Goal: Task Accomplishment & Management: Use online tool/utility

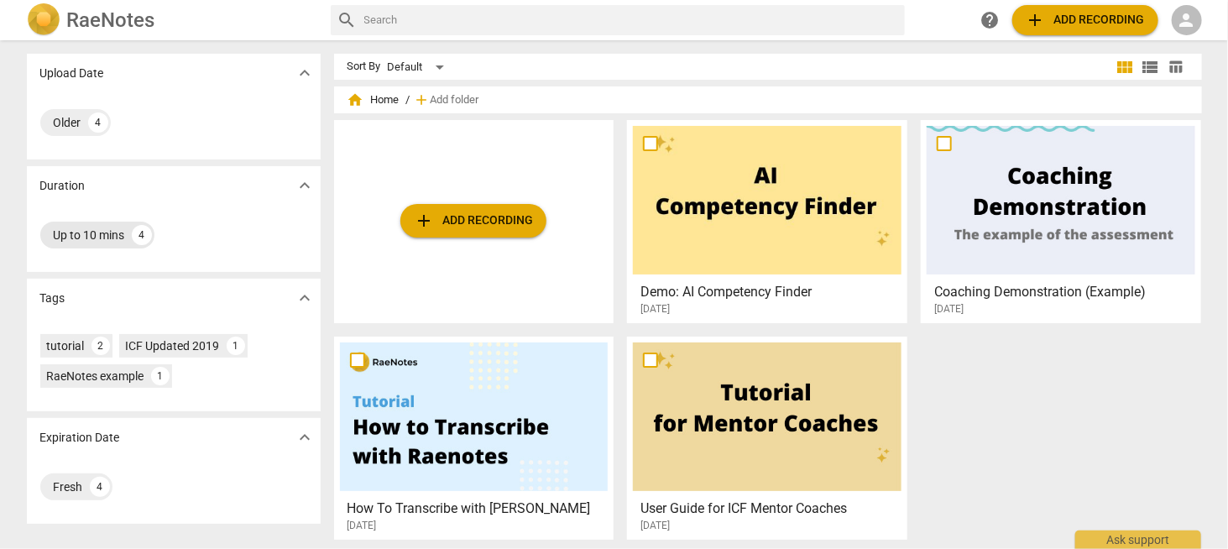
click at [139, 236] on div "4" at bounding box center [142, 235] width 20 height 20
click at [105, 242] on div "Up to 10 mins" at bounding box center [89, 235] width 71 height 17
click at [305, 186] on span "expand_more" at bounding box center [305, 185] width 20 height 20
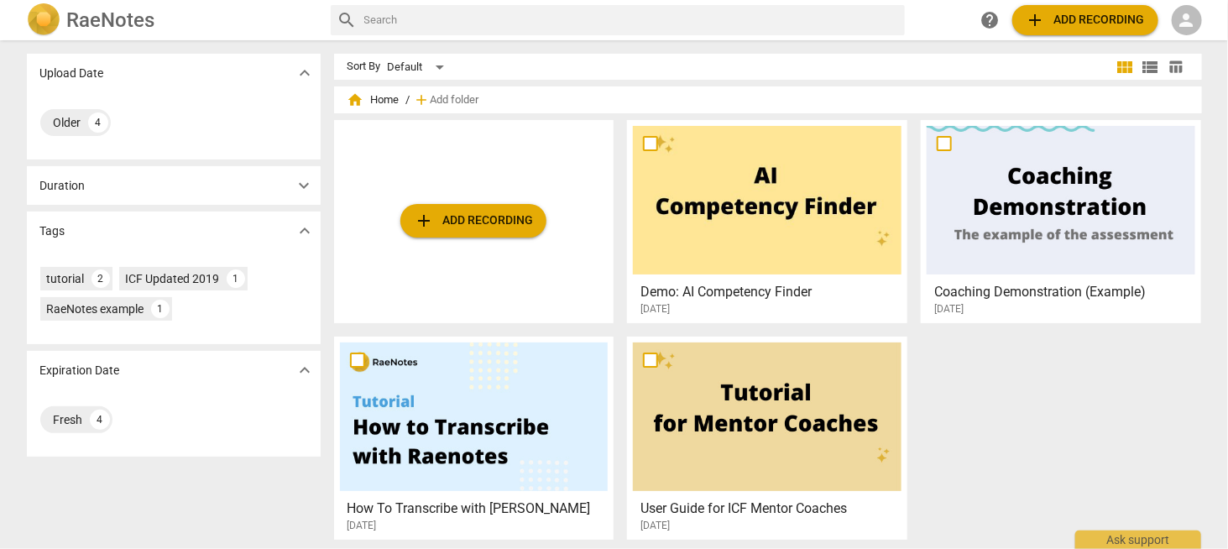
click at [305, 186] on span "expand_more" at bounding box center [305, 185] width 20 height 20
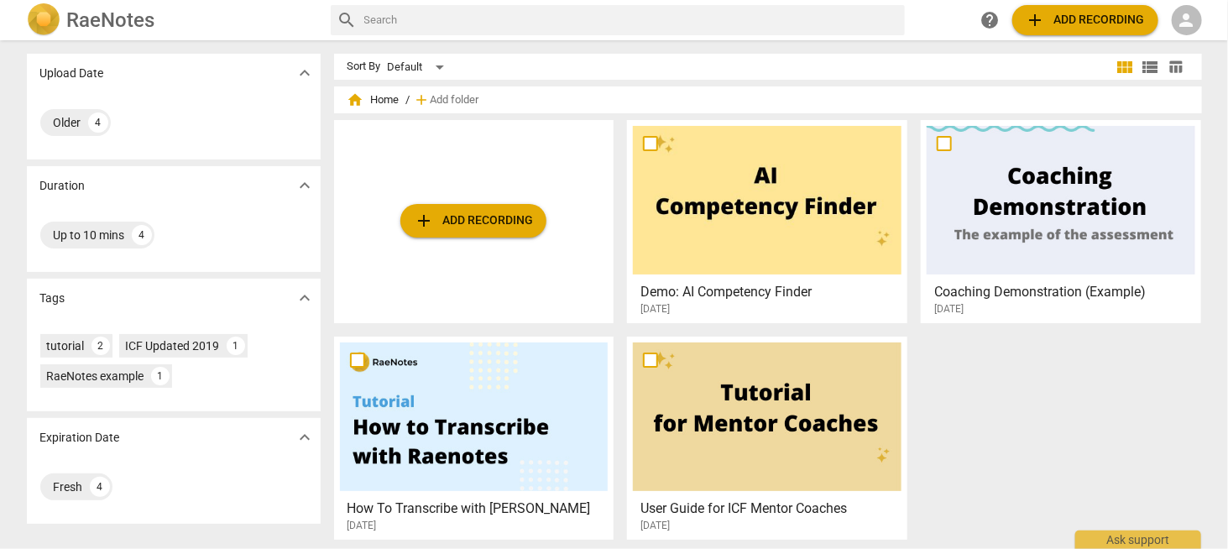
click at [1182, 23] on span "person" at bounding box center [1186, 20] width 20 height 20
click at [1185, 43] on li "Login" at bounding box center [1185, 40] width 60 height 40
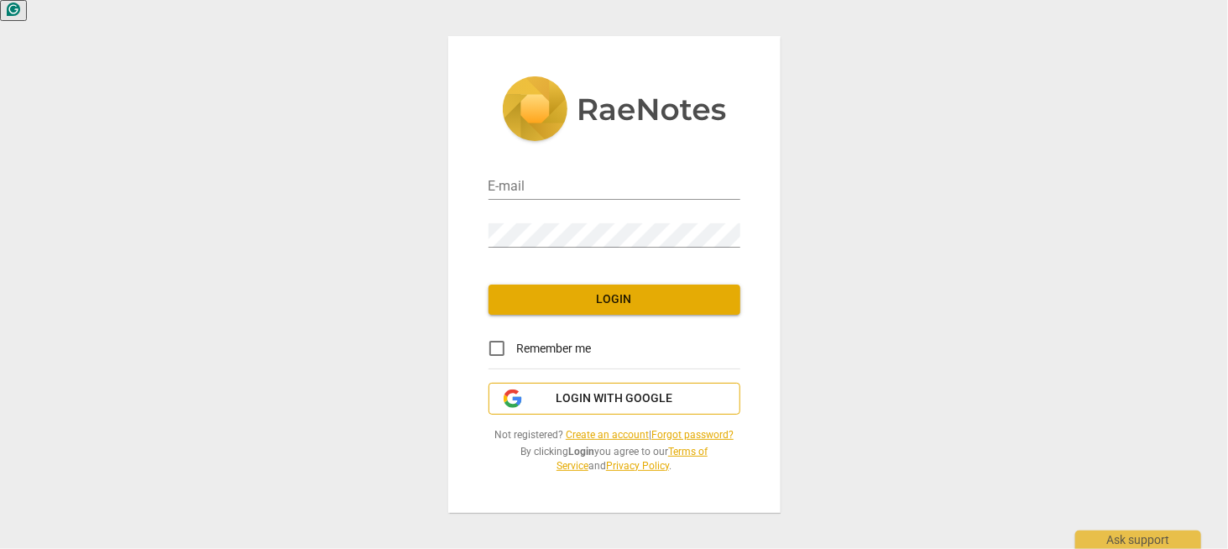
click at [607, 396] on span "Login with Google" at bounding box center [613, 398] width 117 height 17
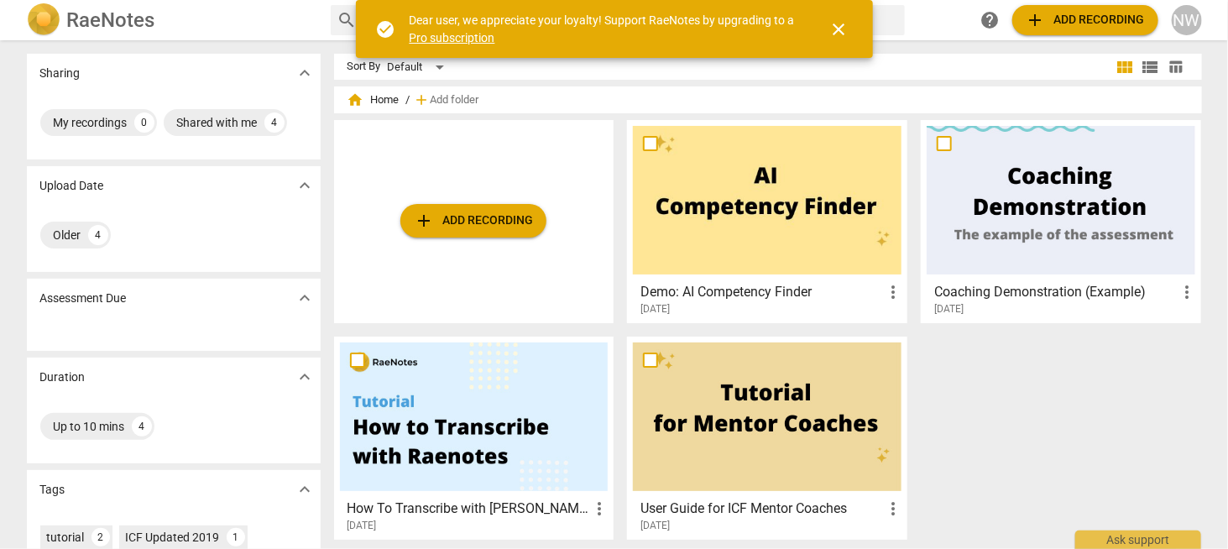
click at [461, 39] on link "Pro subscription" at bounding box center [452, 37] width 86 height 13
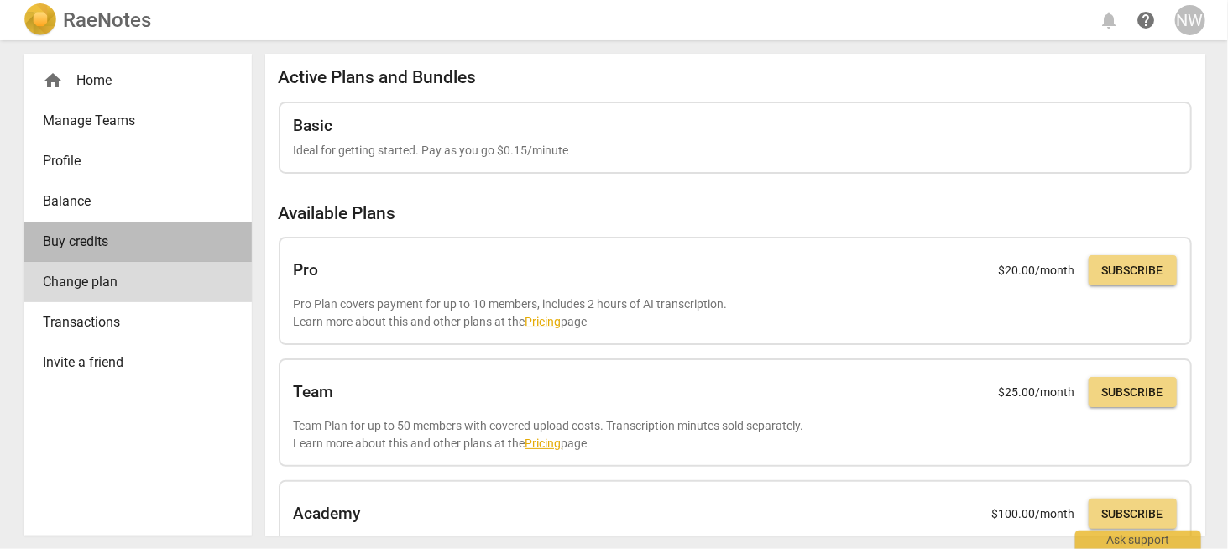
click at [100, 248] on span "Buy credits" at bounding box center [131, 242] width 175 height 20
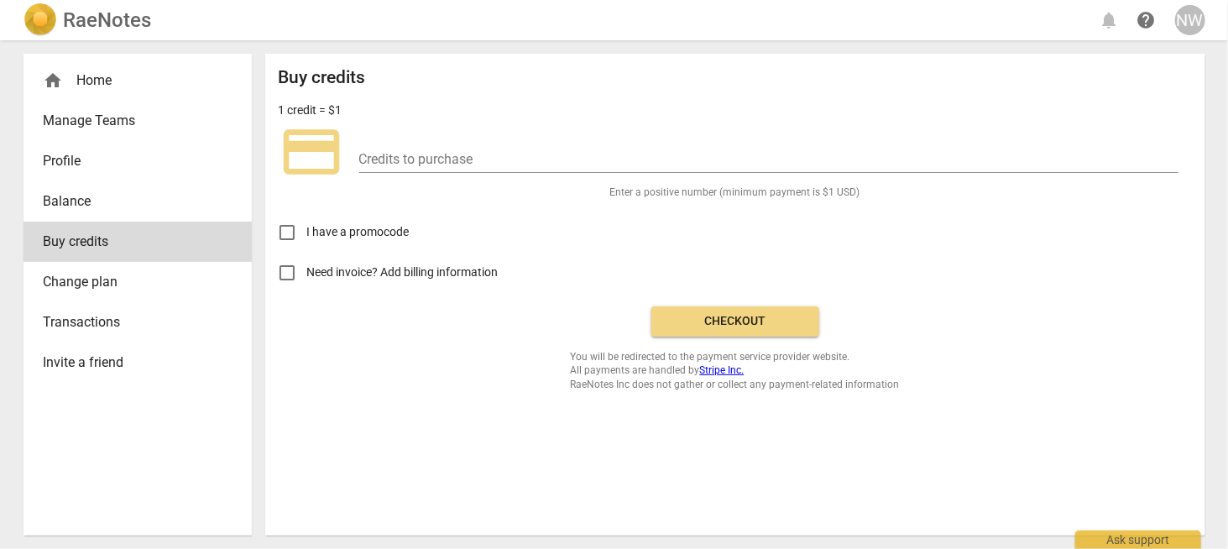
click at [73, 195] on span "Balance" at bounding box center [131, 201] width 175 height 20
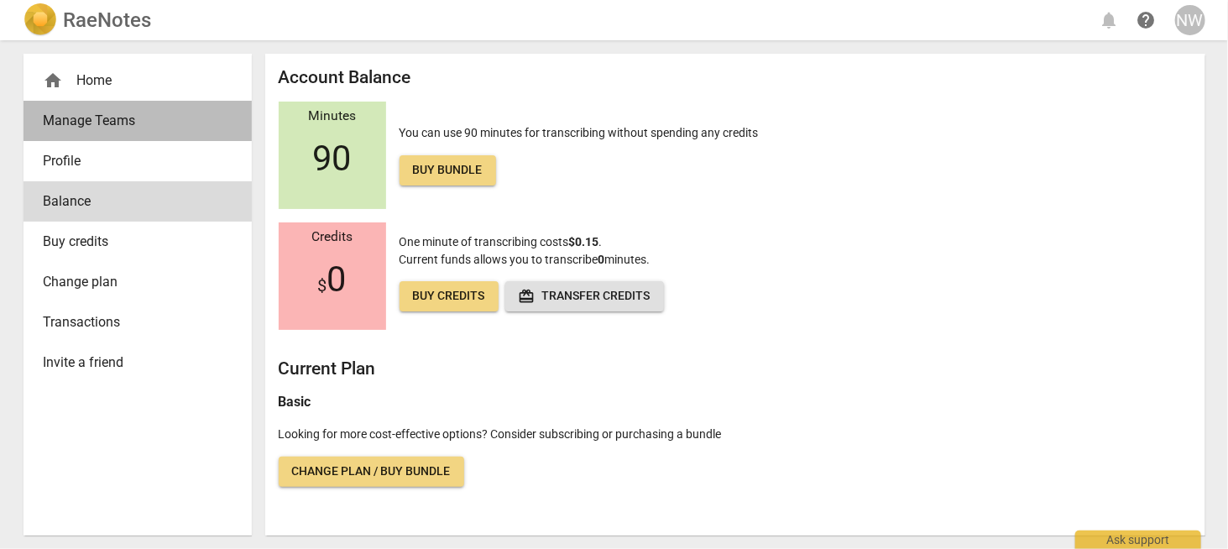
click at [65, 117] on span "Manage Teams" at bounding box center [131, 121] width 175 height 20
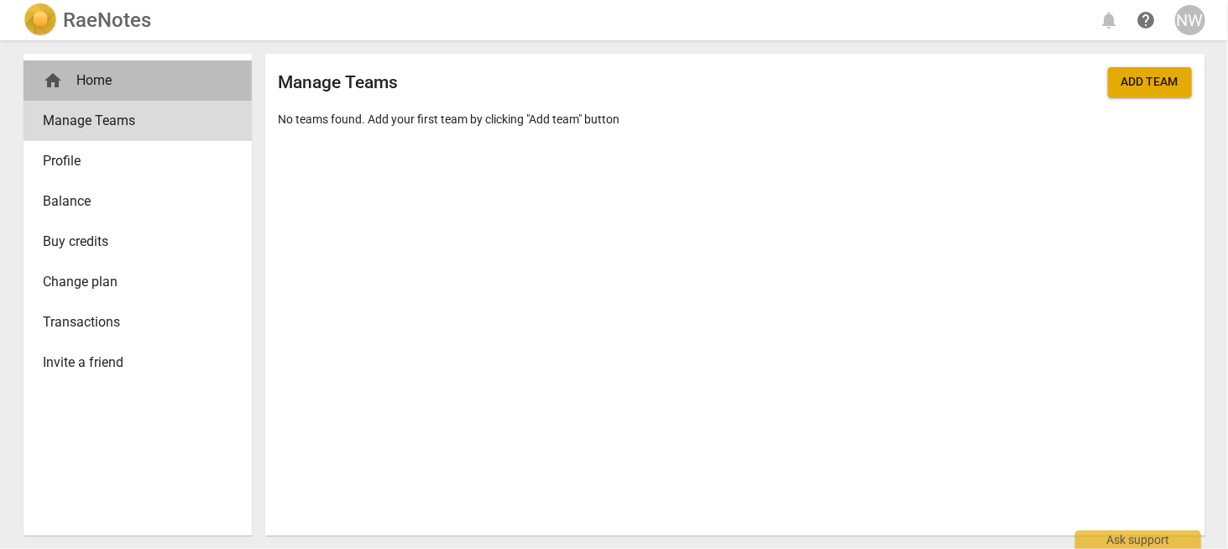
click at [76, 68] on div "home Home" at bounding box center [137, 80] width 228 height 40
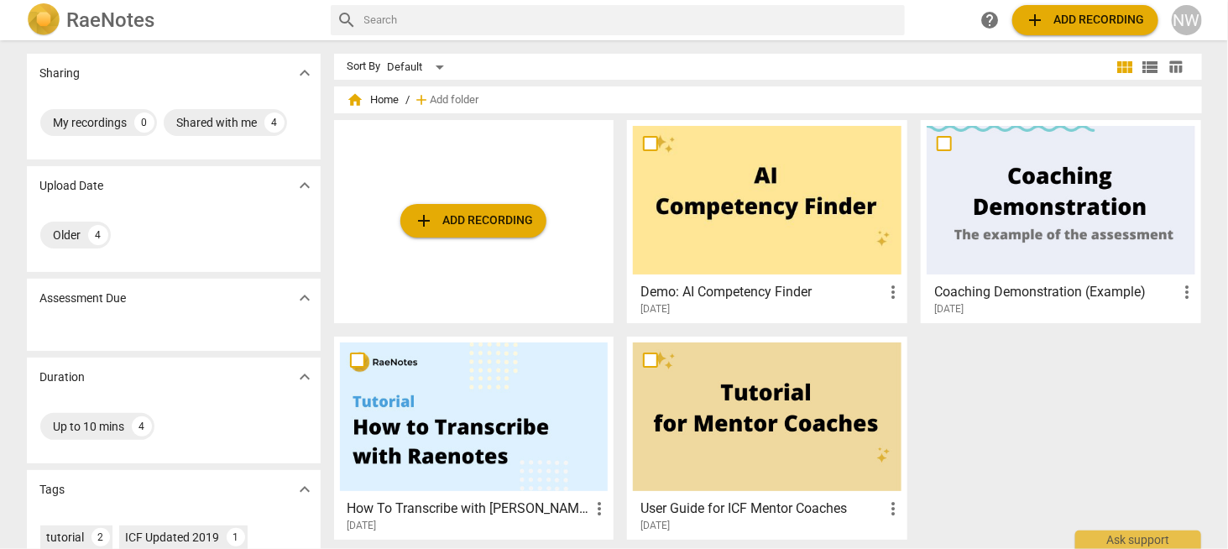
click at [1046, 201] on div at bounding box center [1060, 200] width 268 height 149
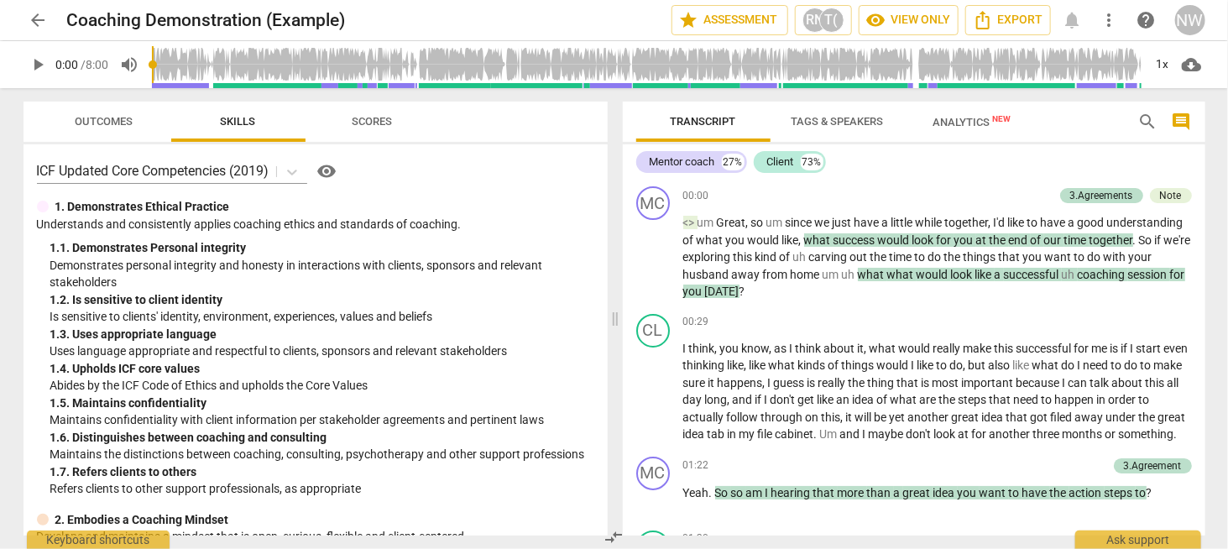
click at [123, 128] on span "Outcomes" at bounding box center [104, 121] width 58 height 13
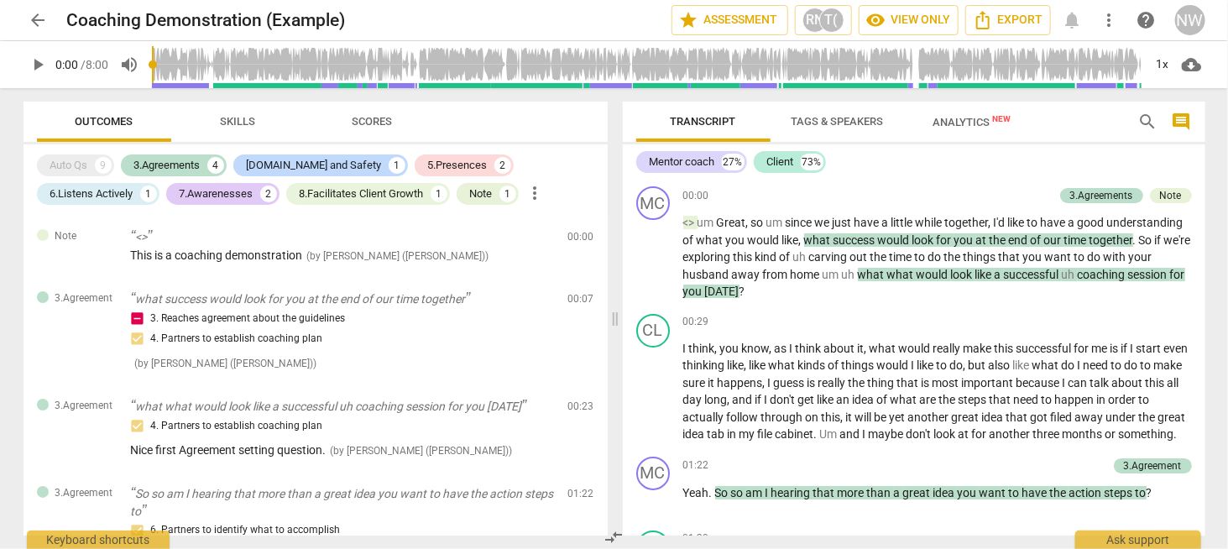
click at [267, 119] on span "Skills" at bounding box center [239, 122] width 76 height 23
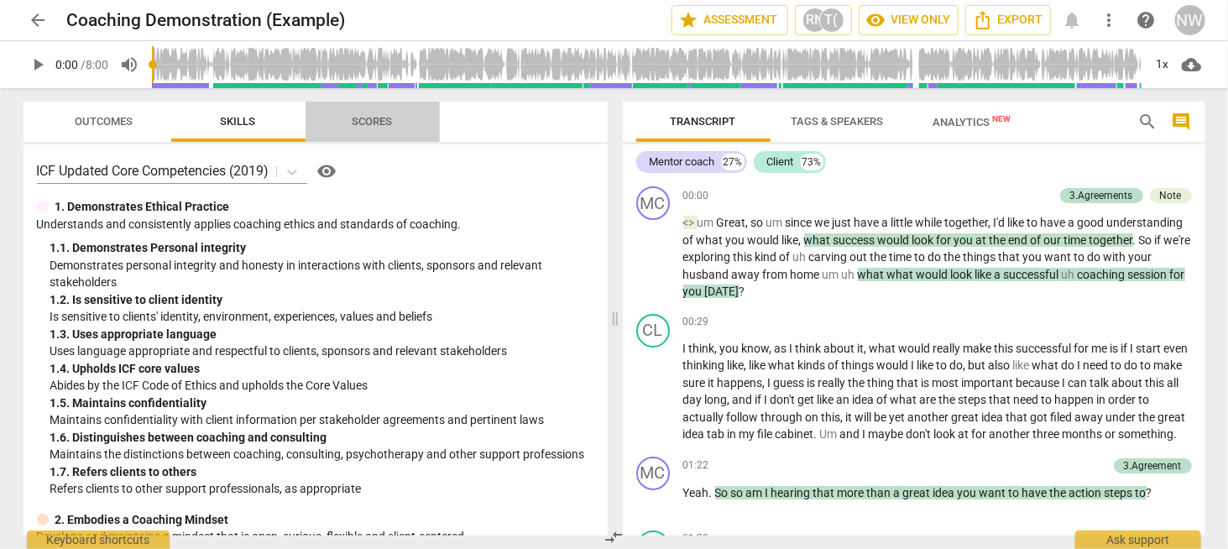
click at [395, 123] on span "Scores" at bounding box center [372, 122] width 81 height 23
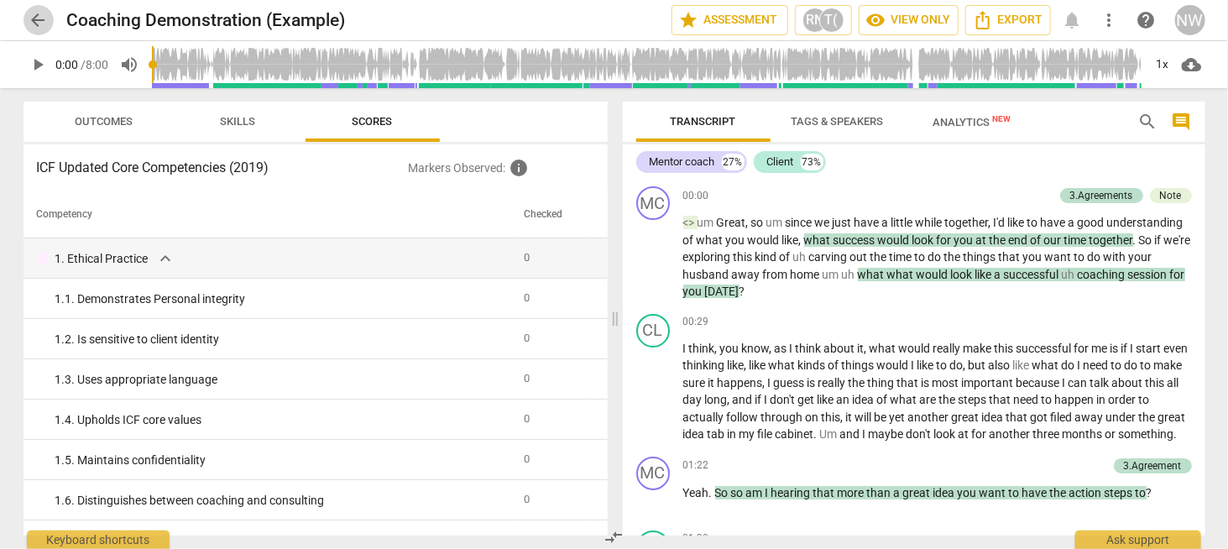
click at [39, 20] on span "arrow_back" at bounding box center [39, 20] width 20 height 20
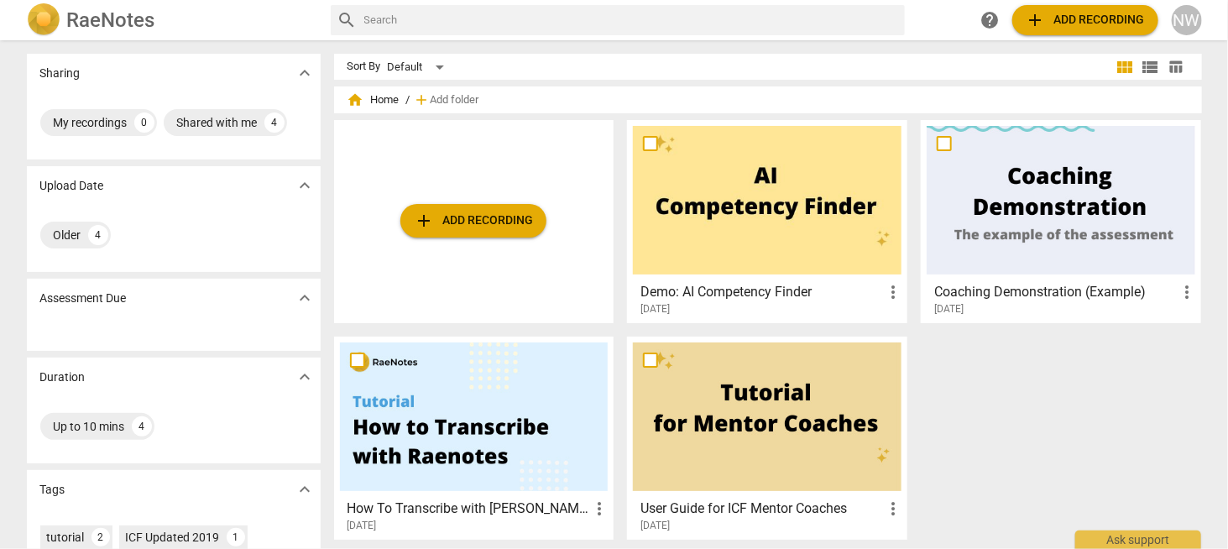
click at [502, 226] on span "add Add recording" at bounding box center [473, 221] width 119 height 20
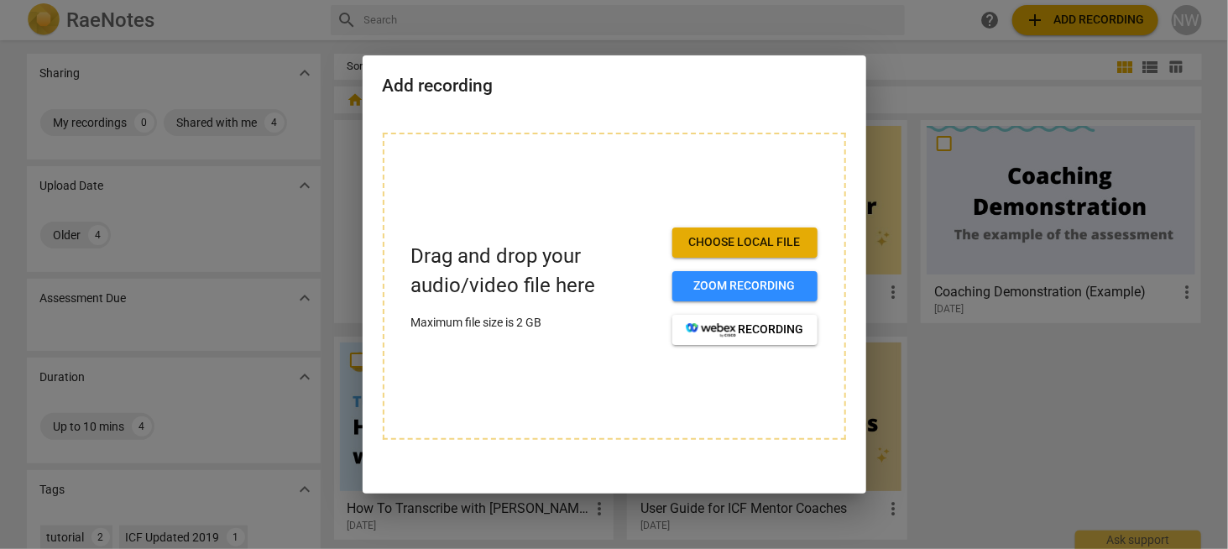
click at [764, 247] on span "Choose local file" at bounding box center [745, 242] width 118 height 17
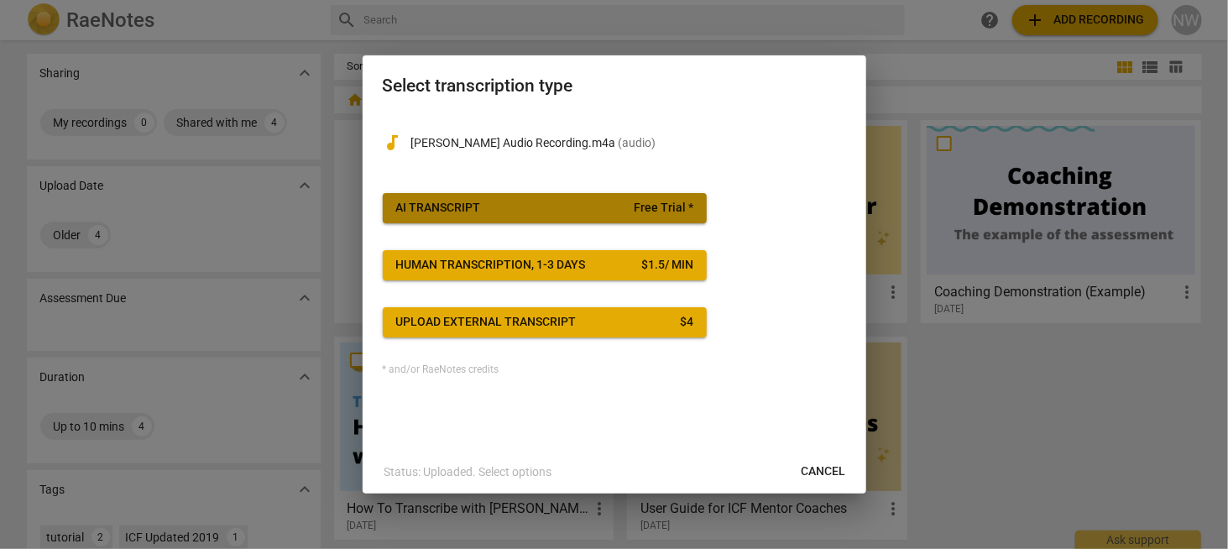
click at [546, 208] on span "AI Transcript Free Trial *" at bounding box center [544, 208] width 297 height 17
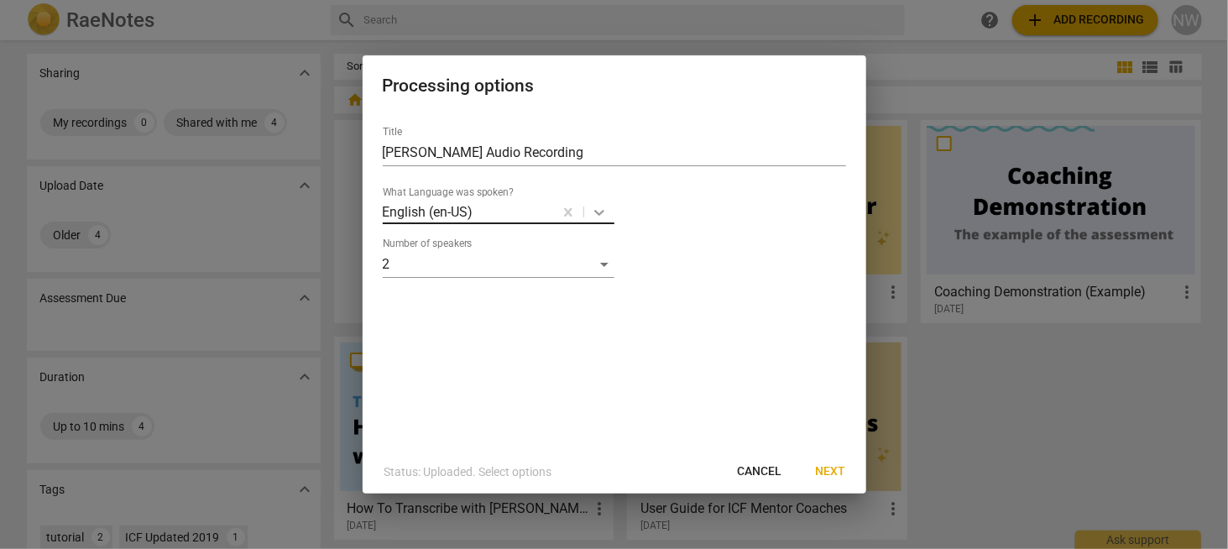
click at [602, 211] on icon at bounding box center [599, 213] width 10 height 6
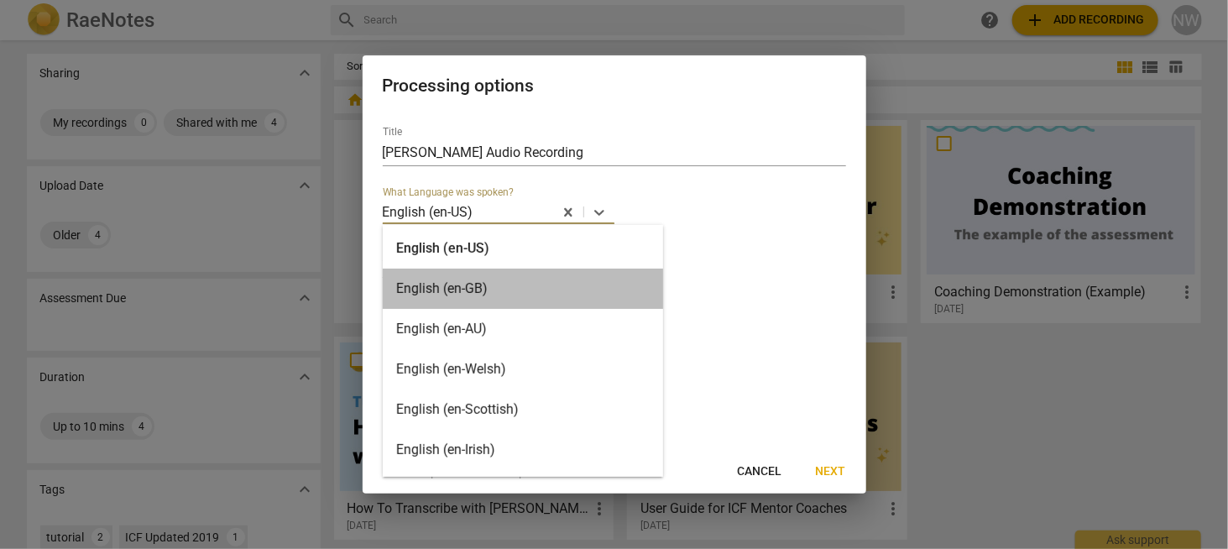
click at [545, 272] on div "English (en-GB)" at bounding box center [523, 288] width 280 height 40
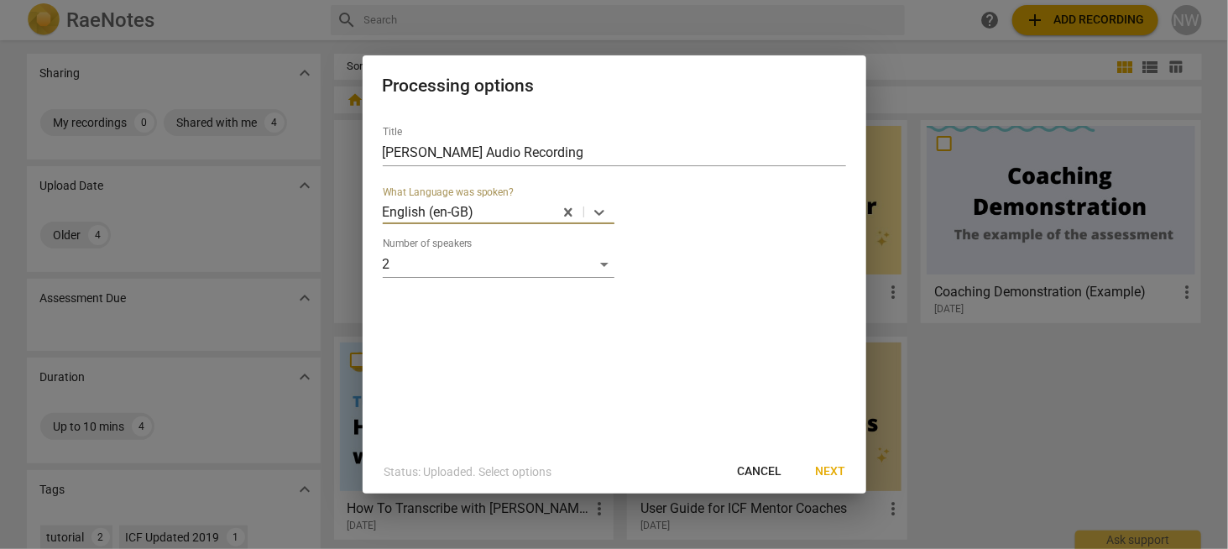
click at [836, 472] on span "Next" at bounding box center [831, 471] width 30 height 17
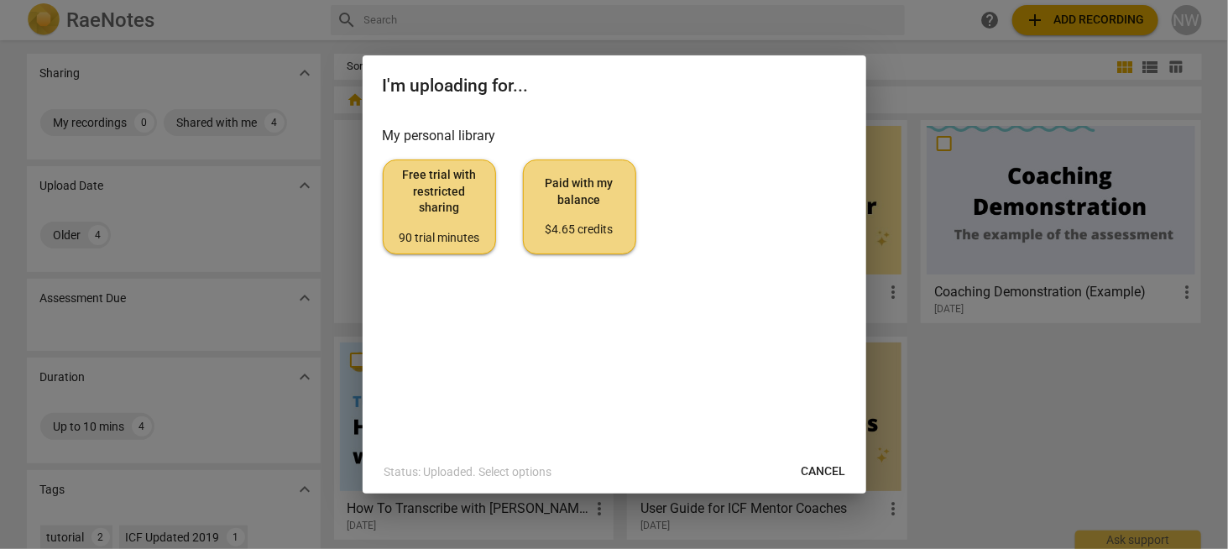
click at [453, 211] on span "Free trial with restricted sharing 90 trial minutes" at bounding box center [439, 206] width 85 height 79
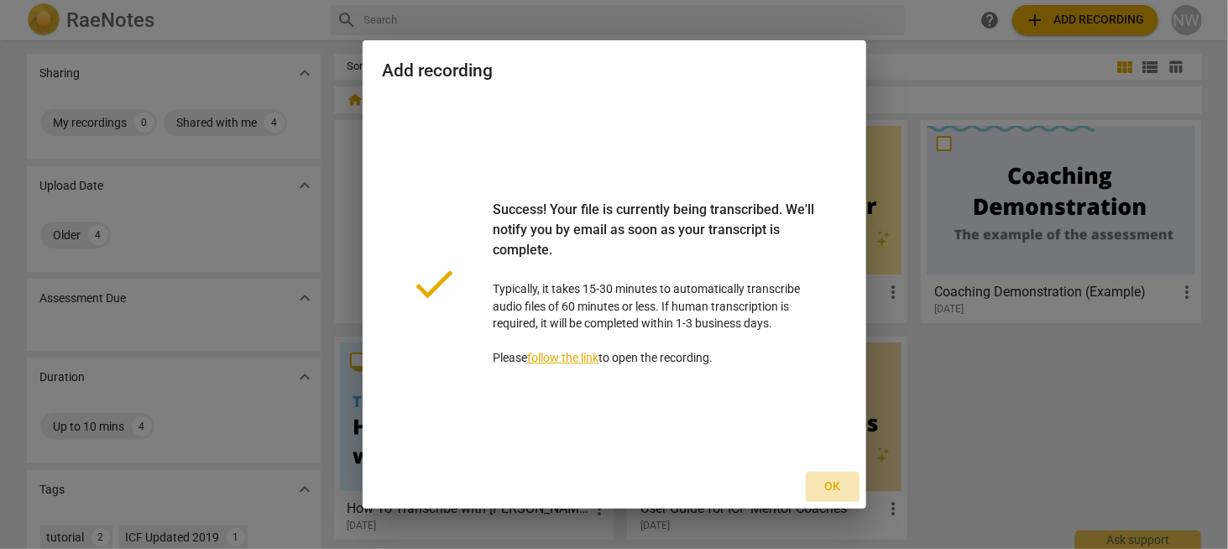
click at [839, 487] on span "Ok" at bounding box center [832, 486] width 27 height 17
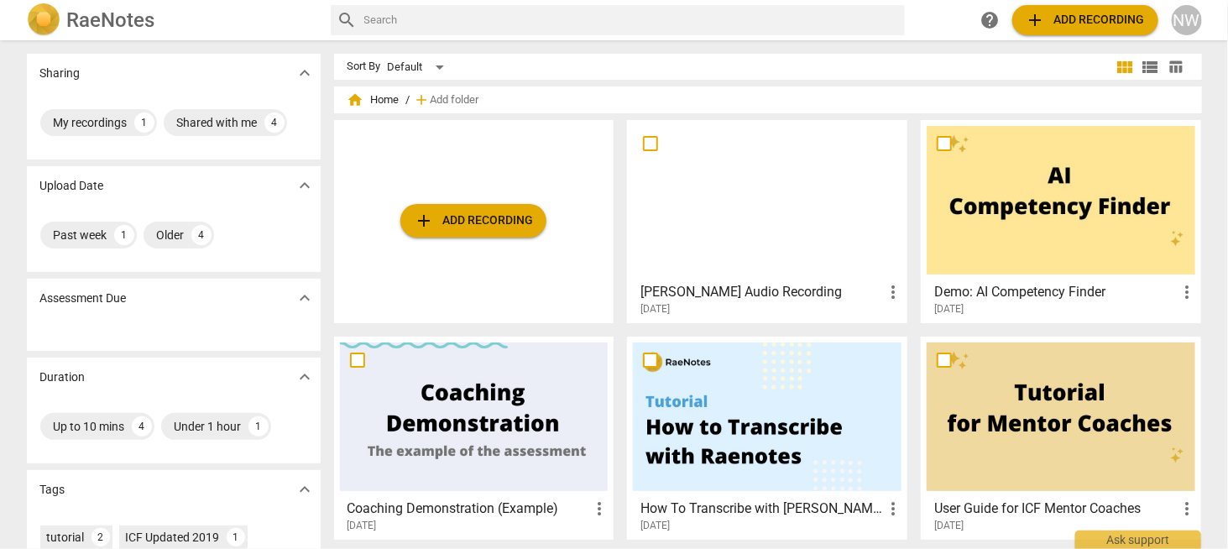
click at [794, 217] on div at bounding box center [767, 200] width 268 height 149
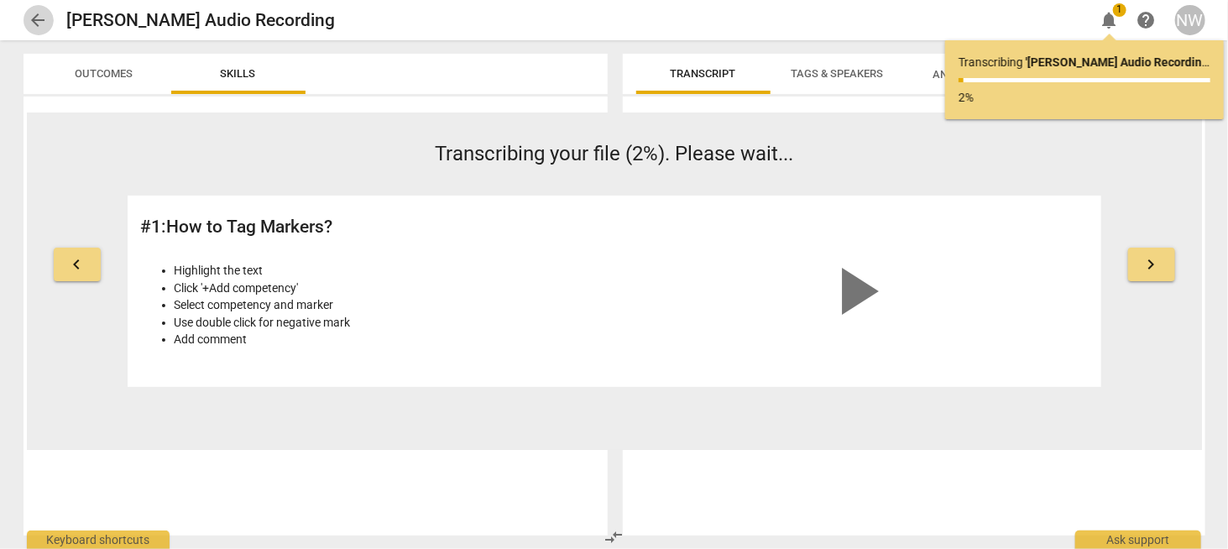
click at [37, 23] on span "arrow_back" at bounding box center [39, 20] width 20 height 20
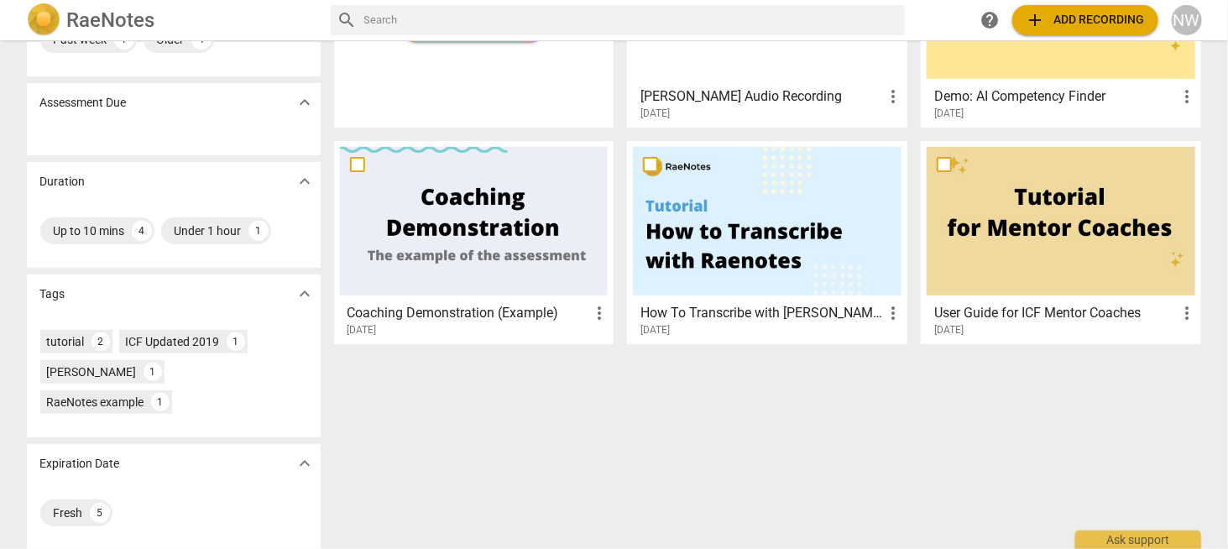
scroll to position [202, 0]
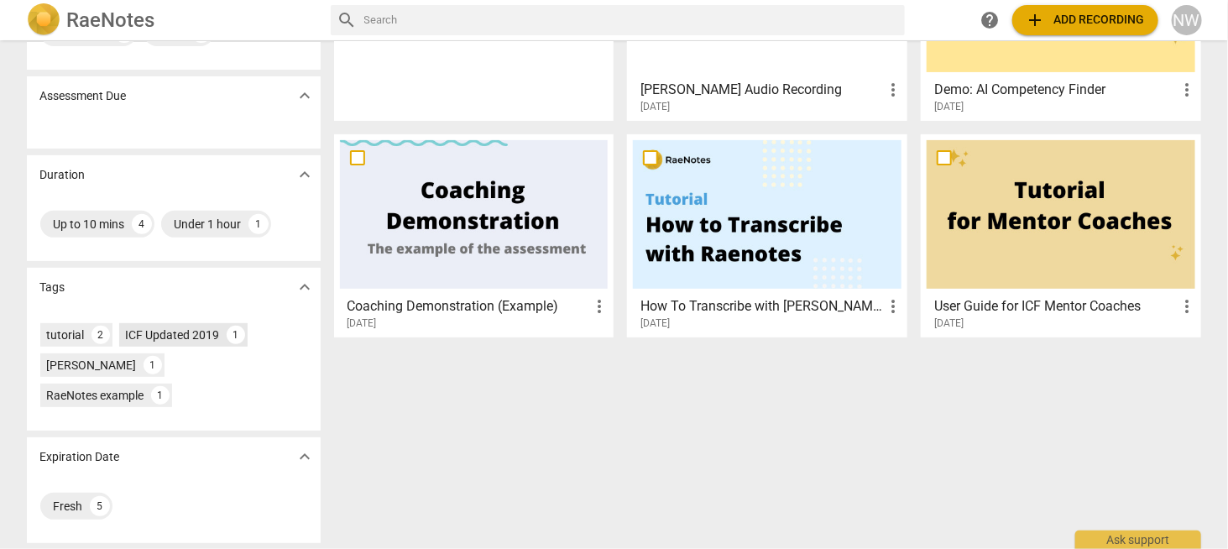
click at [159, 337] on div "ICF Updated 2019" at bounding box center [173, 334] width 94 height 17
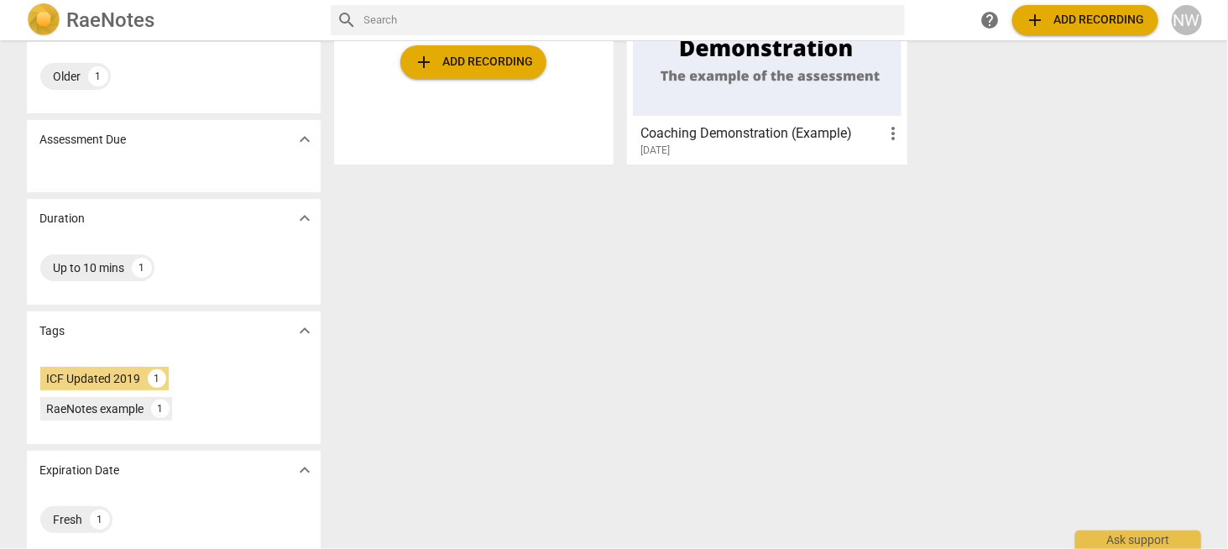
scroll to position [172, 0]
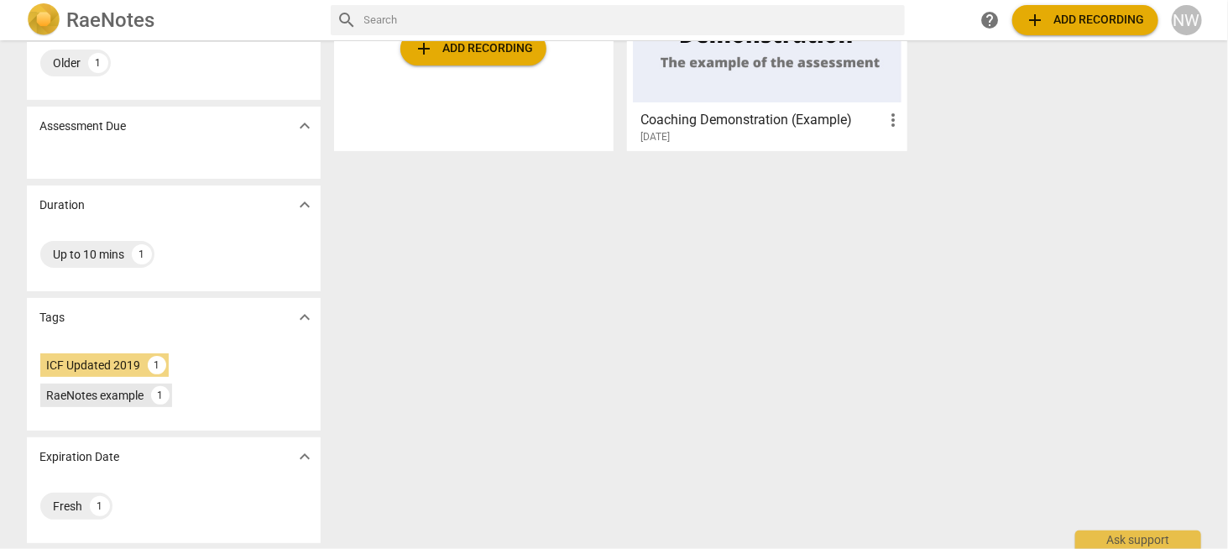
click at [79, 389] on div "RaeNotes example" at bounding box center [95, 395] width 97 height 17
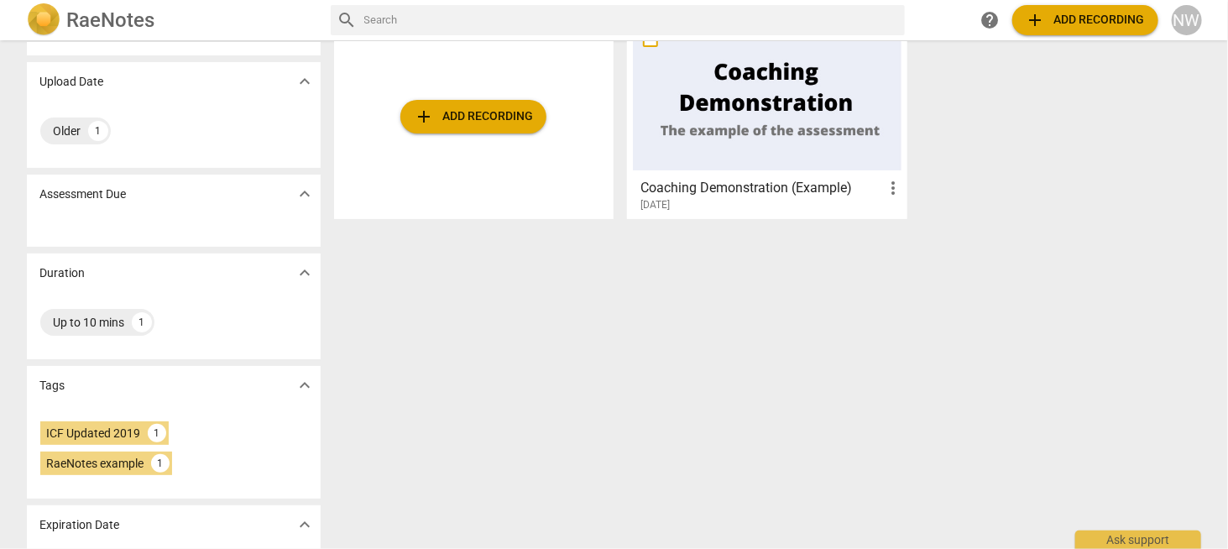
scroll to position [168, 0]
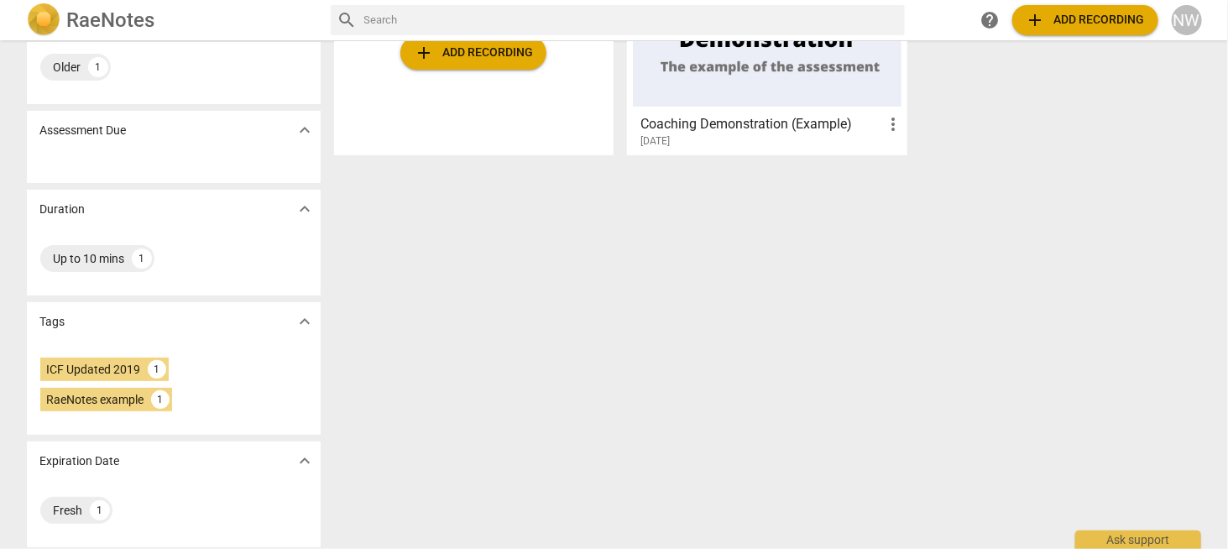
click at [305, 328] on span "expand_more" at bounding box center [305, 321] width 20 height 20
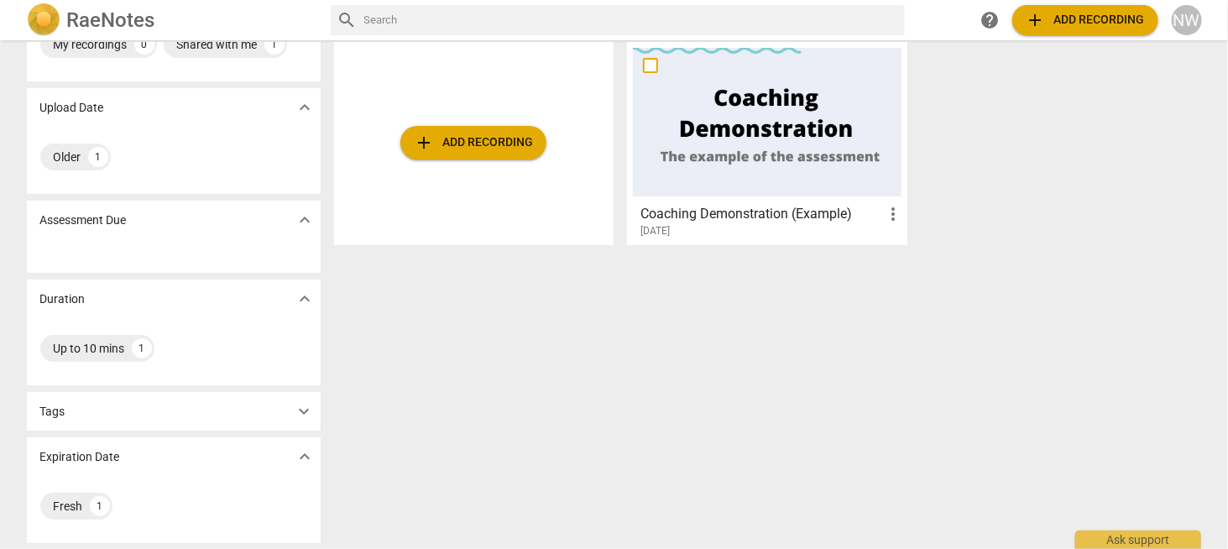
click at [298, 406] on span "expand_more" at bounding box center [305, 411] width 20 height 20
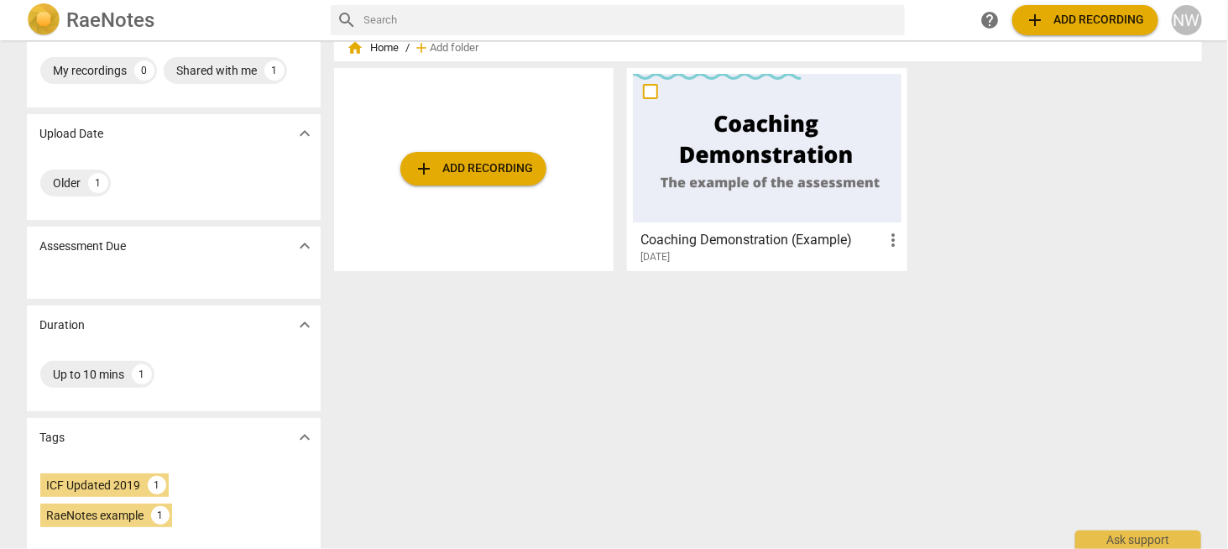
scroll to position [4, 0]
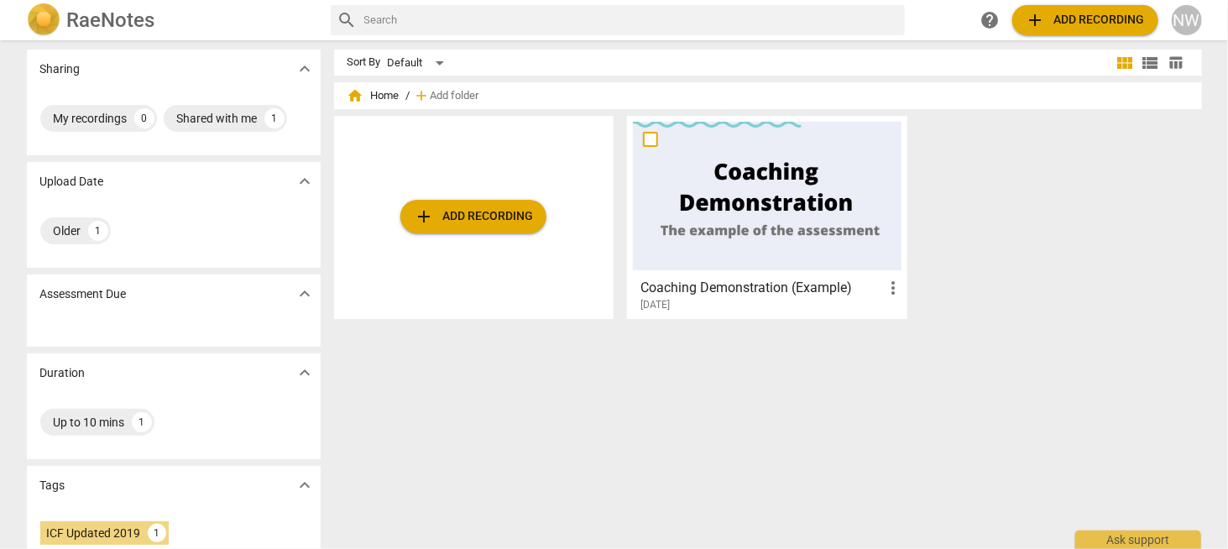
click at [49, 21] on img at bounding box center [44, 20] width 34 height 34
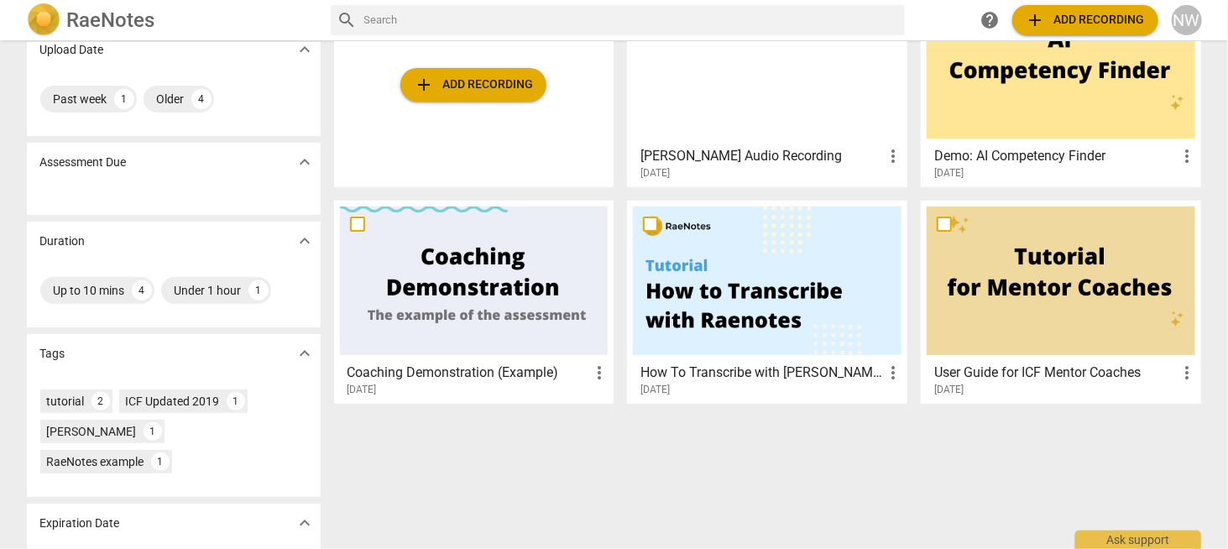
scroll to position [168, 0]
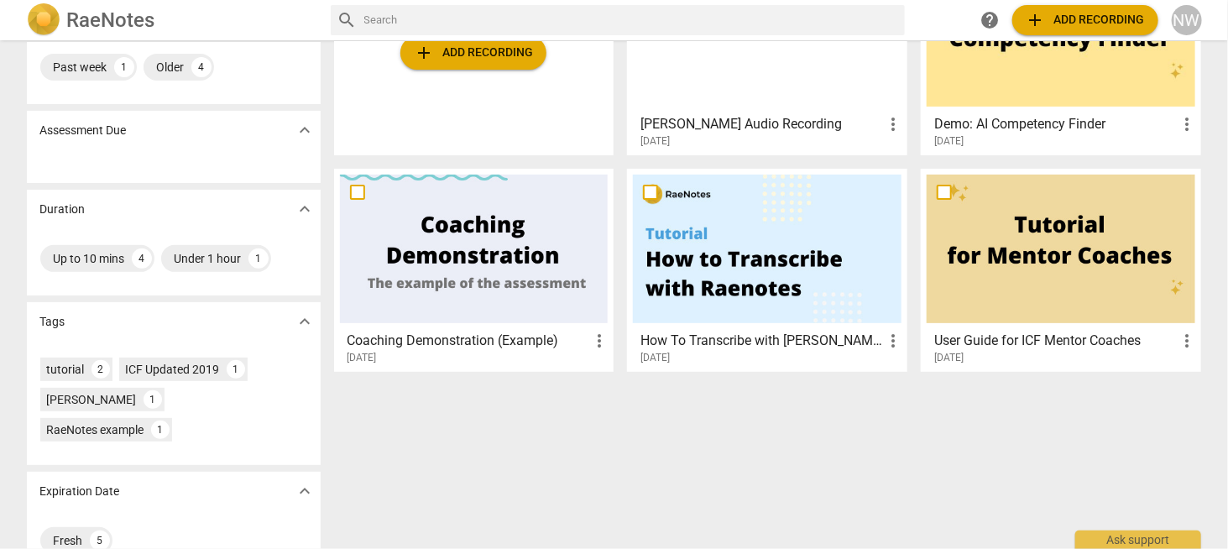
click at [814, 208] on div at bounding box center [767, 249] width 268 height 149
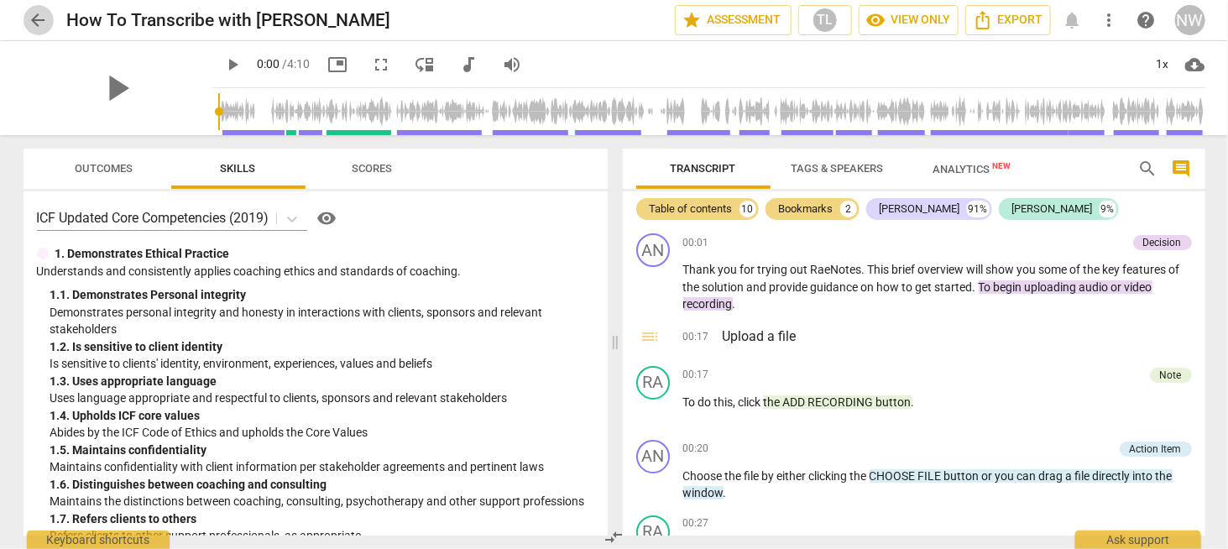
click at [34, 24] on span "arrow_back" at bounding box center [39, 20] width 20 height 20
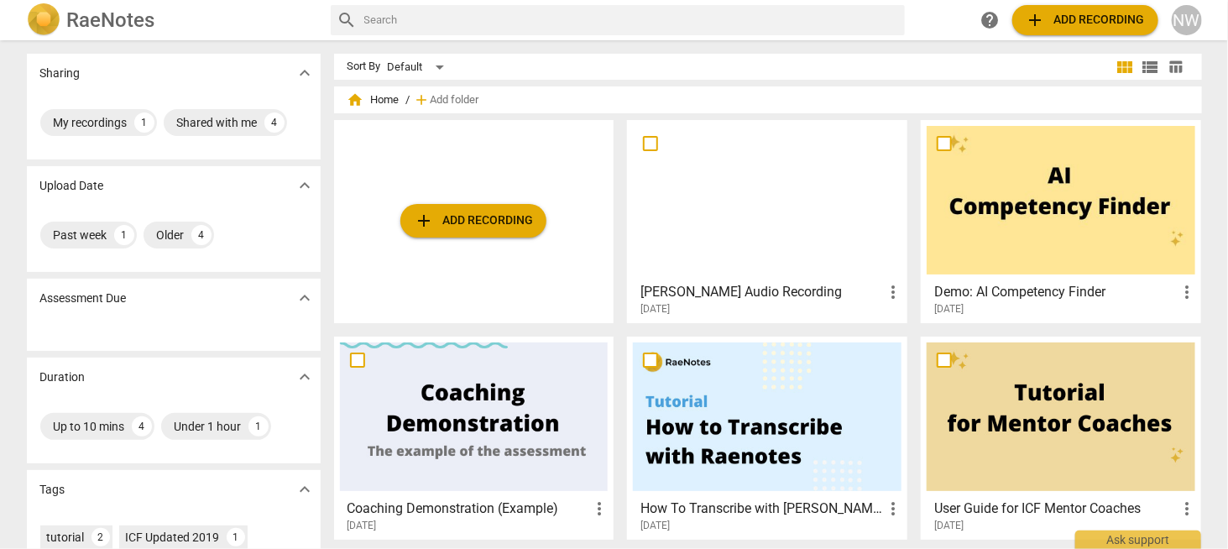
click at [774, 234] on div at bounding box center [767, 200] width 268 height 149
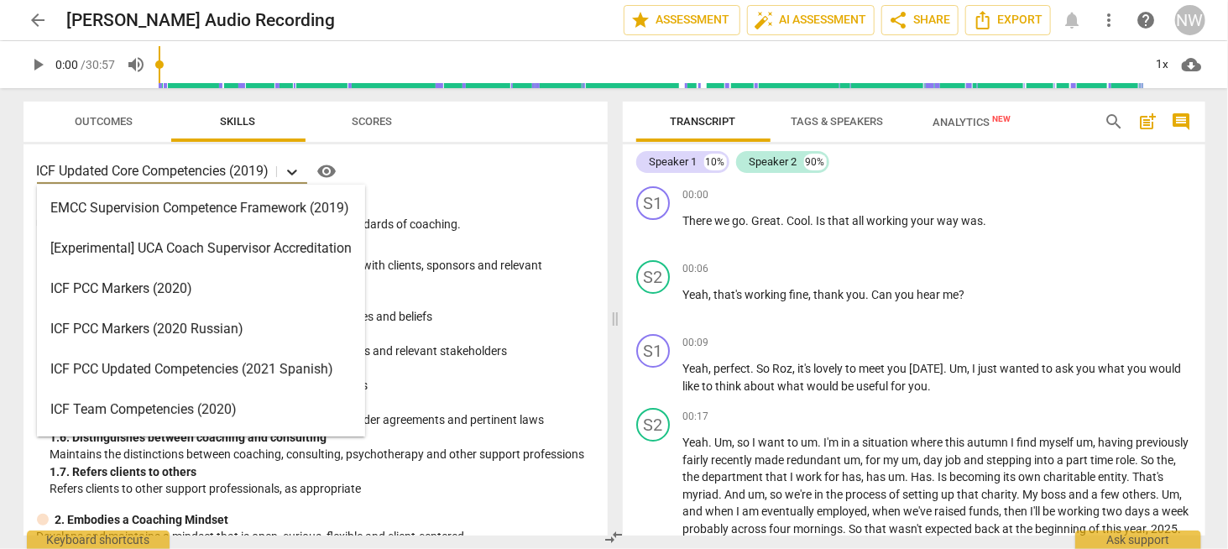
click at [297, 175] on icon at bounding box center [292, 172] width 17 height 17
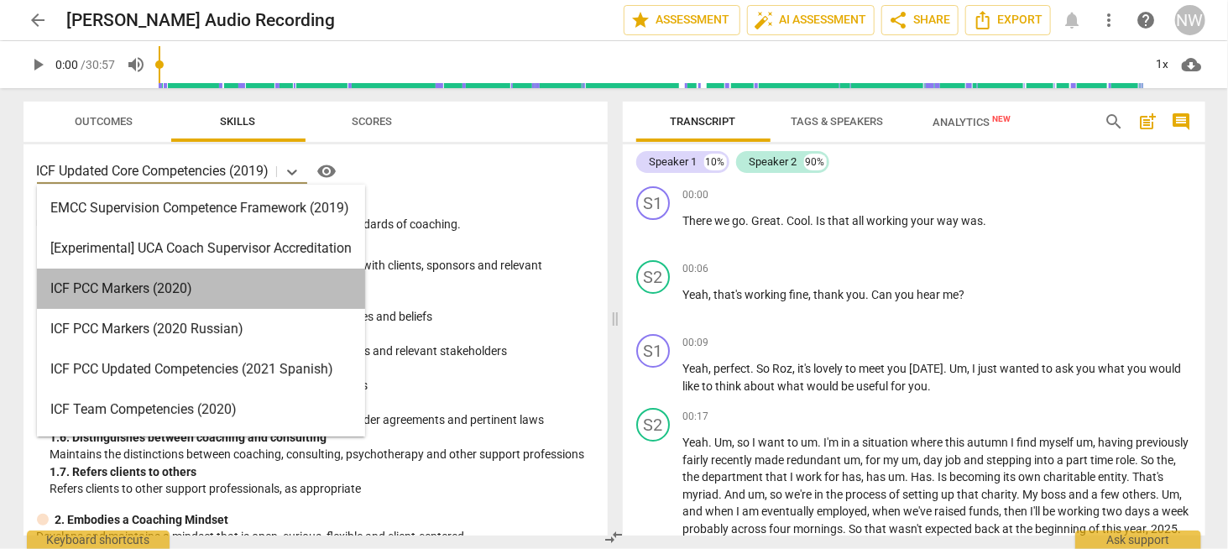
click at [227, 284] on div "ICF PCC Markers (2020)" at bounding box center [201, 288] width 328 height 40
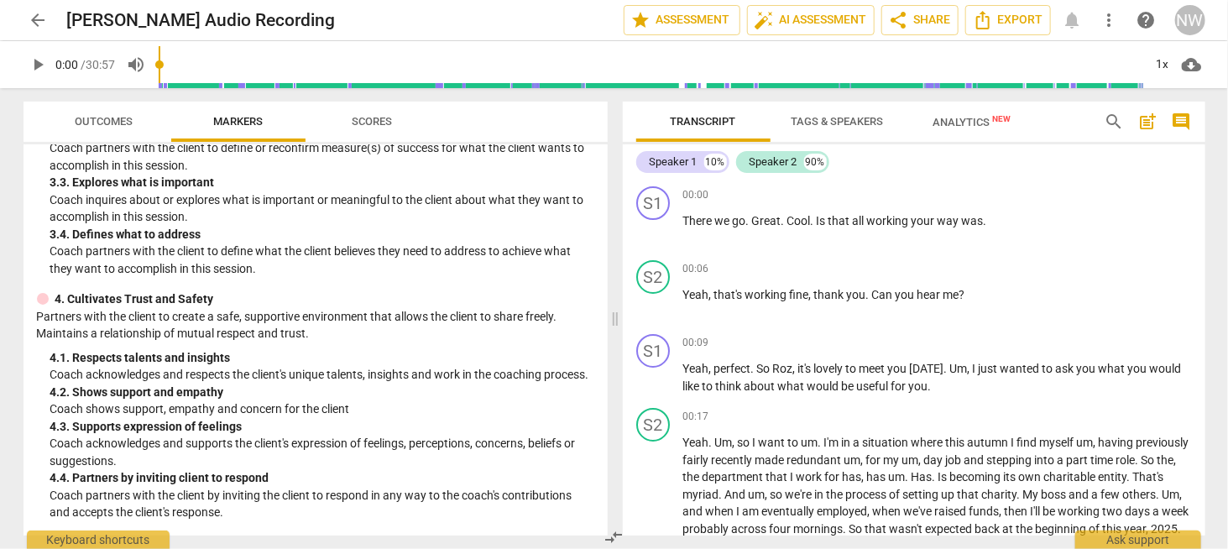
scroll to position [377, 0]
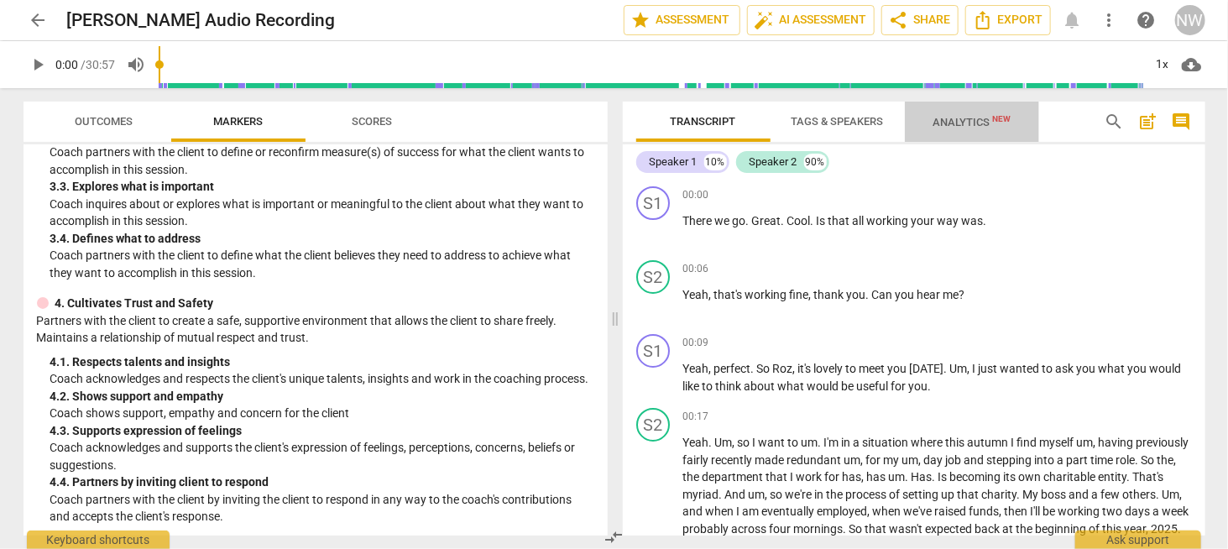
click at [974, 118] on span "Analytics New" at bounding box center [971, 122] width 78 height 13
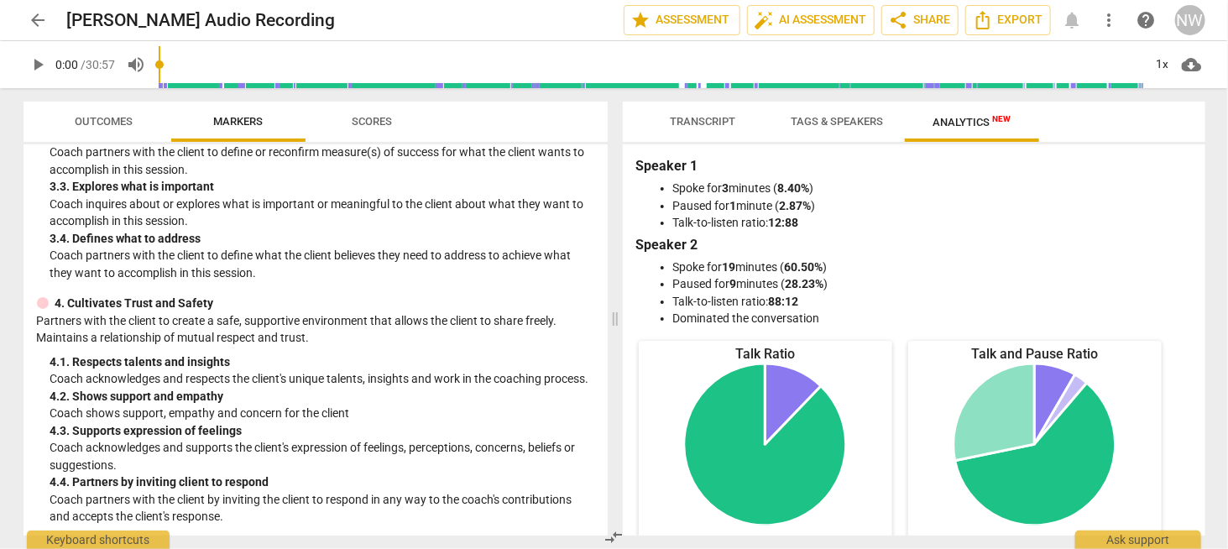
scroll to position [0, 0]
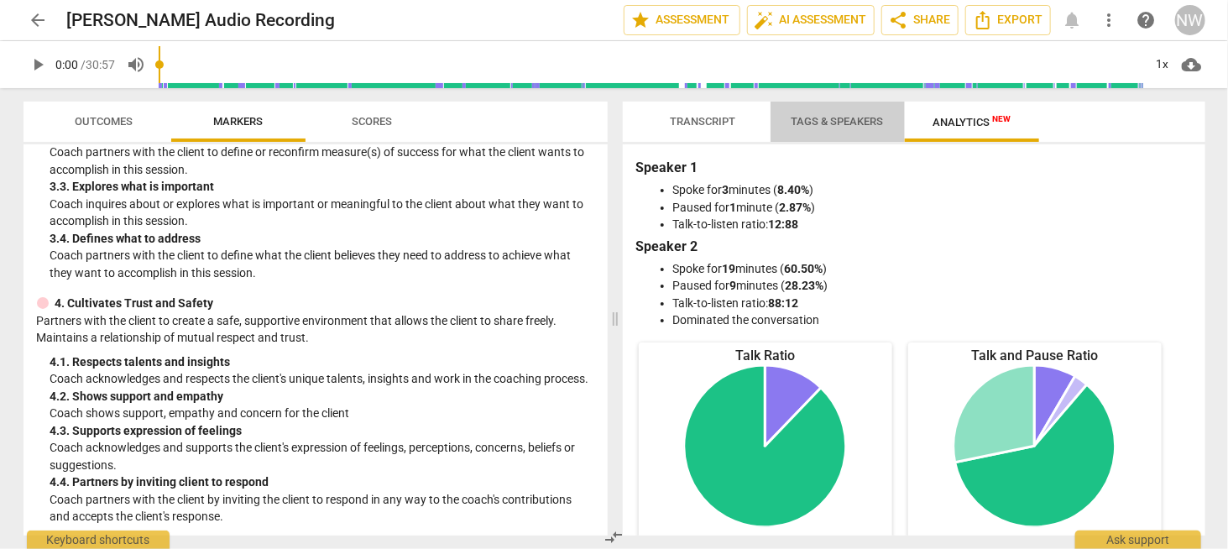
click at [837, 123] on span "Tags & Speakers" at bounding box center [837, 121] width 92 height 13
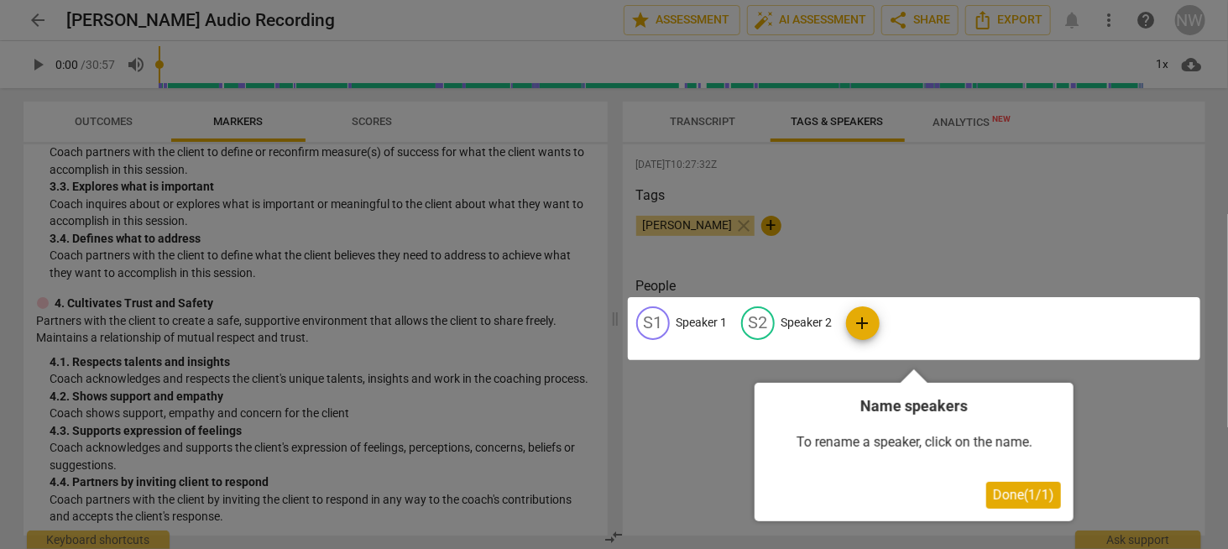
click at [665, 321] on div at bounding box center [914, 328] width 572 height 63
click at [1039, 489] on span "Done ( 1 / 1 )" at bounding box center [1023, 495] width 61 height 16
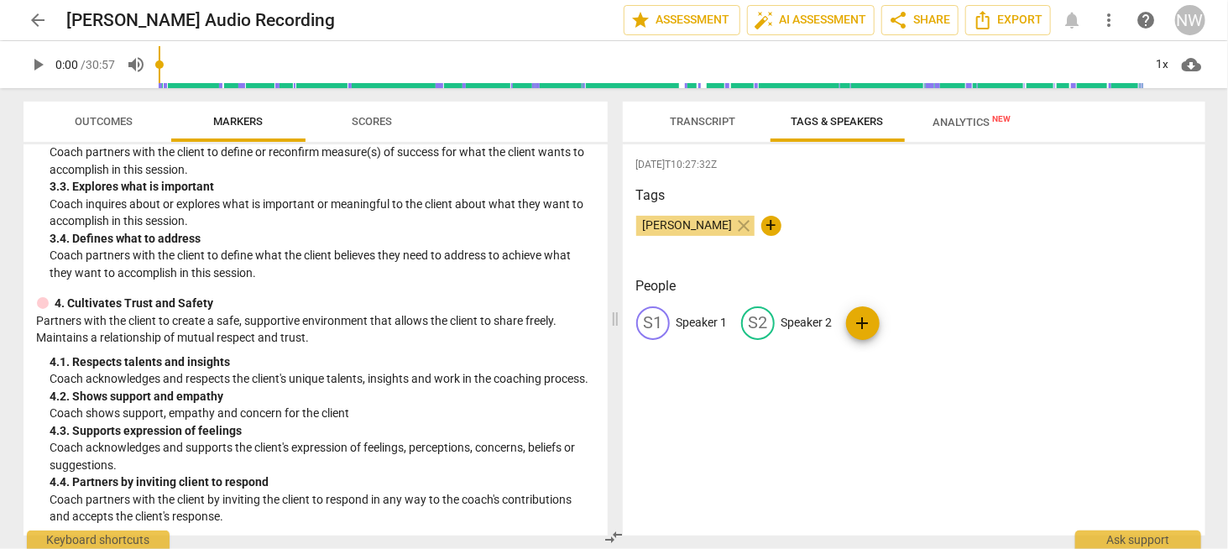
click at [656, 321] on div "S1" at bounding box center [653, 323] width 34 height 34
type input "[PERSON_NAME]"
click at [903, 319] on p "Speaker 2" at bounding box center [915, 323] width 51 height 18
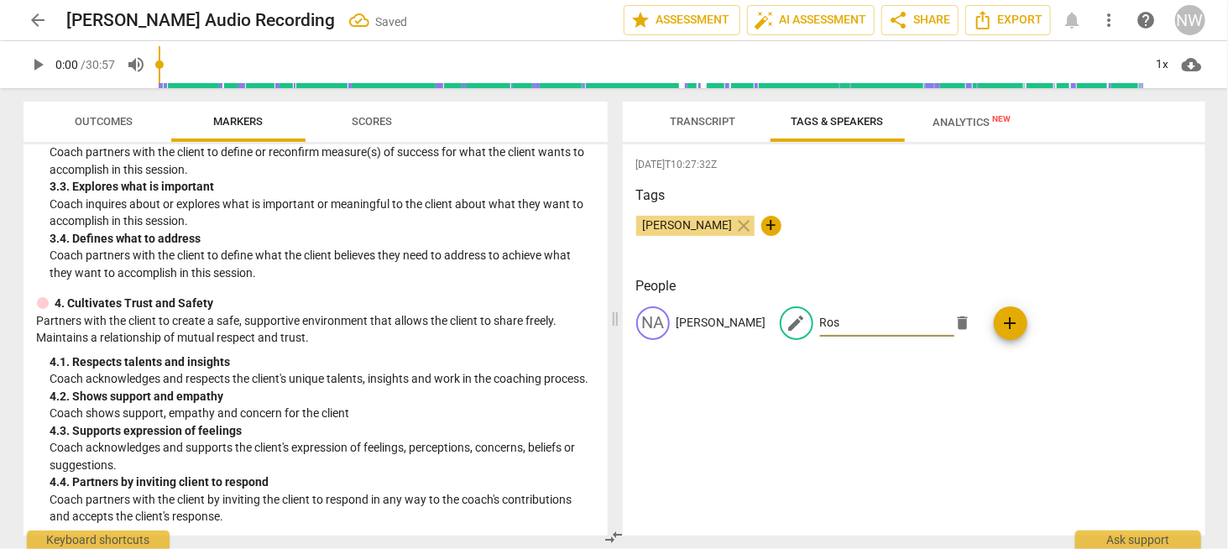
type input "Ros"
click at [951, 466] on div "2025-08-20T10:27:32Z Tags Nathan whitbread close + People NA Nathan edit Ros de…" at bounding box center [914, 339] width 582 height 391
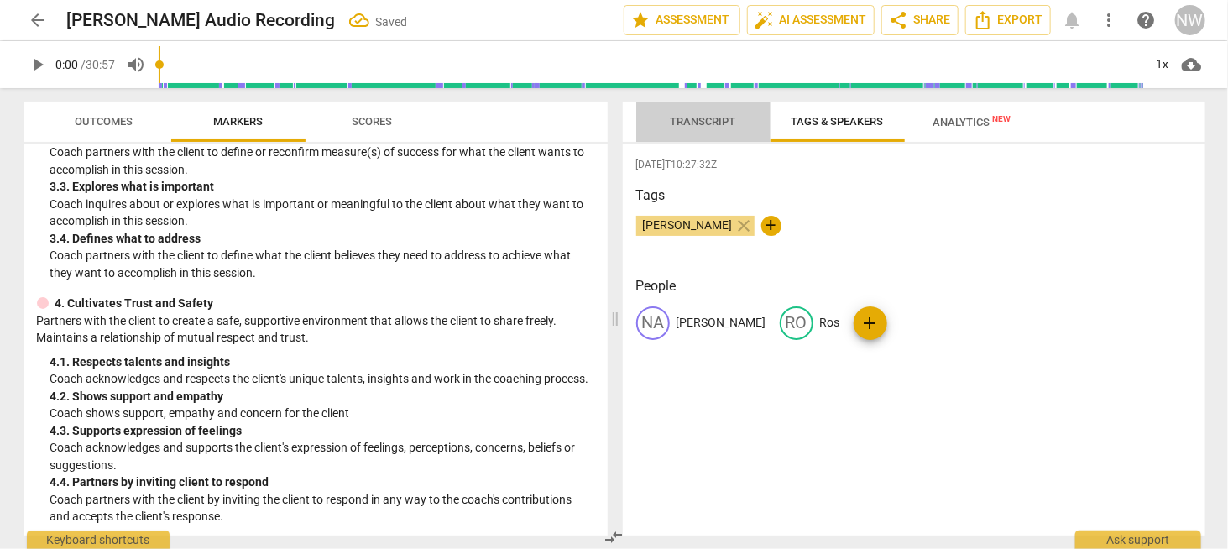
click at [689, 127] on span "Transcript" at bounding box center [702, 121] width 65 height 13
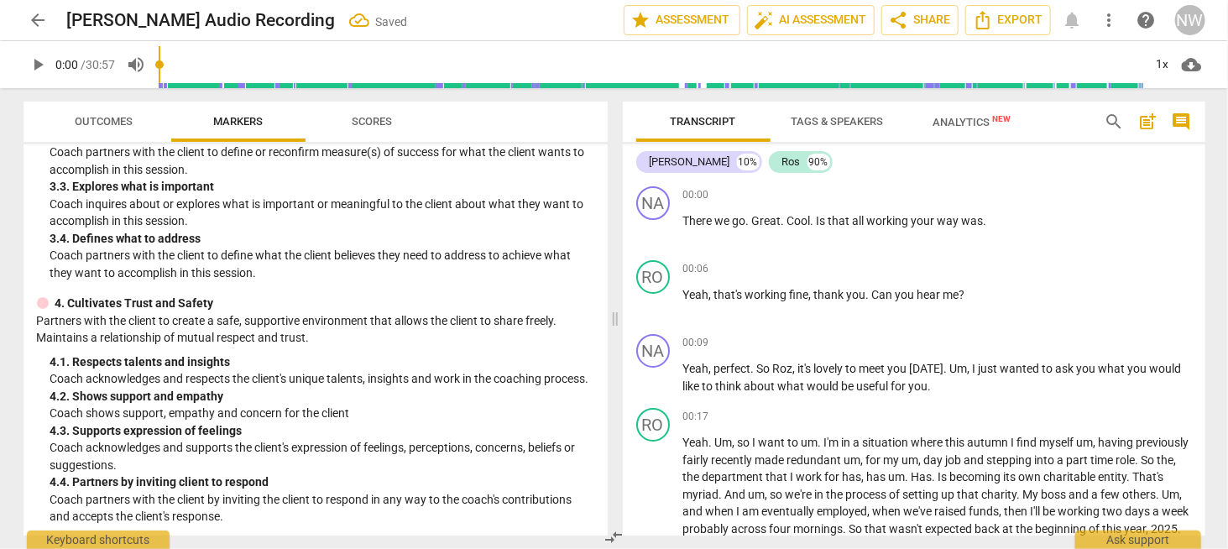
click at [359, 131] on span "Scores" at bounding box center [372, 122] width 81 height 23
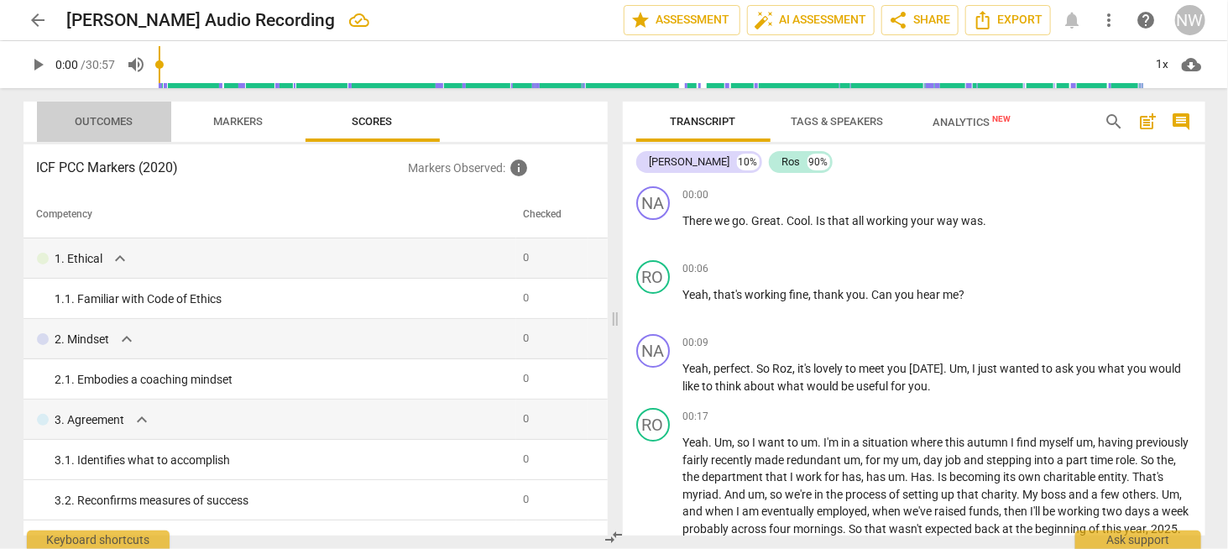
click at [111, 122] on span "Outcomes" at bounding box center [104, 121] width 58 height 13
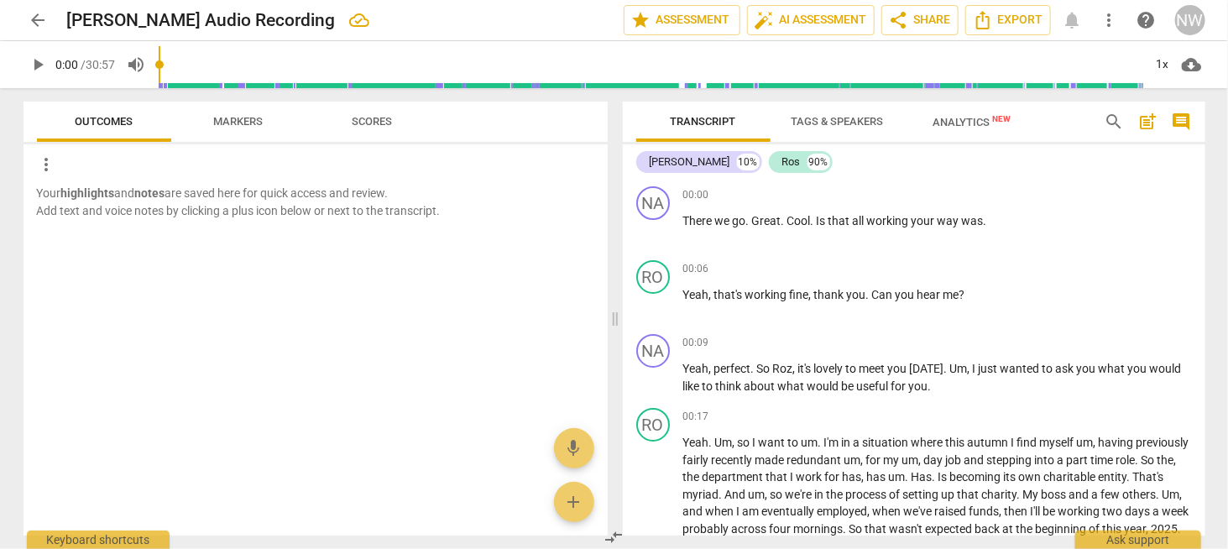
click at [228, 121] on span "Markers" at bounding box center [238, 121] width 50 height 13
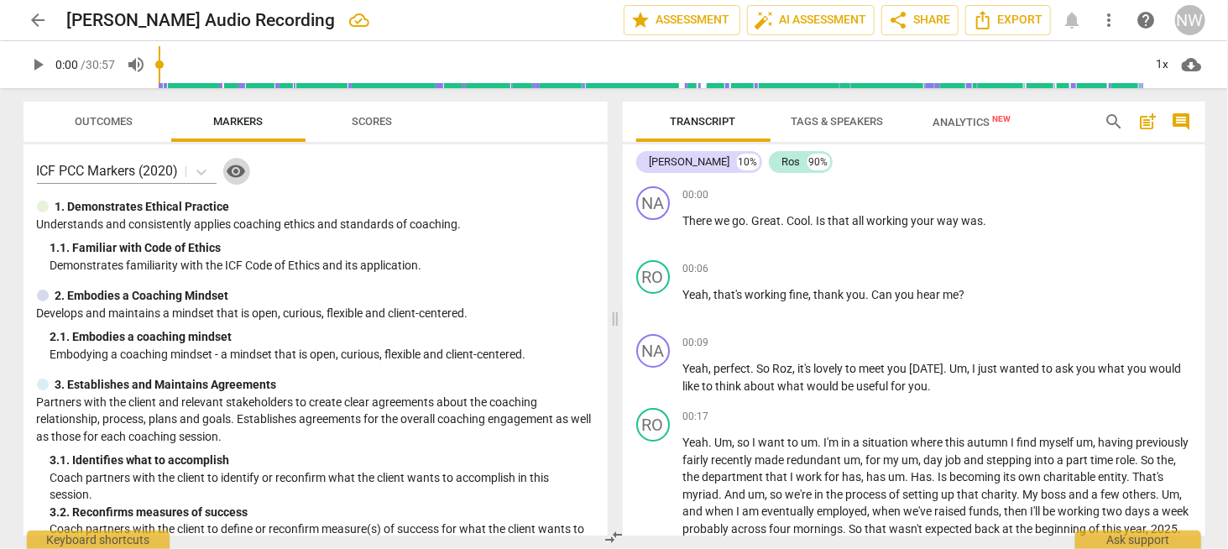
click at [240, 175] on span "visibility" at bounding box center [237, 171] width 20 height 20
click at [383, 117] on span "Scores" at bounding box center [372, 121] width 40 height 13
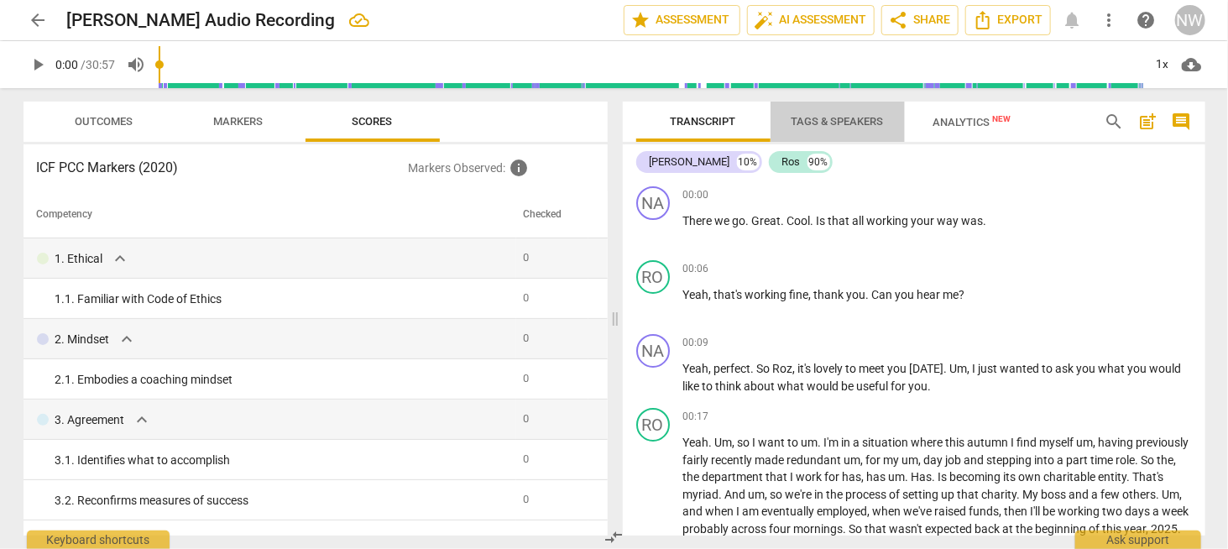
click at [839, 124] on span "Tags & Speakers" at bounding box center [837, 121] width 92 height 13
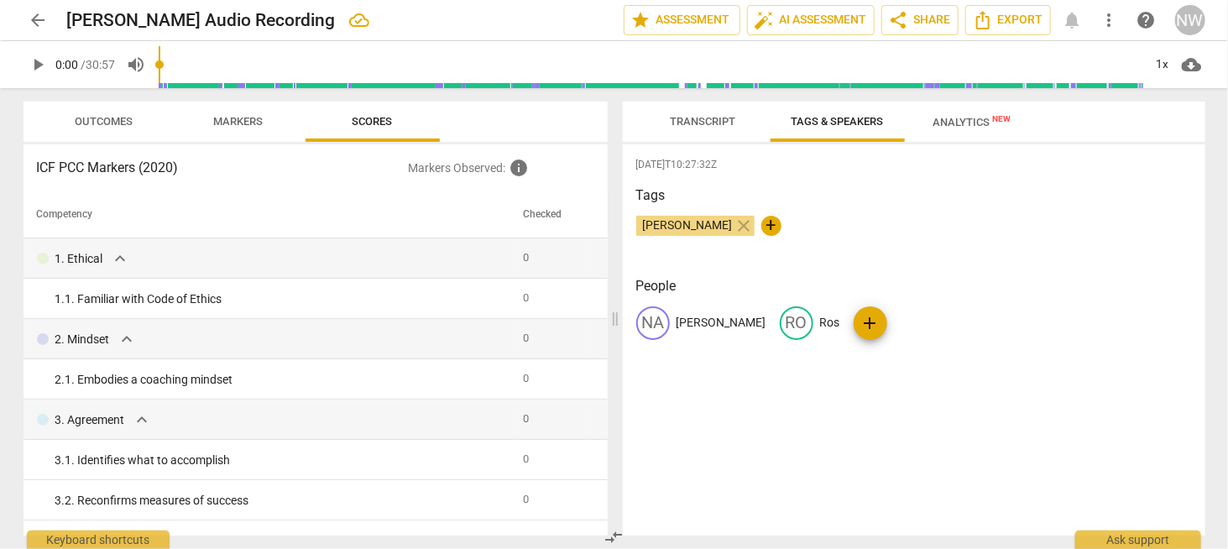
click at [974, 127] on span "Analytics New" at bounding box center [971, 122] width 78 height 13
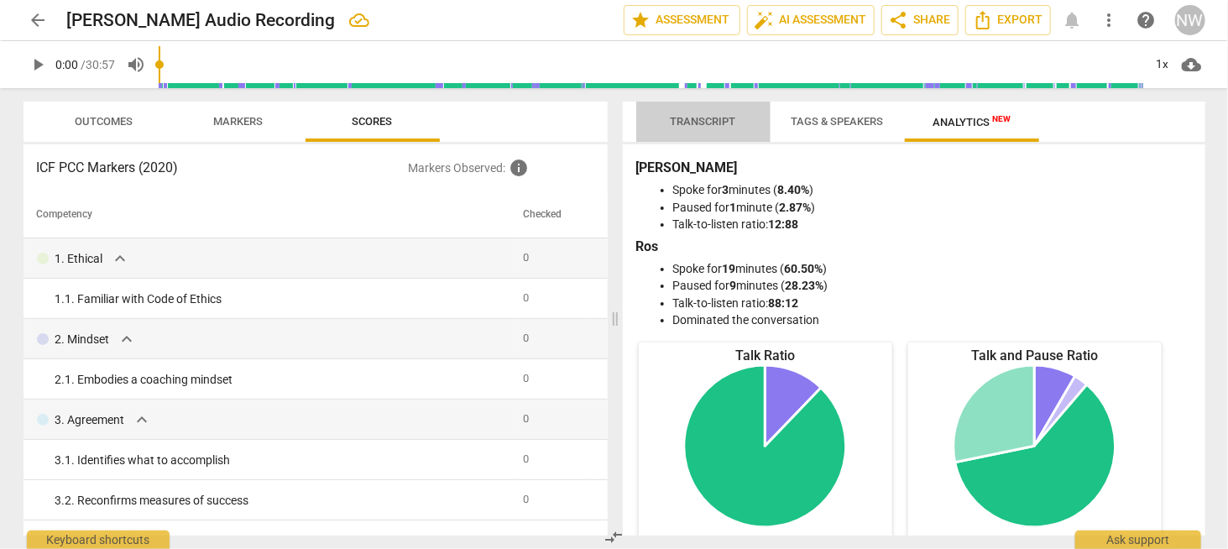
click at [697, 115] on span "Transcript" at bounding box center [702, 121] width 65 height 13
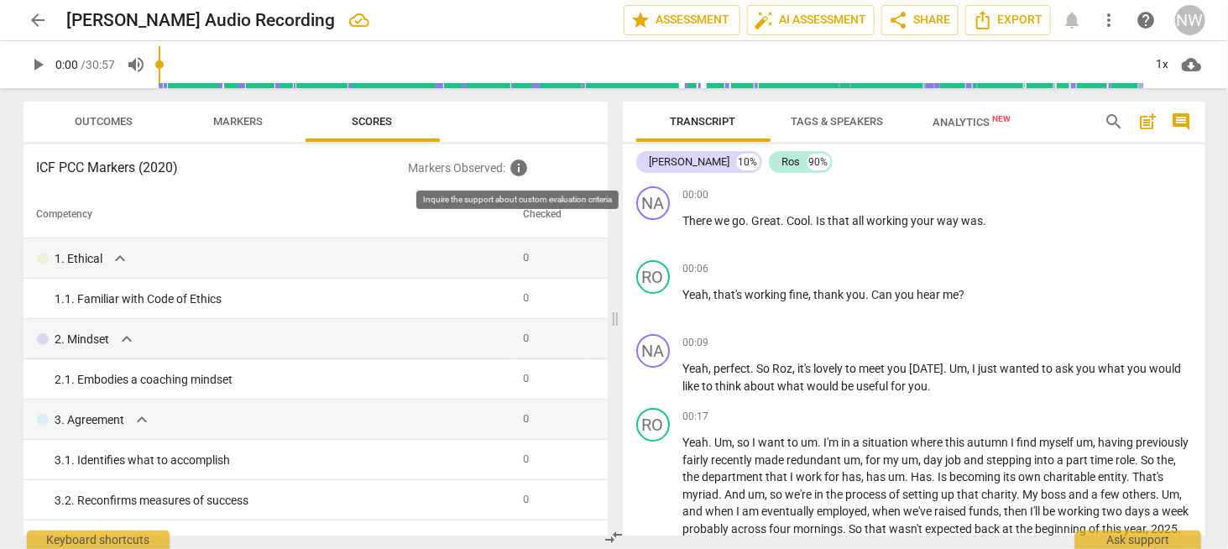
click at [519, 165] on span "info" at bounding box center [518, 168] width 20 height 20
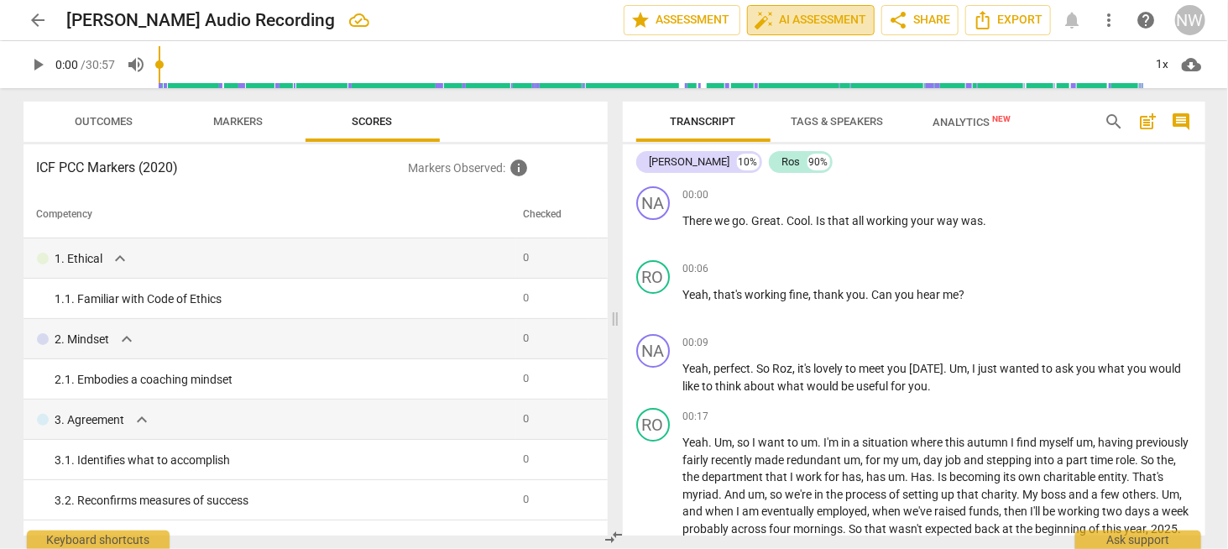
click at [818, 17] on span "auto_fix_high AI Assessment" at bounding box center [810, 20] width 112 height 20
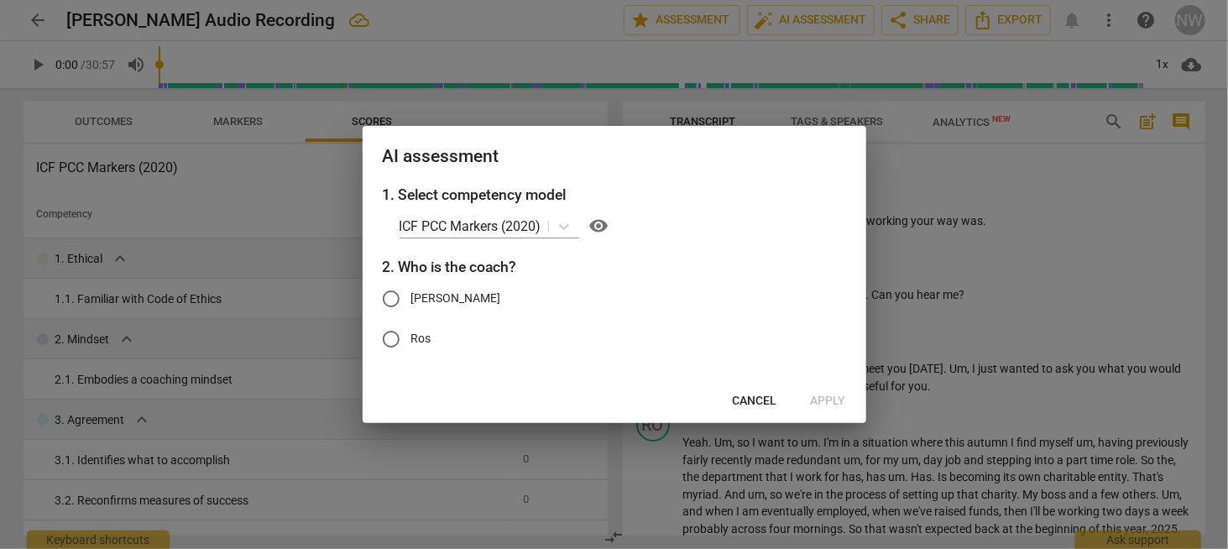
click at [394, 293] on input "[PERSON_NAME]" at bounding box center [391, 299] width 40 height 40
radio input "true"
click at [837, 393] on span "Apply" at bounding box center [828, 401] width 35 height 17
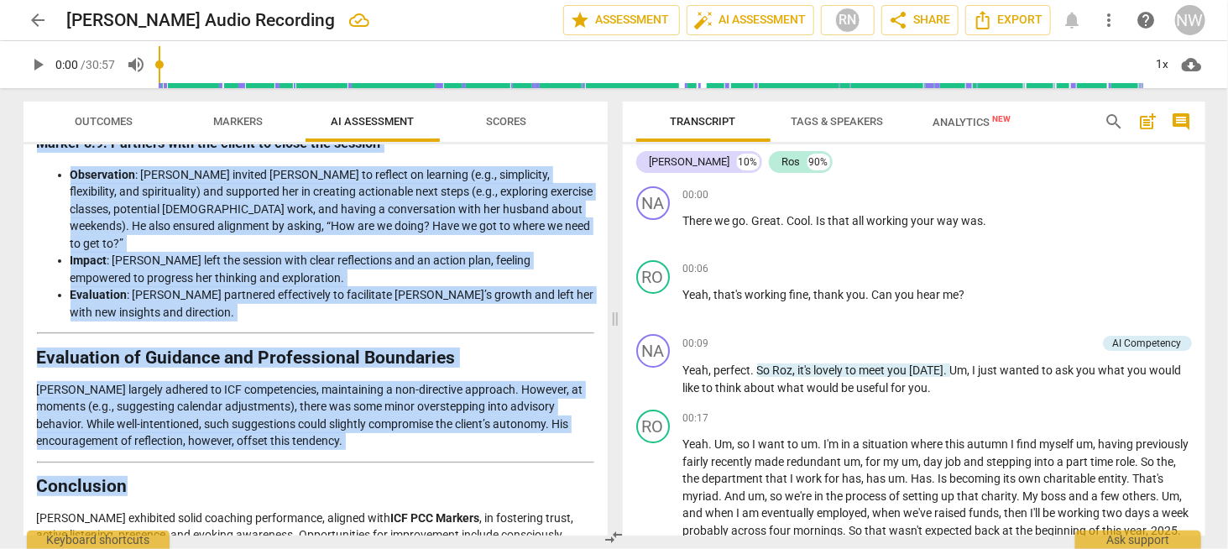
scroll to position [2549, 0]
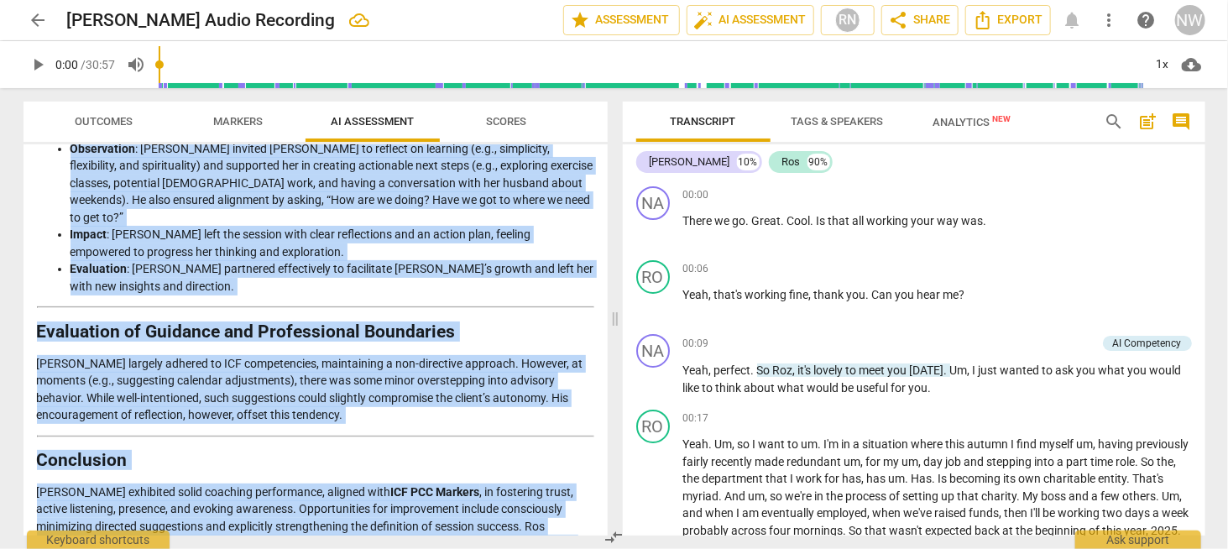
drag, startPoint x: 40, startPoint y: 200, endPoint x: 572, endPoint y: 509, distance: 615.5
copy div "Analysis of the Coaching Session This analysis of the coaching session between …"
click at [508, 323] on h2 "Evaluation of Guidance and Professional Boundaries" at bounding box center [315, 332] width 557 height 18
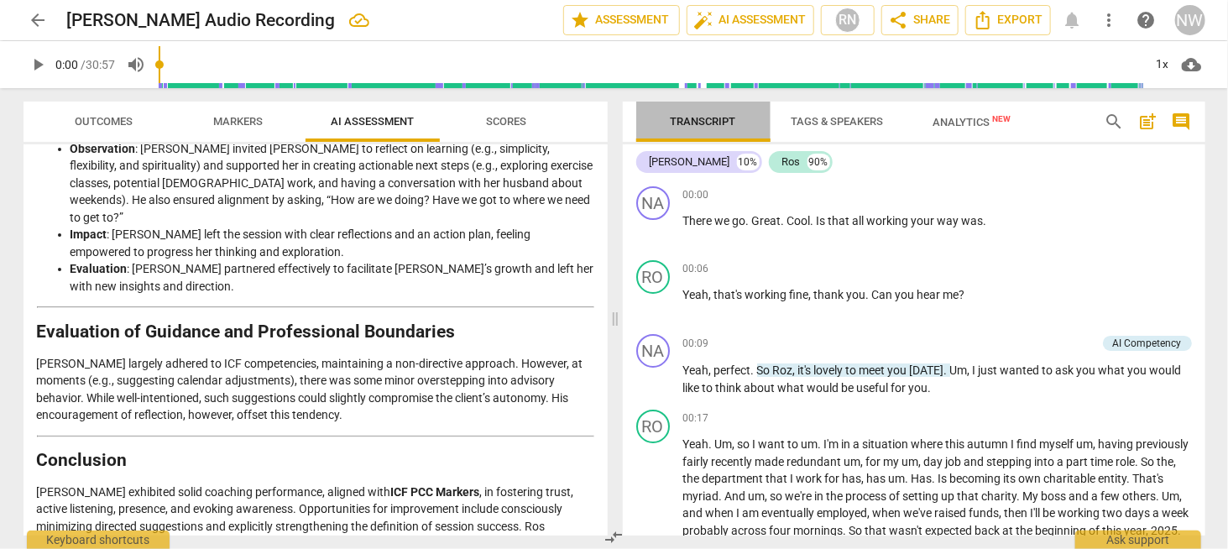
click at [704, 117] on span "Transcript" at bounding box center [702, 121] width 65 height 13
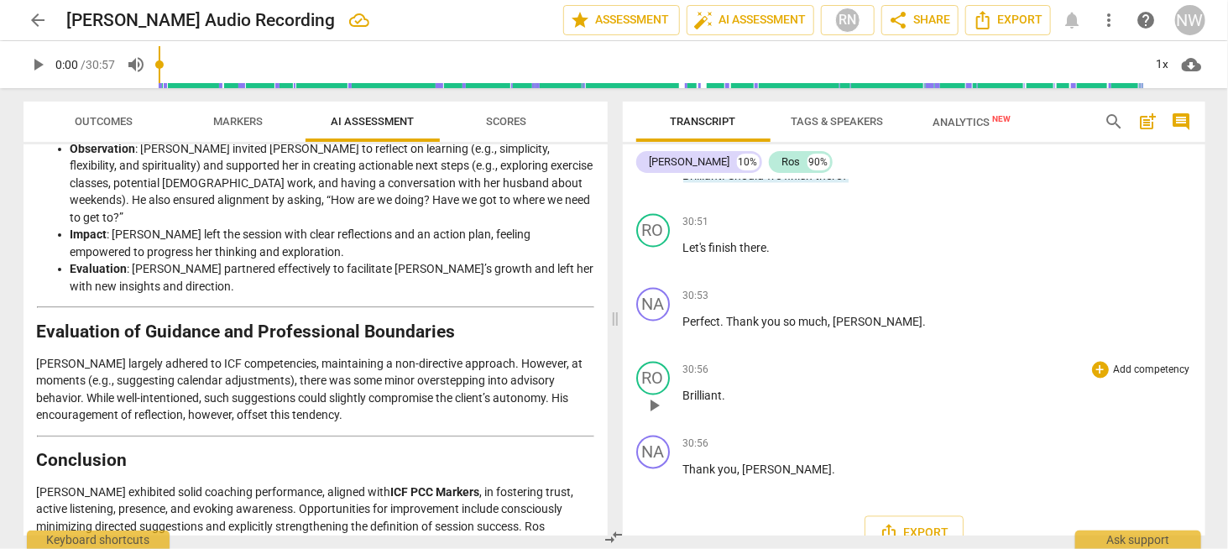
scroll to position [7251, 0]
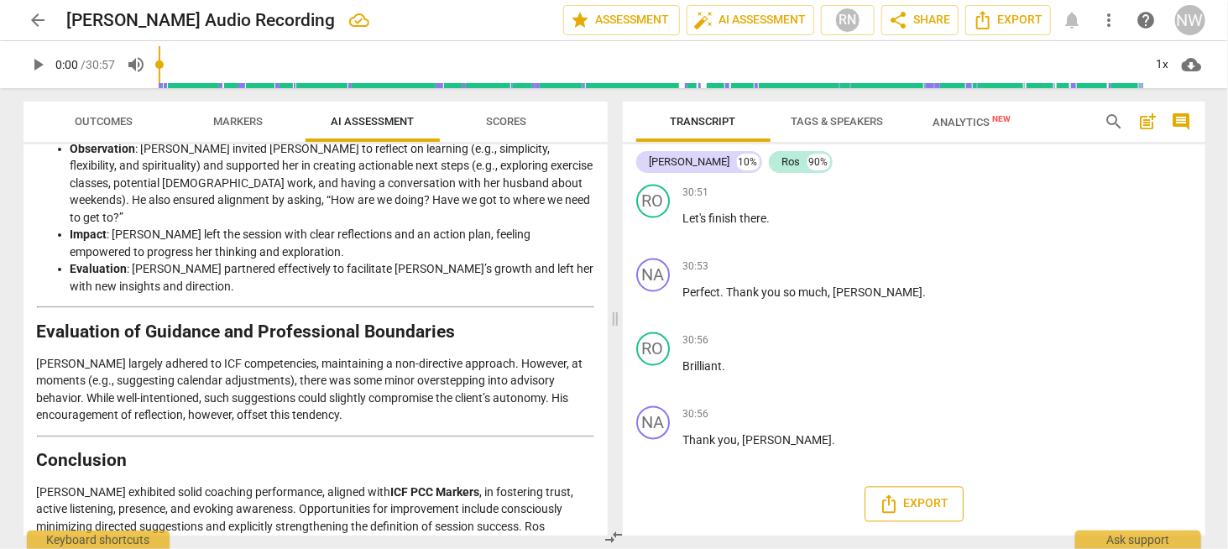
click at [920, 506] on span "Export" at bounding box center [913, 504] width 70 height 20
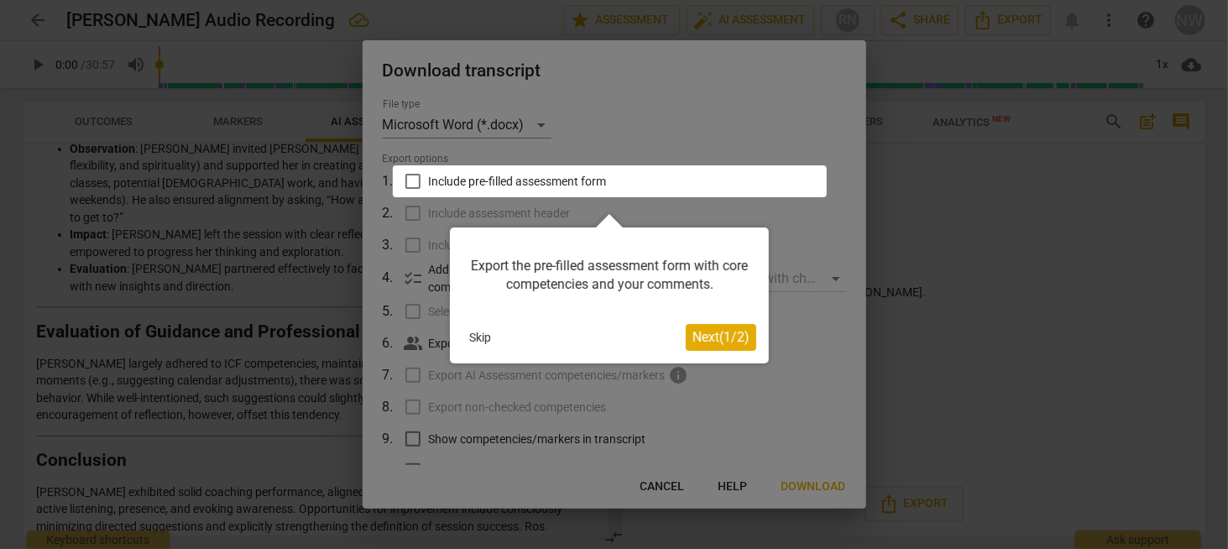
click at [410, 181] on div at bounding box center [610, 181] width 434 height 32
click at [709, 342] on span "Next ( 1 / 2 )" at bounding box center [720, 337] width 57 height 16
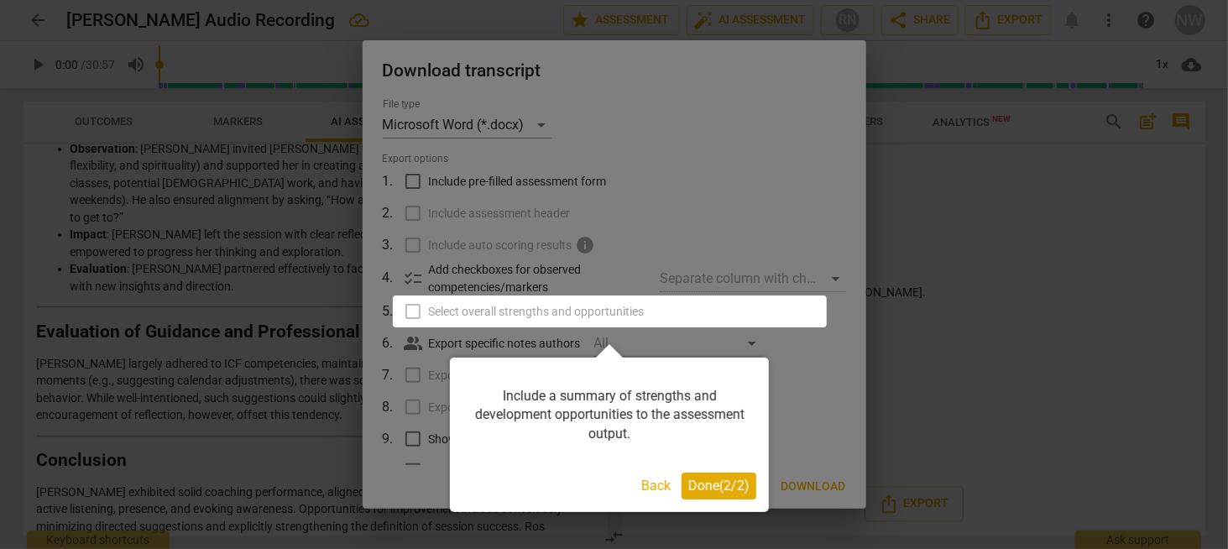
click at [713, 489] on span "Done ( 2 / 2 )" at bounding box center [718, 485] width 61 height 16
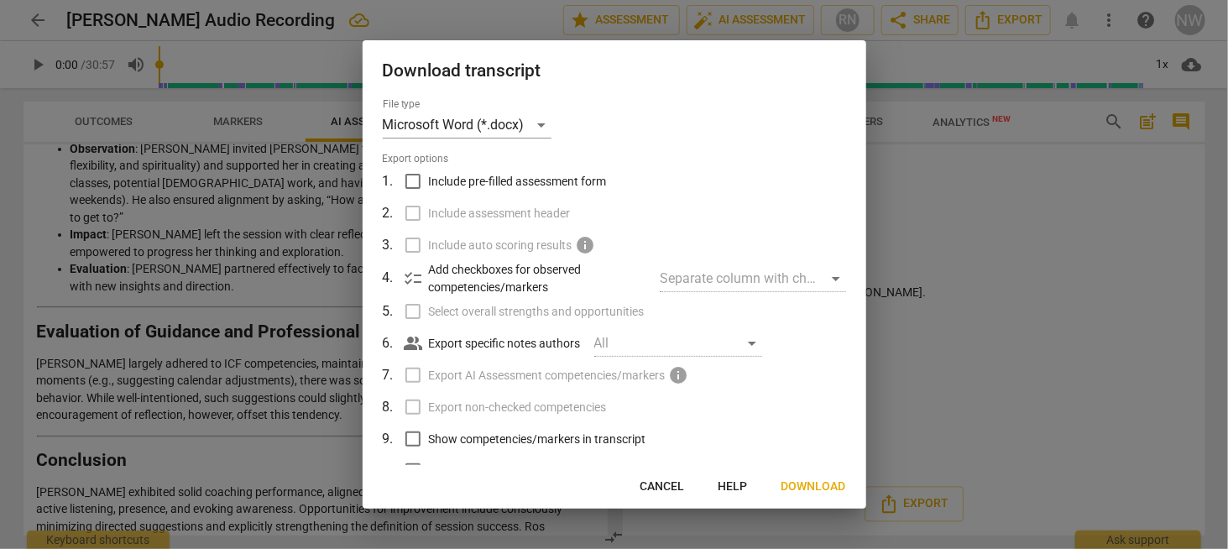
click at [415, 178] on input "Include pre-filled assessment form" at bounding box center [413, 181] width 32 height 32
checkbox input "true"
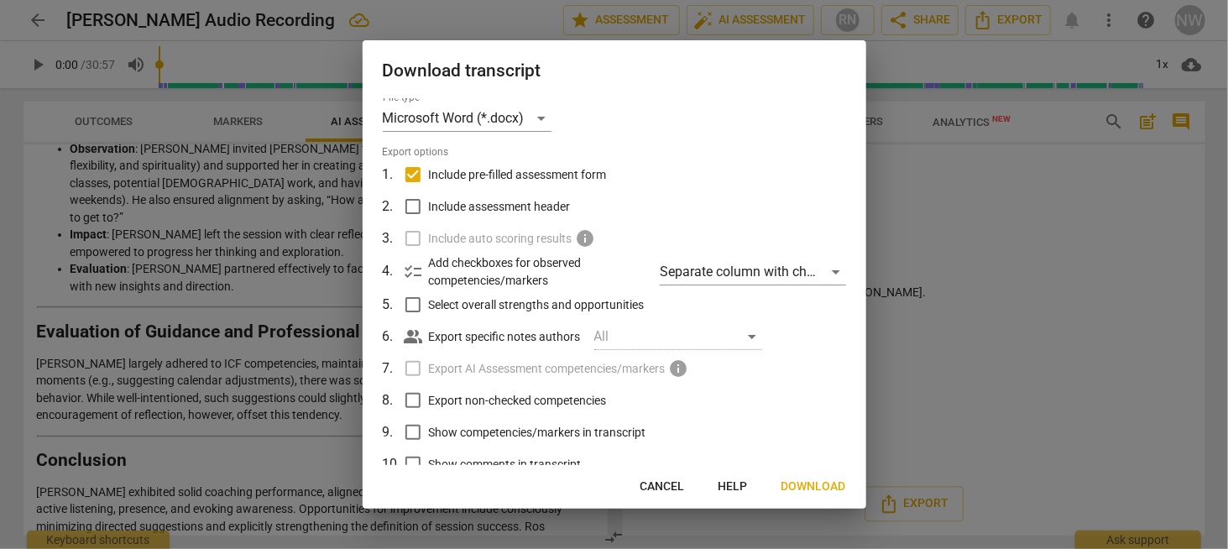
scroll to position [0, 0]
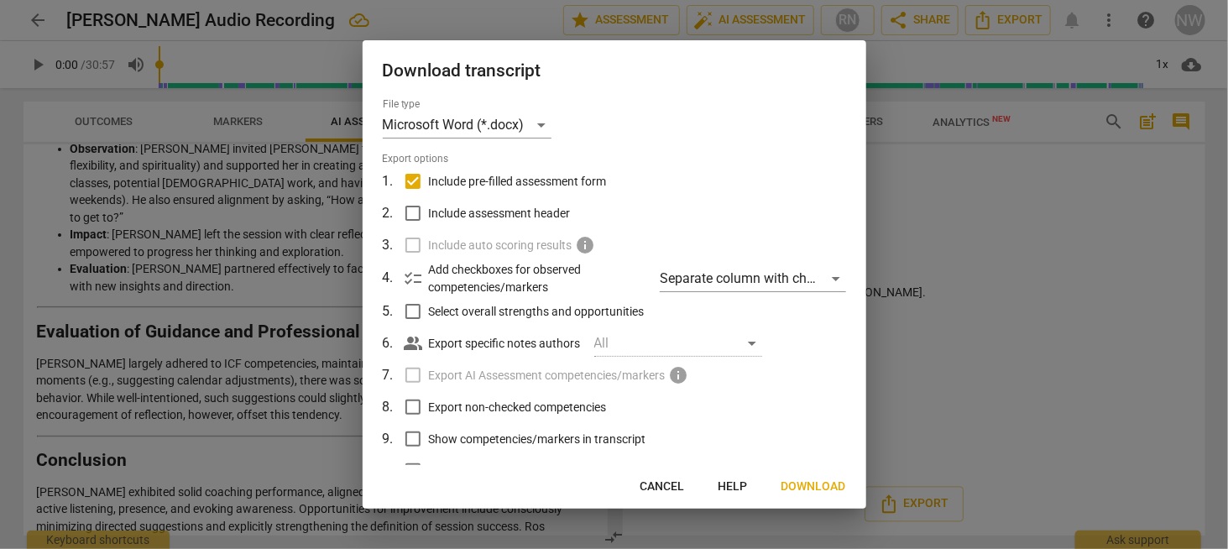
click at [822, 486] on span "Download" at bounding box center [813, 486] width 65 height 17
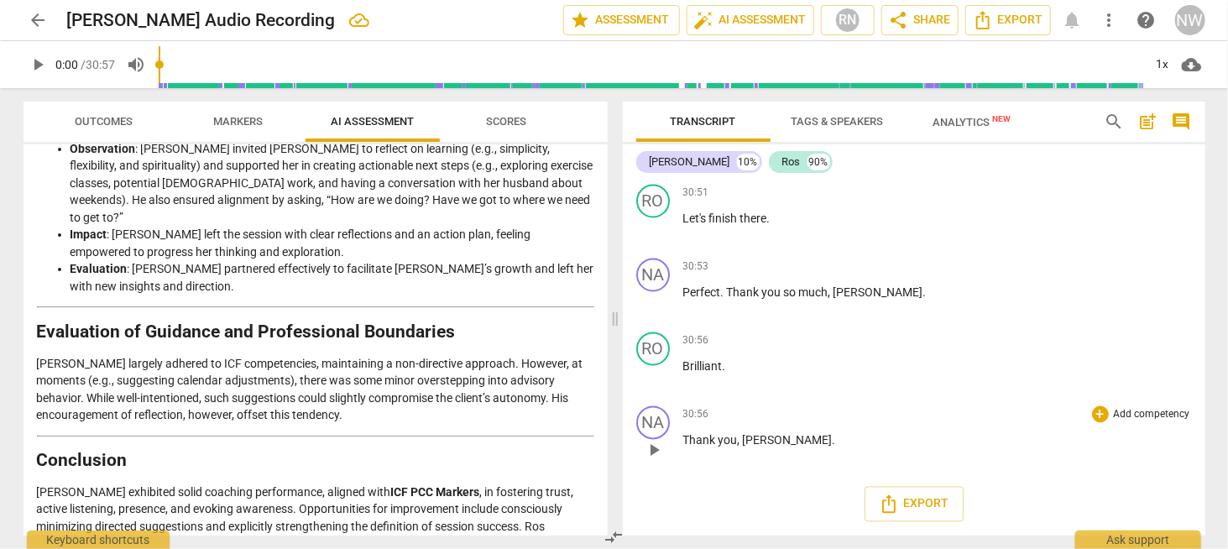
click at [962, 430] on div "30:56 + Add competency keyboard_arrow_right Thank you , Ross ." at bounding box center [937, 436] width 508 height 60
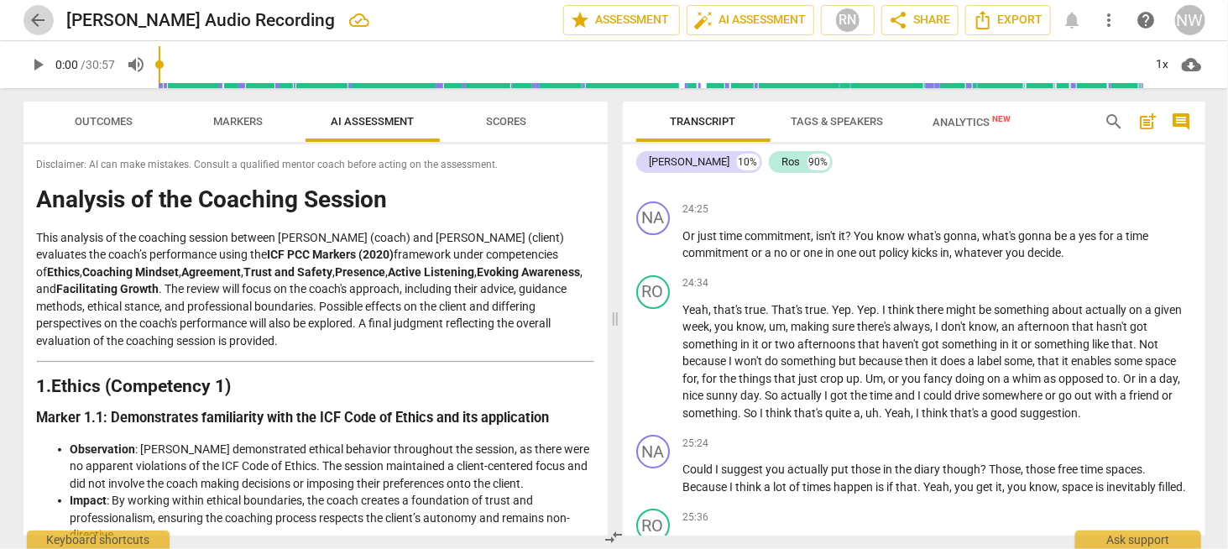
click at [38, 18] on span "arrow_back" at bounding box center [39, 20] width 20 height 20
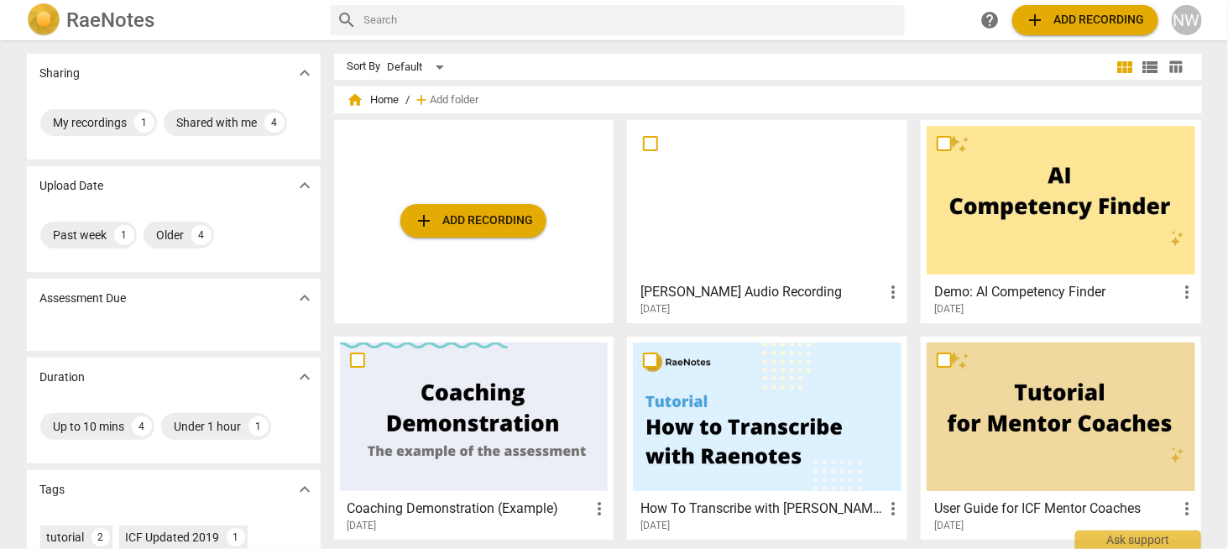
click at [1078, 23] on span "add Add recording" at bounding box center [1084, 20] width 119 height 20
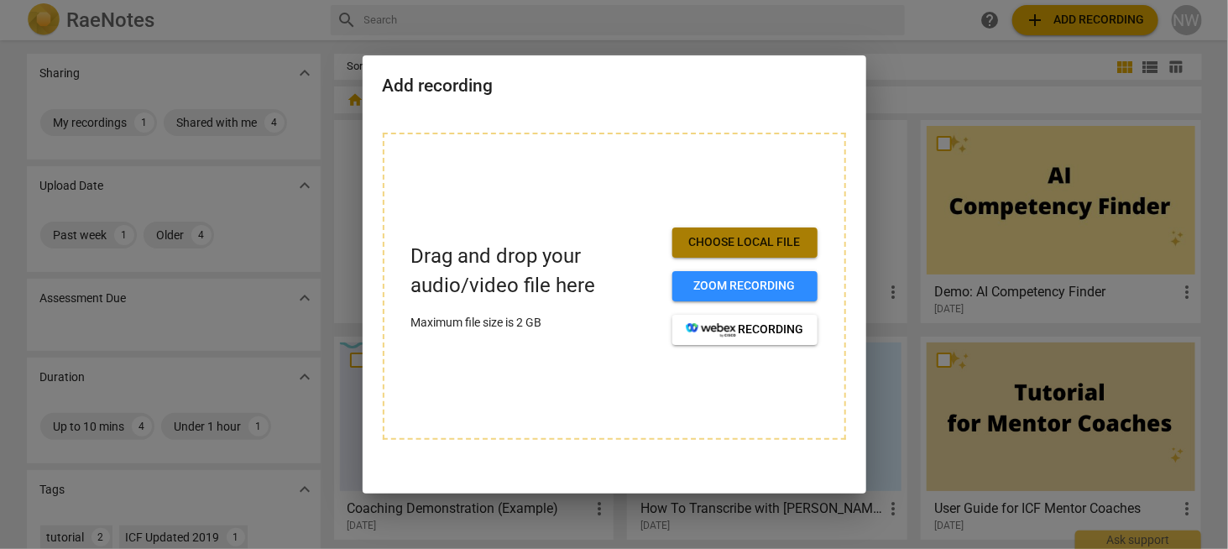
click at [743, 246] on span "Choose local file" at bounding box center [745, 242] width 118 height 17
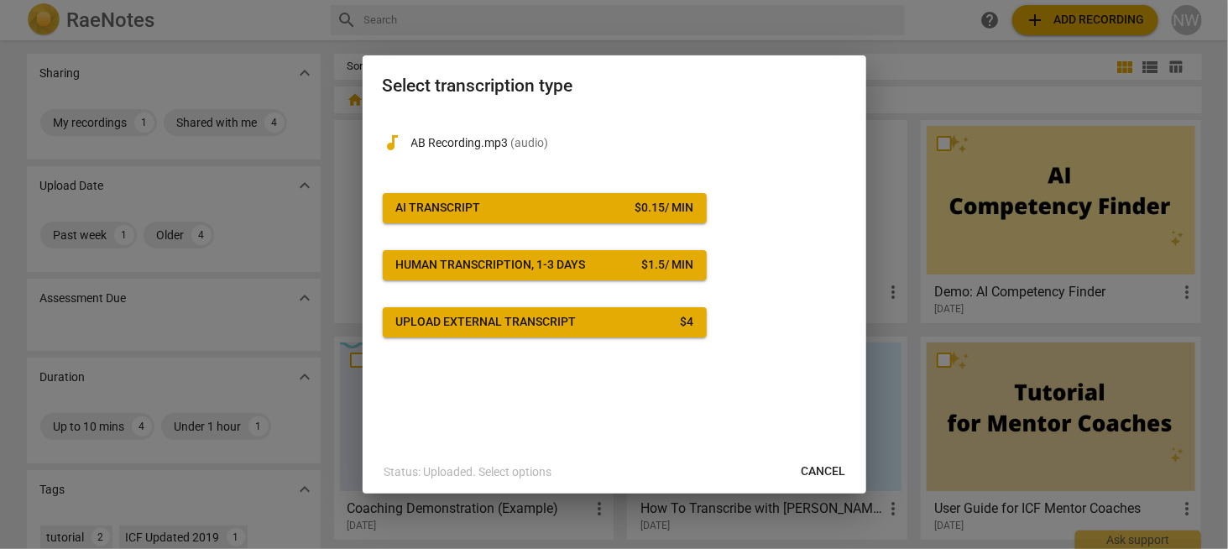
click at [604, 206] on span "AI Transcript $ 0.15 / min" at bounding box center [544, 208] width 297 height 17
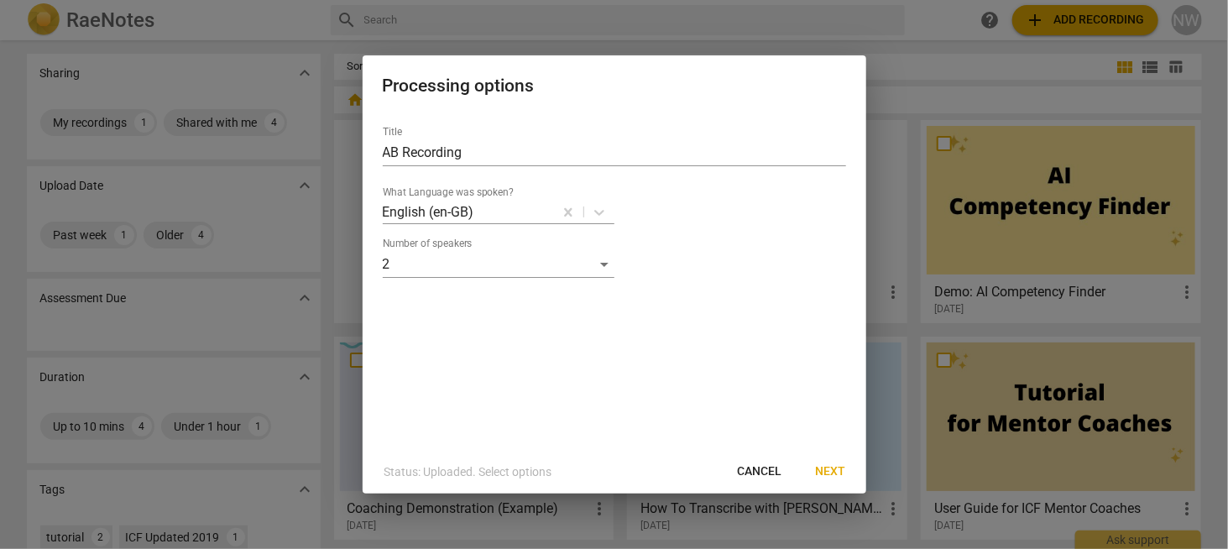
click at [831, 471] on span "Next" at bounding box center [831, 471] width 30 height 17
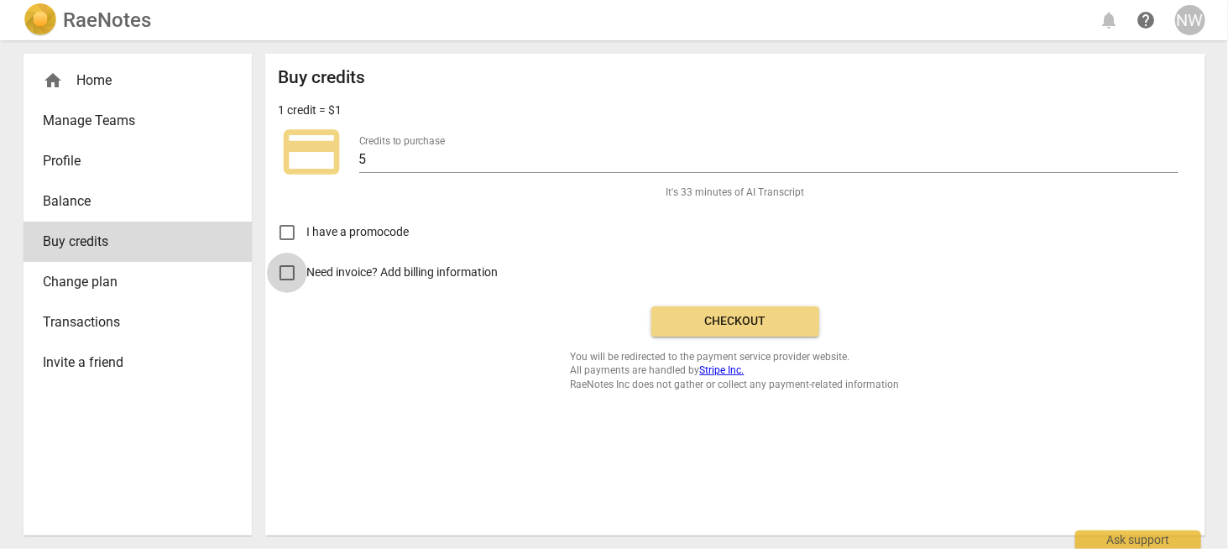
click at [283, 268] on input "Need invoice? Add billing information" at bounding box center [287, 273] width 40 height 40
checkbox input "true"
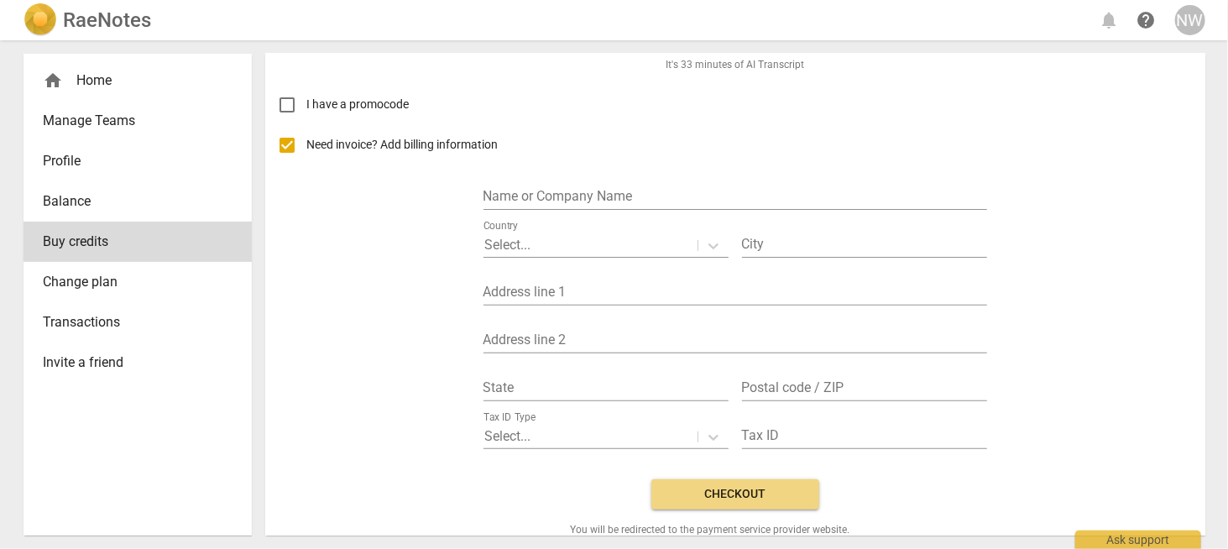
scroll to position [84, 0]
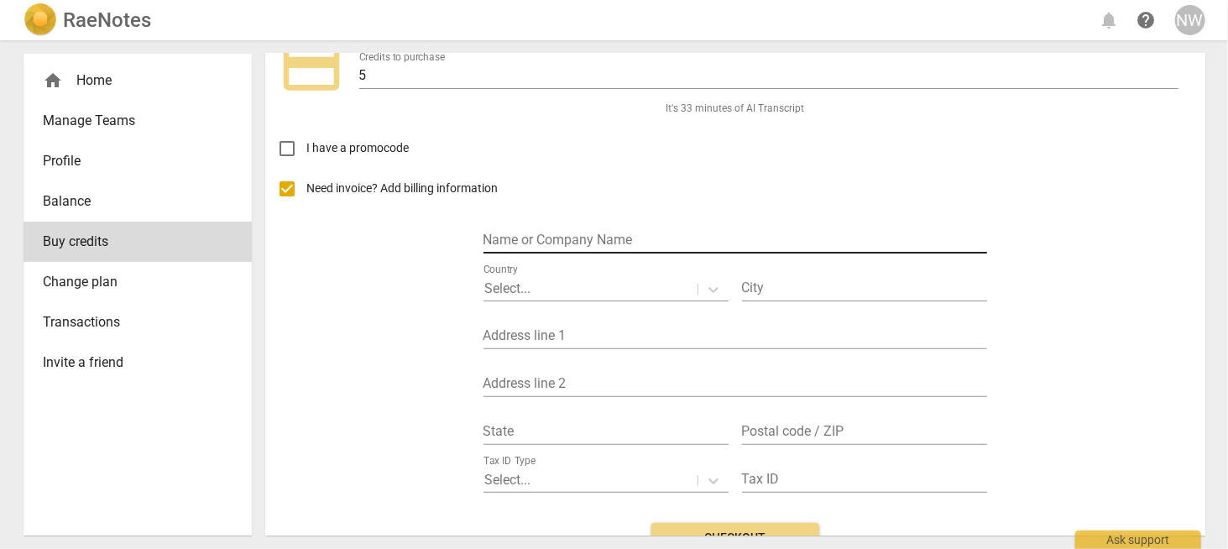
click at [534, 238] on input "text" at bounding box center [734, 241] width 503 height 24
type input "The Neurodivergent Coach"
type input "Cambridge"
type input "84 Gilbert Road"
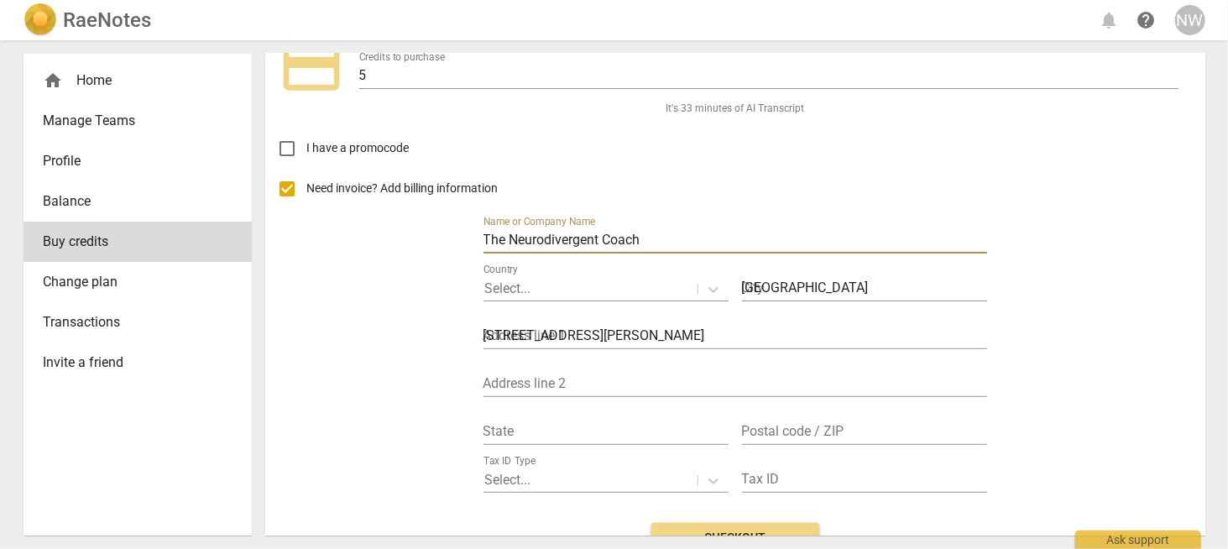
type input "Cambridgeshire"
type input "CB4 3PD"
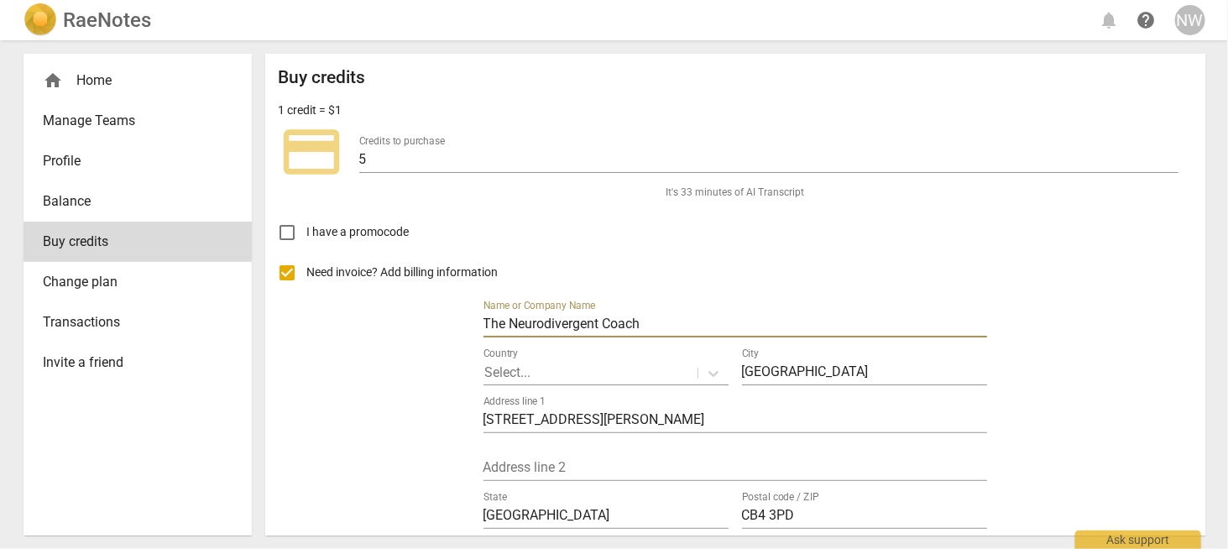
scroll to position [0, 0]
click at [289, 276] on input "Need invoice? Add billing information" at bounding box center [287, 273] width 40 height 40
checkbox input "false"
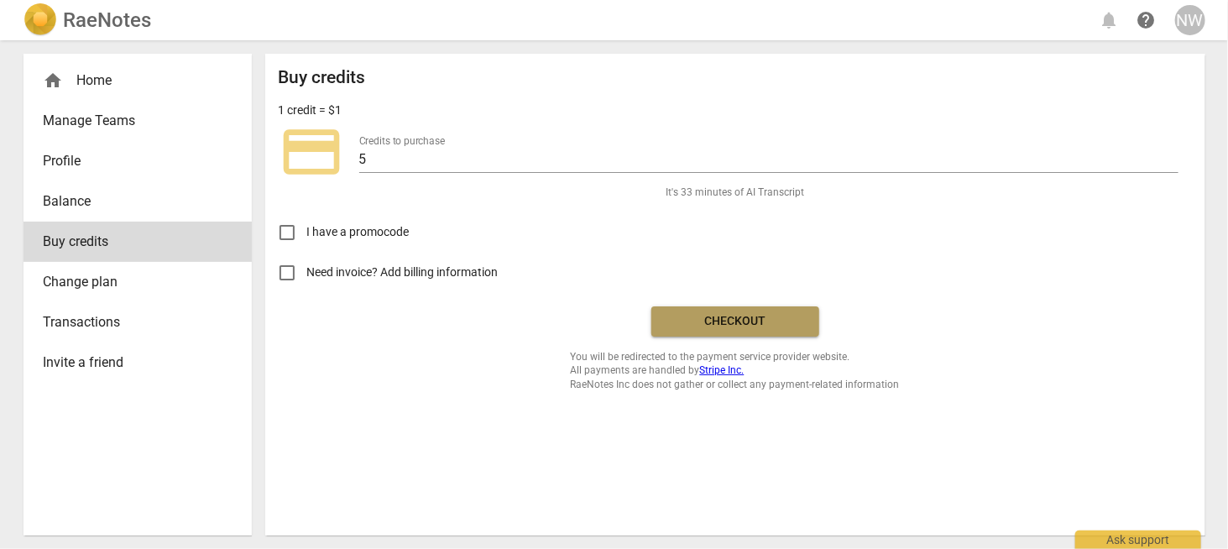
click at [773, 326] on span "Checkout" at bounding box center [735, 321] width 141 height 17
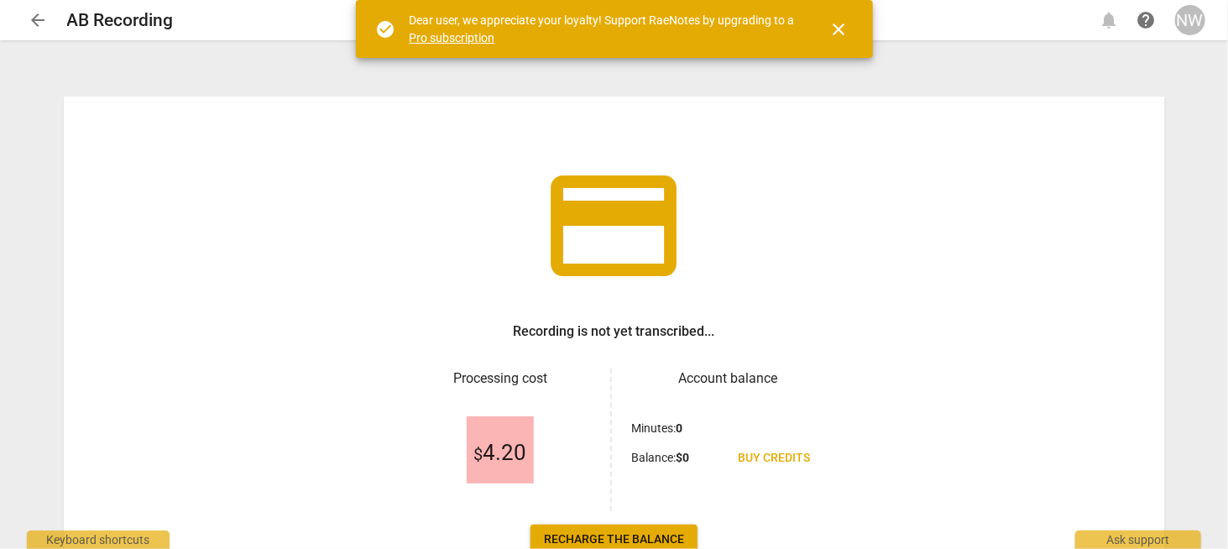
click at [38, 21] on span "arrow_back" at bounding box center [39, 20] width 20 height 20
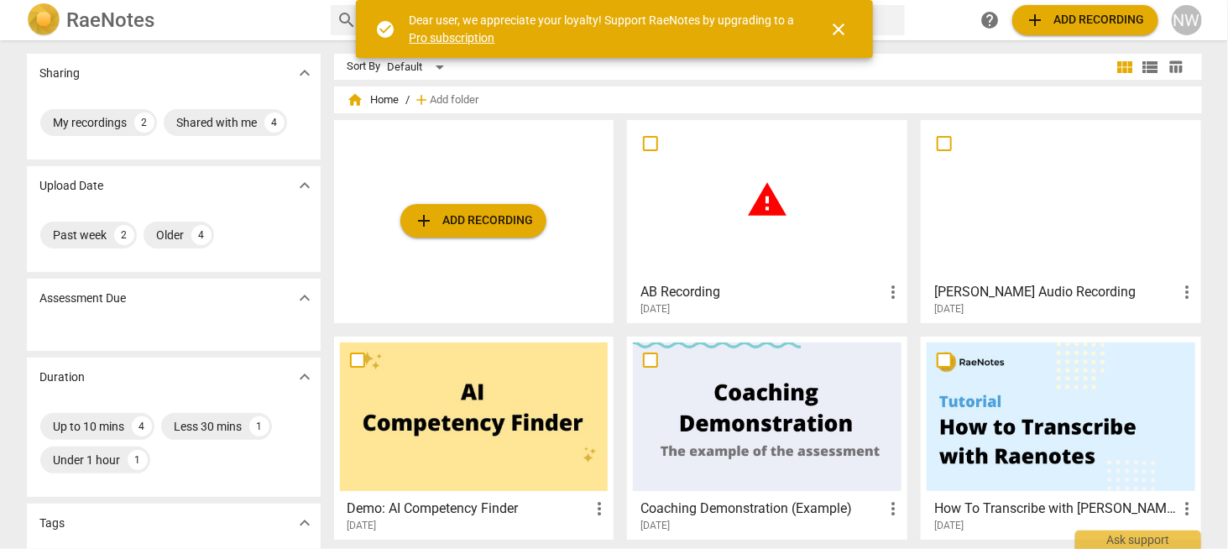
click at [1189, 18] on div "NW" at bounding box center [1186, 20] width 30 height 30
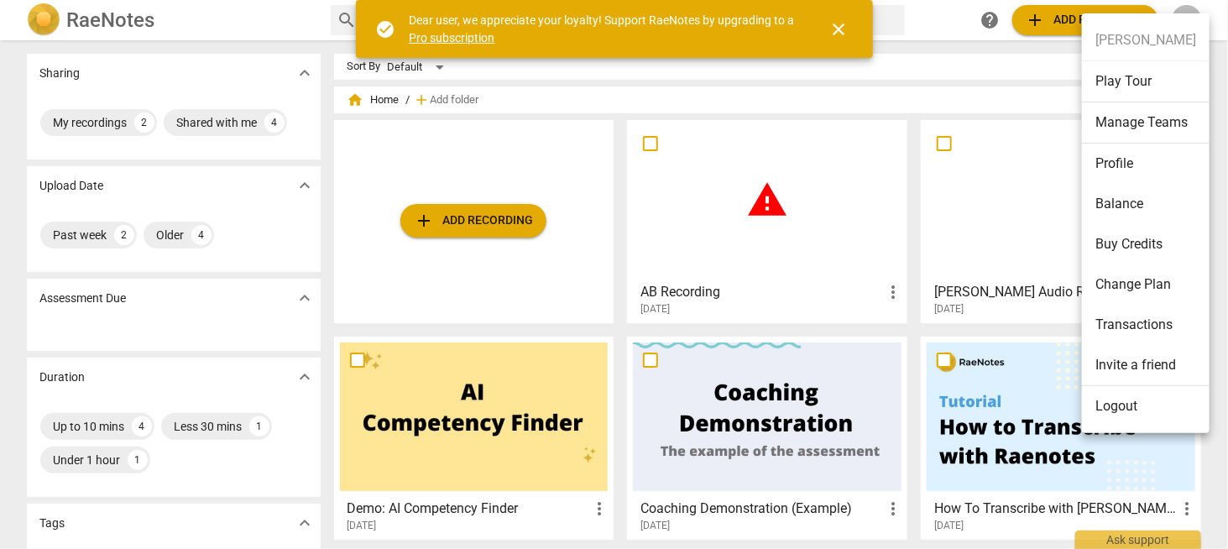
click at [1144, 237] on li "Buy Credits" at bounding box center [1146, 244] width 128 height 40
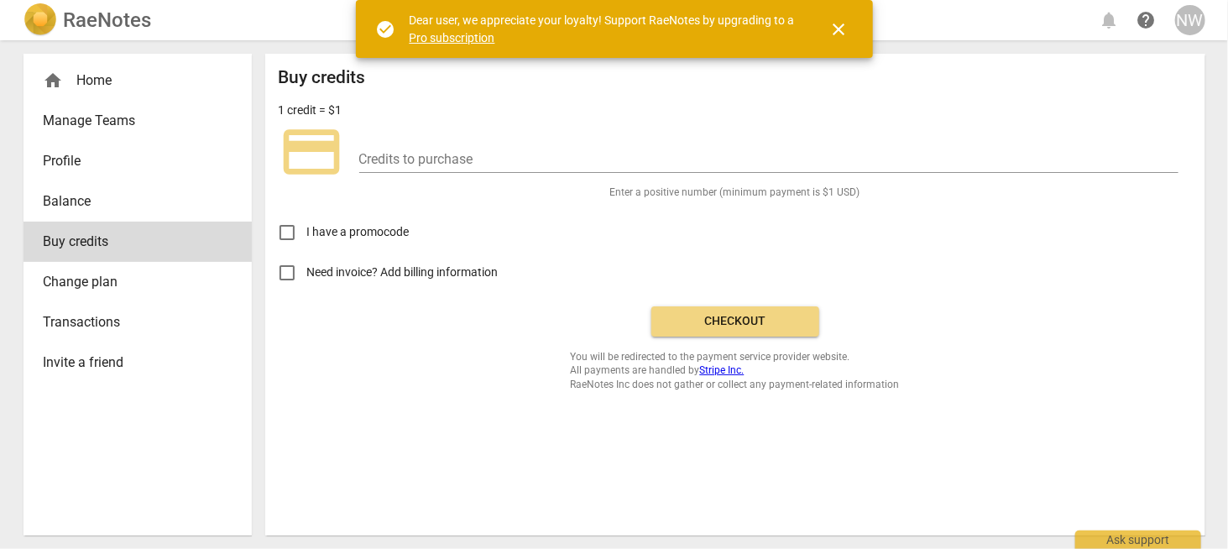
click at [83, 263] on link "Change plan" at bounding box center [137, 282] width 228 height 40
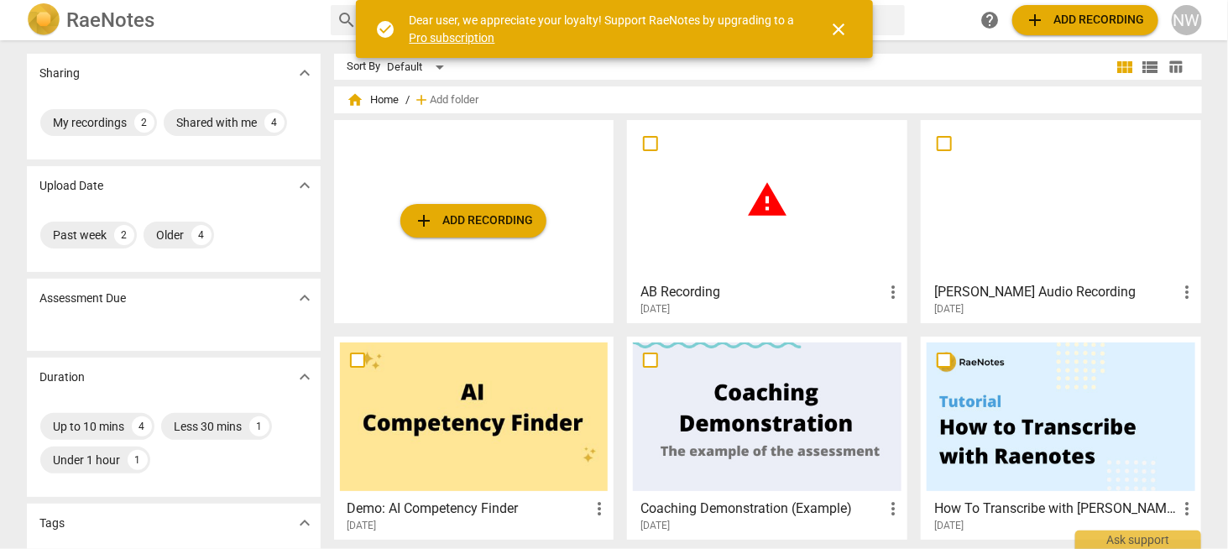
click at [767, 208] on span "warning" at bounding box center [767, 200] width 42 height 42
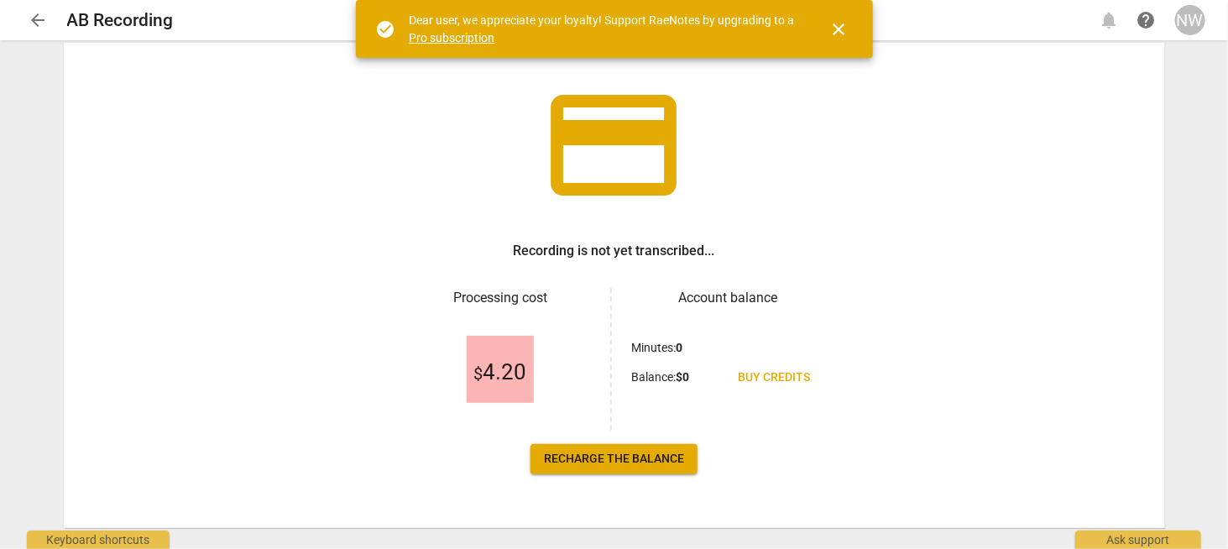
scroll to position [84, 0]
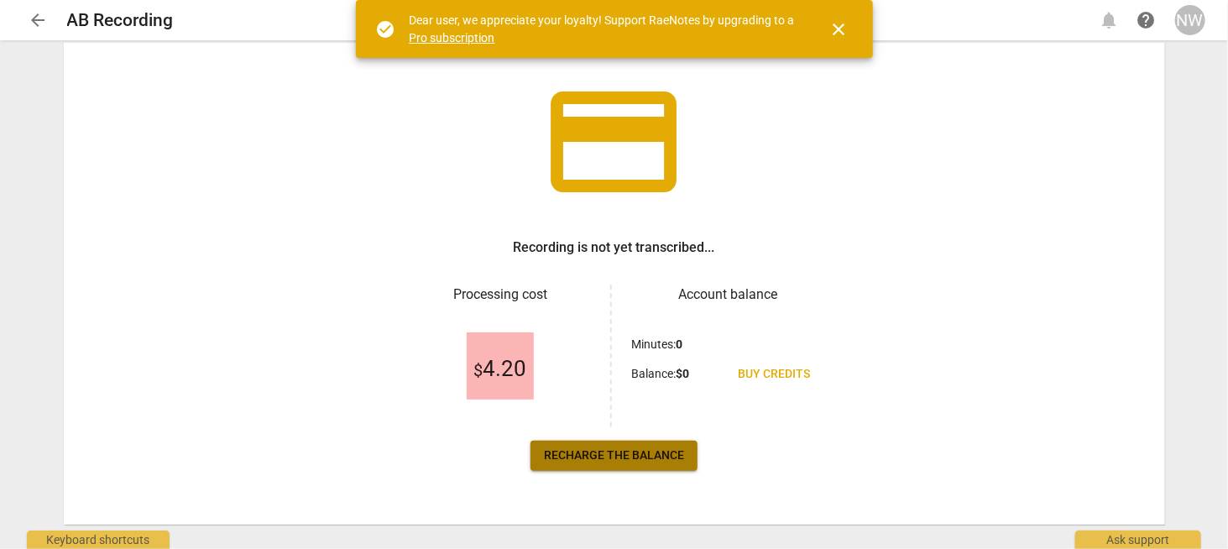
click at [659, 442] on link "Recharge the balance" at bounding box center [613, 455] width 167 height 30
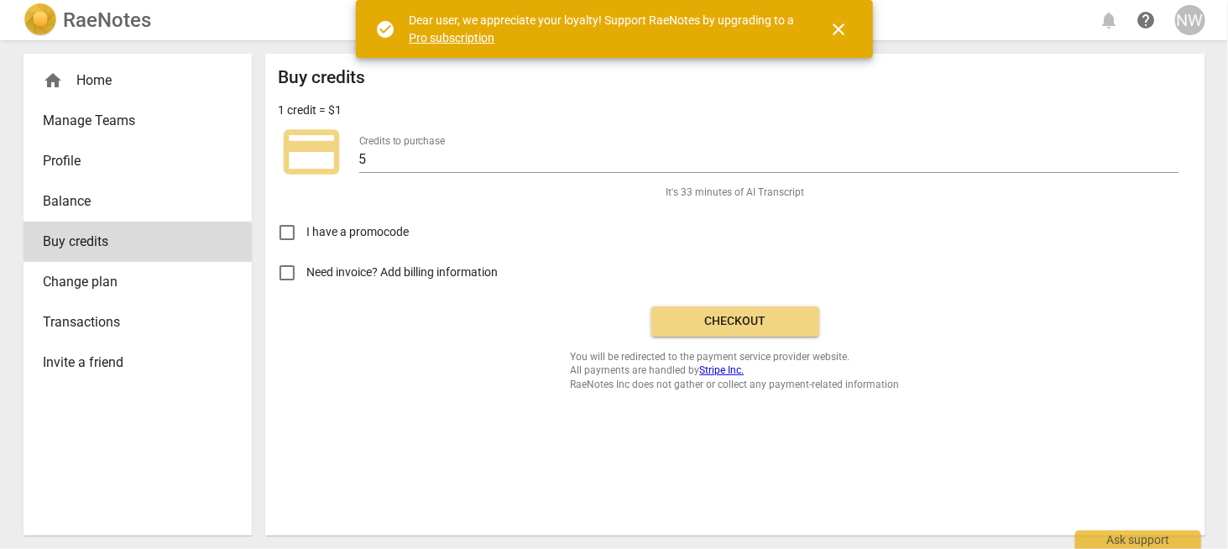
click at [786, 326] on span "Checkout" at bounding box center [735, 321] width 141 height 17
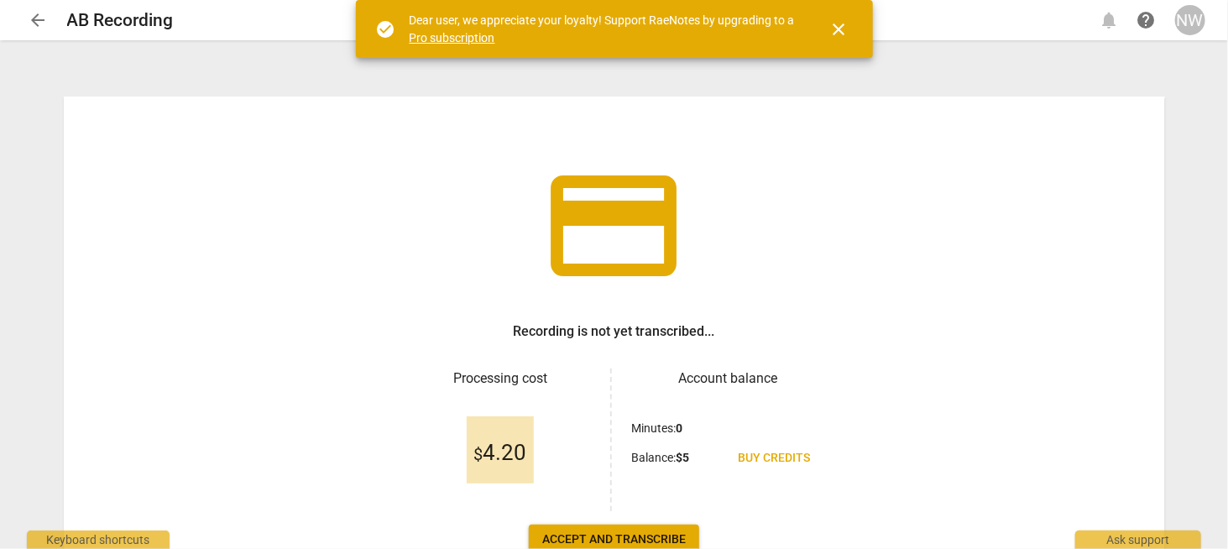
click at [839, 29] on span "close" at bounding box center [839, 29] width 20 height 20
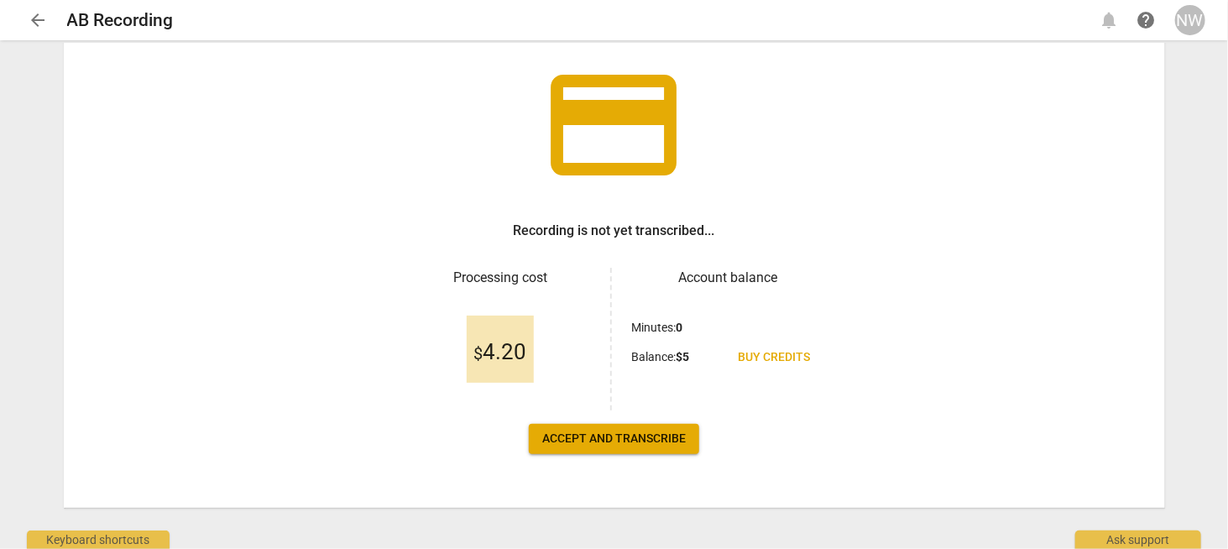
scroll to position [112, 0]
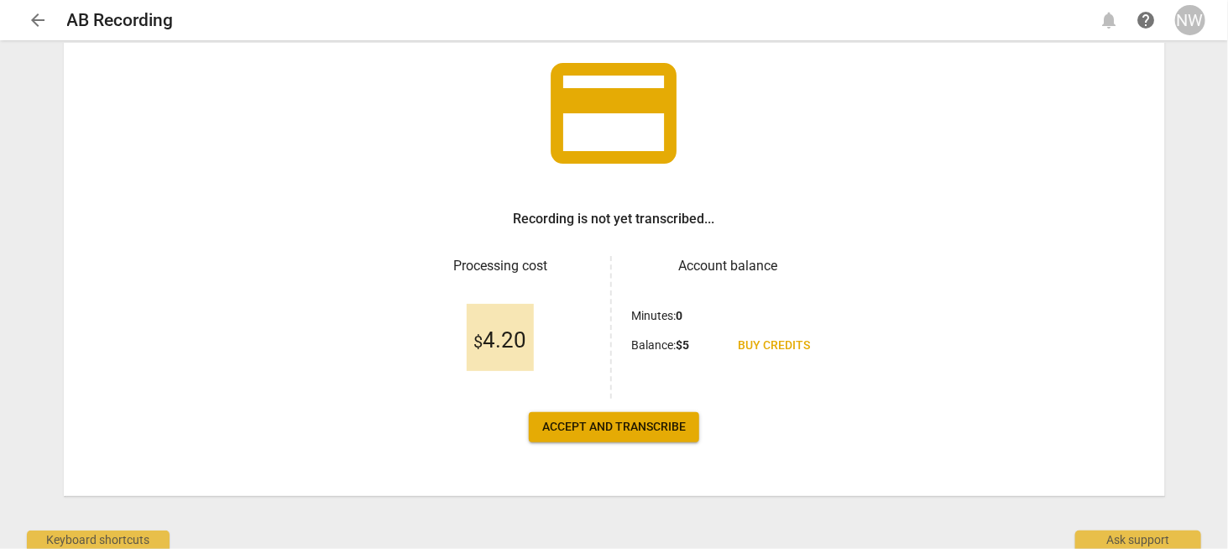
click at [600, 423] on span "Accept and transcribe" at bounding box center [613, 427] width 143 height 17
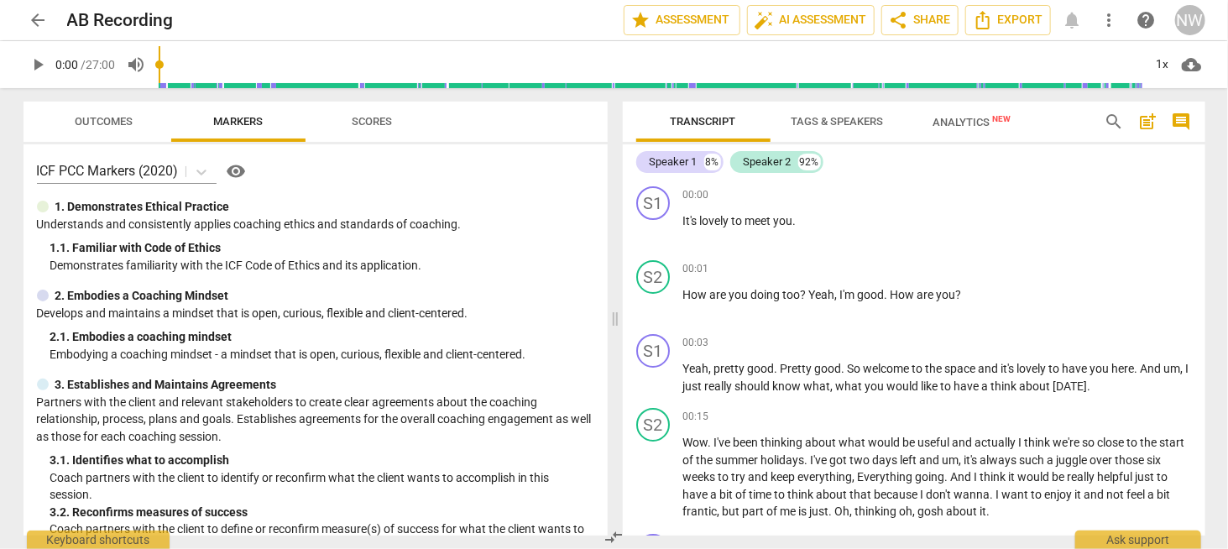
click at [372, 117] on span "Scores" at bounding box center [372, 121] width 40 height 13
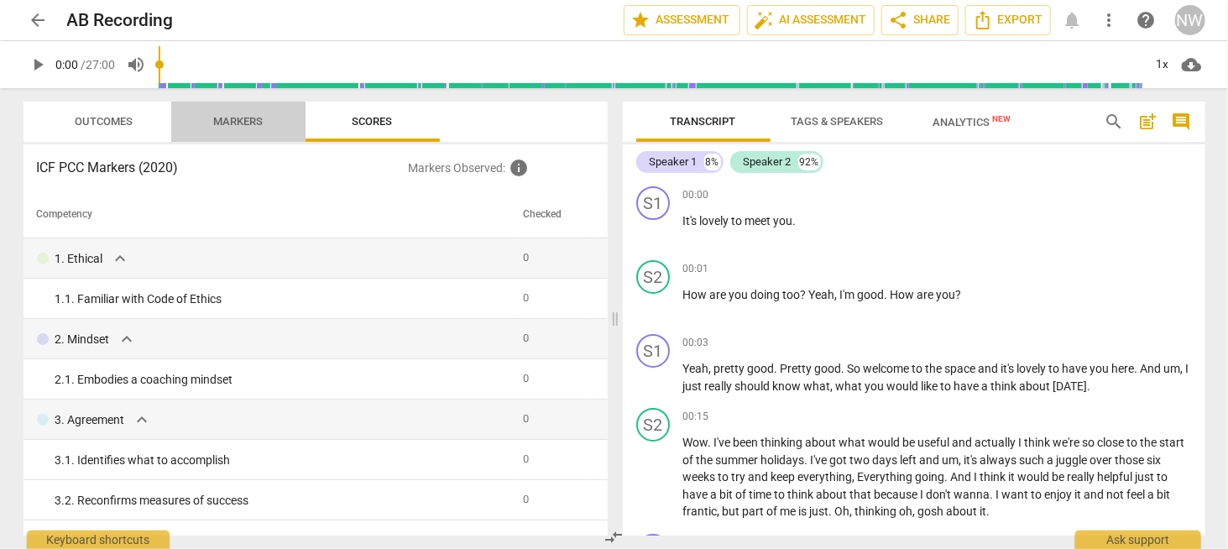
click at [268, 120] on span "Markers" at bounding box center [238, 122] width 90 height 23
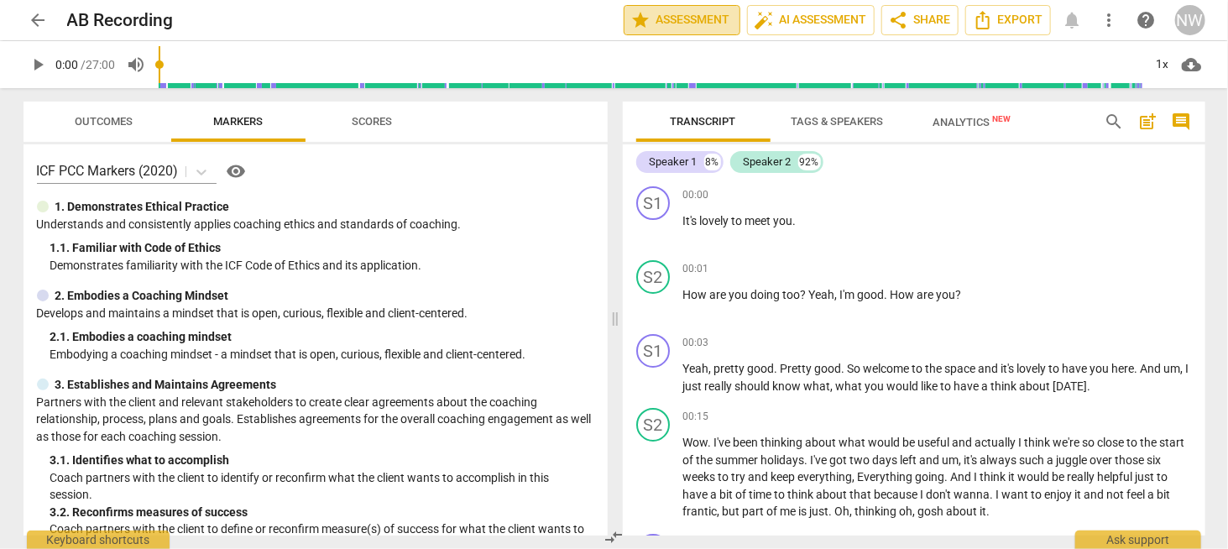
click at [686, 23] on span "star Assessment" at bounding box center [682, 20] width 102 height 20
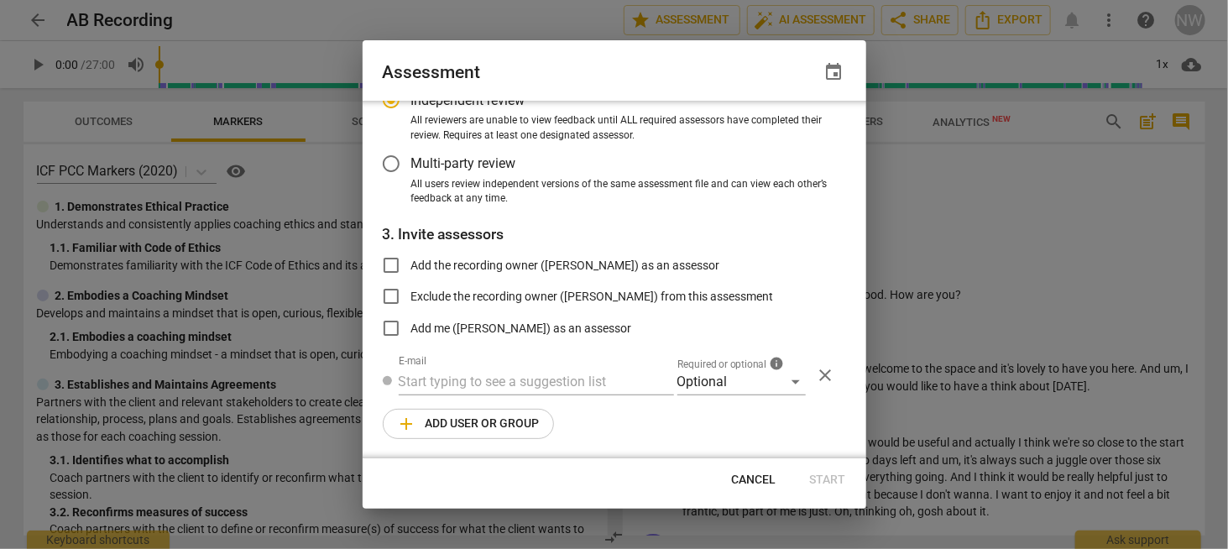
scroll to position [0, 0]
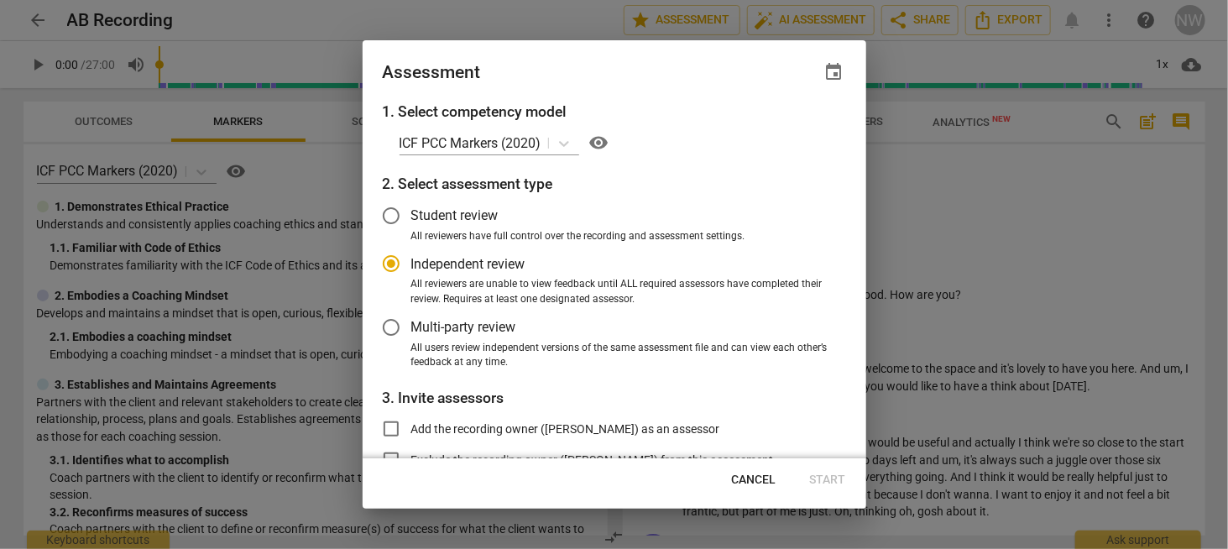
click at [931, 184] on div at bounding box center [614, 274] width 1228 height 549
radio input "false"
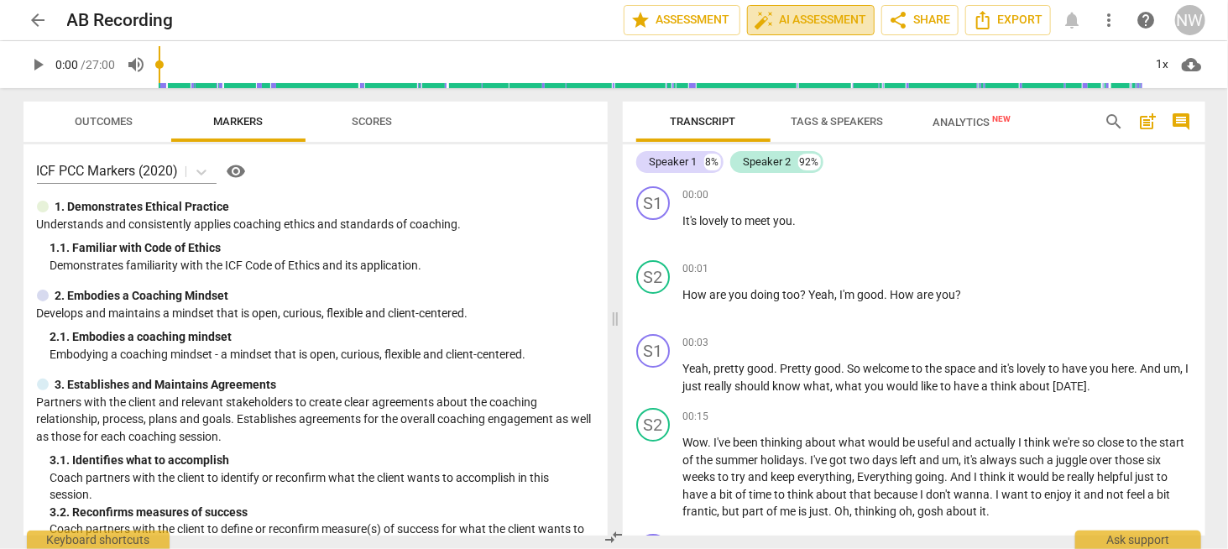
click at [830, 27] on span "auto_fix_high AI Assessment" at bounding box center [810, 20] width 112 height 20
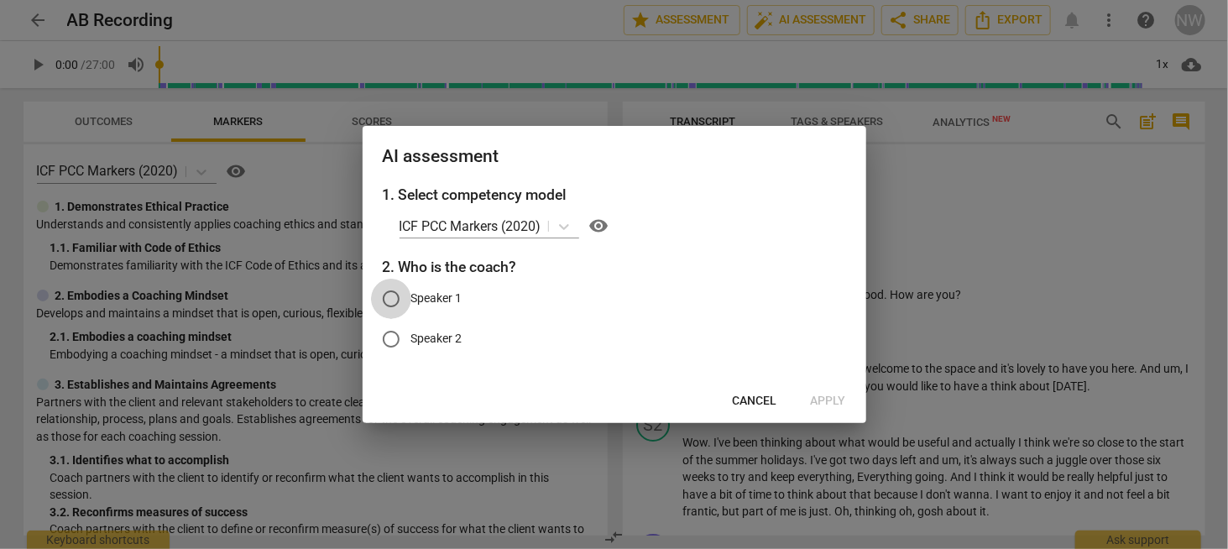
click at [399, 306] on input "Speaker 1" at bounding box center [391, 299] width 40 height 40
radio input "true"
click at [749, 393] on span "Cancel" at bounding box center [754, 401] width 44 height 17
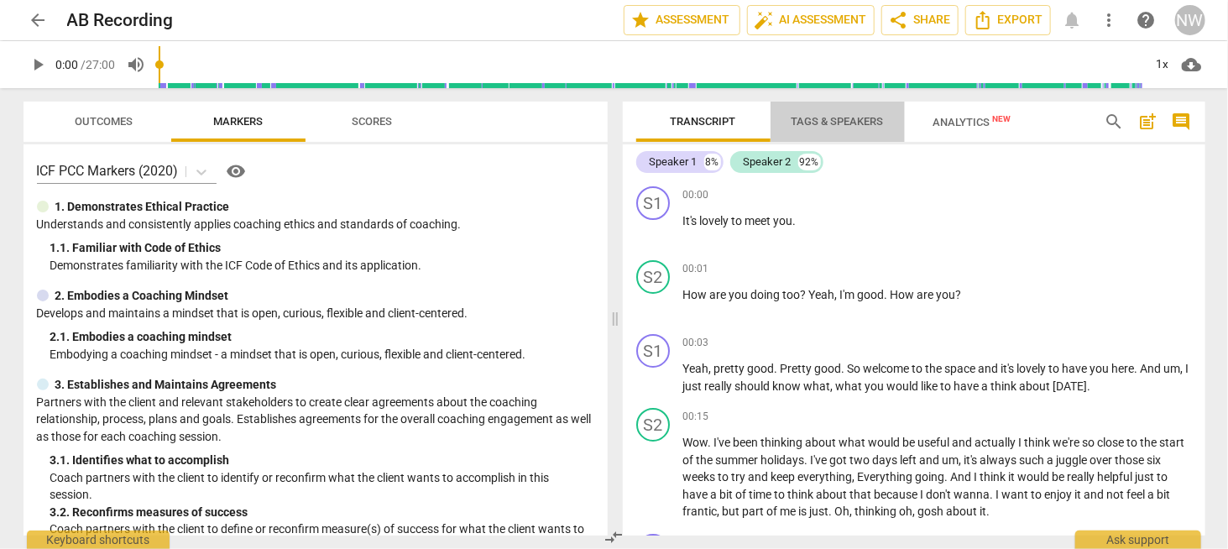
click at [842, 123] on span "Tags & Speakers" at bounding box center [837, 121] width 92 height 13
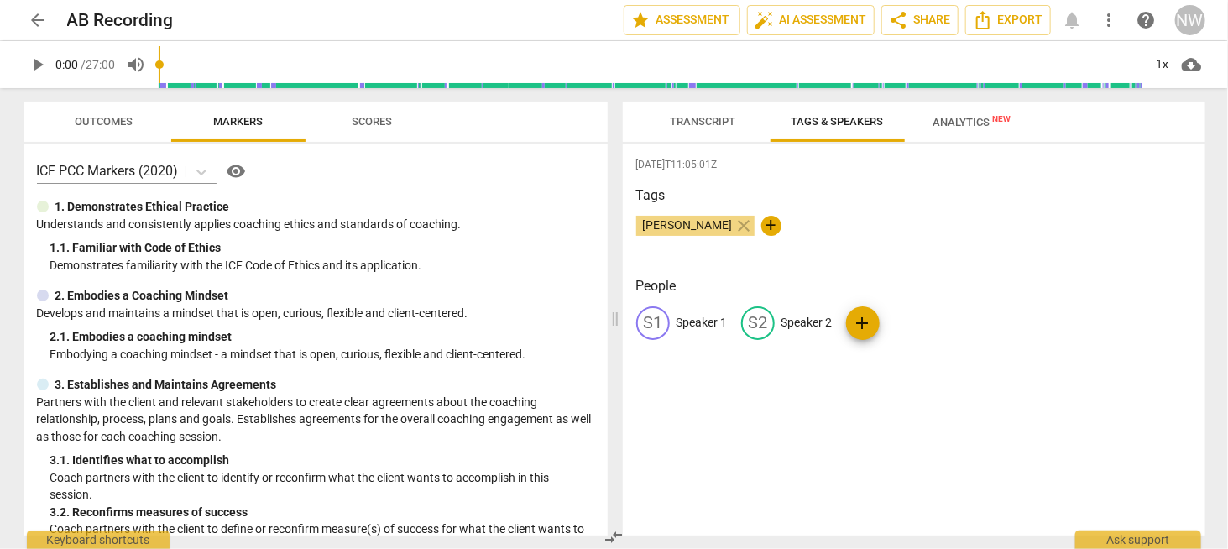
click at [703, 318] on p "Speaker 1" at bounding box center [701, 323] width 51 height 18
type input "[PERSON_NAME]"
click at [906, 325] on p "Speaker 2" at bounding box center [915, 323] width 51 height 18
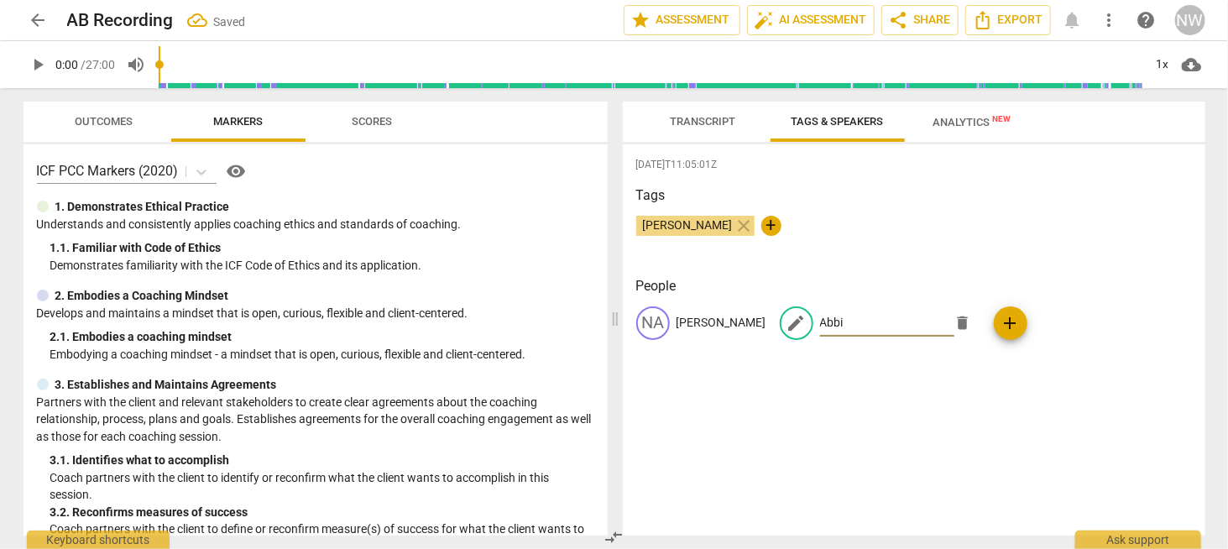
type input "Abbi"
click at [967, 202] on h3 "Tags" at bounding box center [913, 195] width 555 height 20
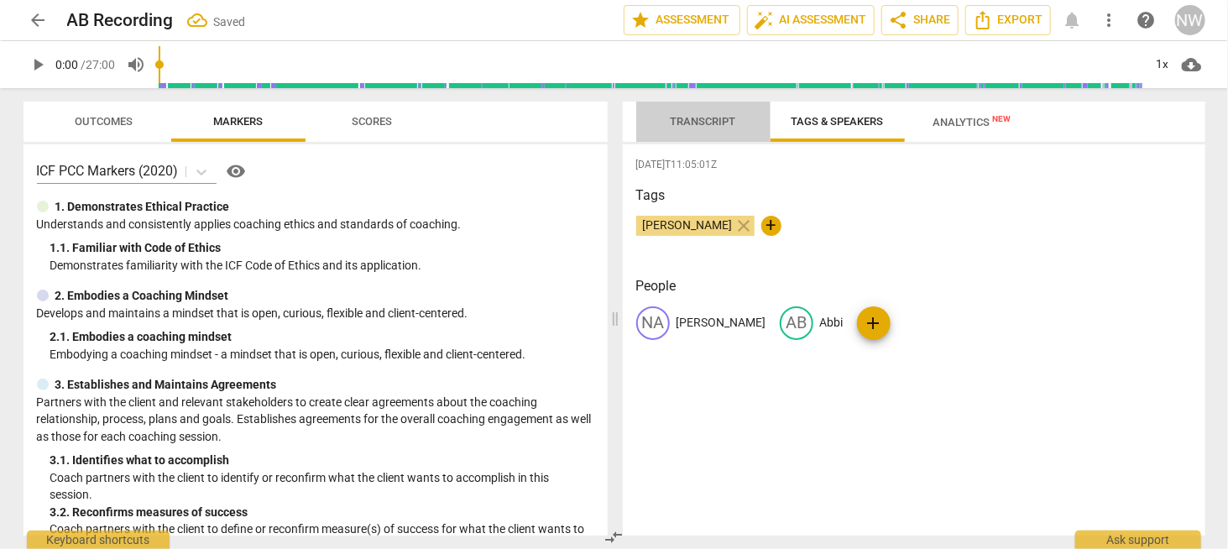
click at [686, 127] on span "Transcript" at bounding box center [702, 121] width 65 height 13
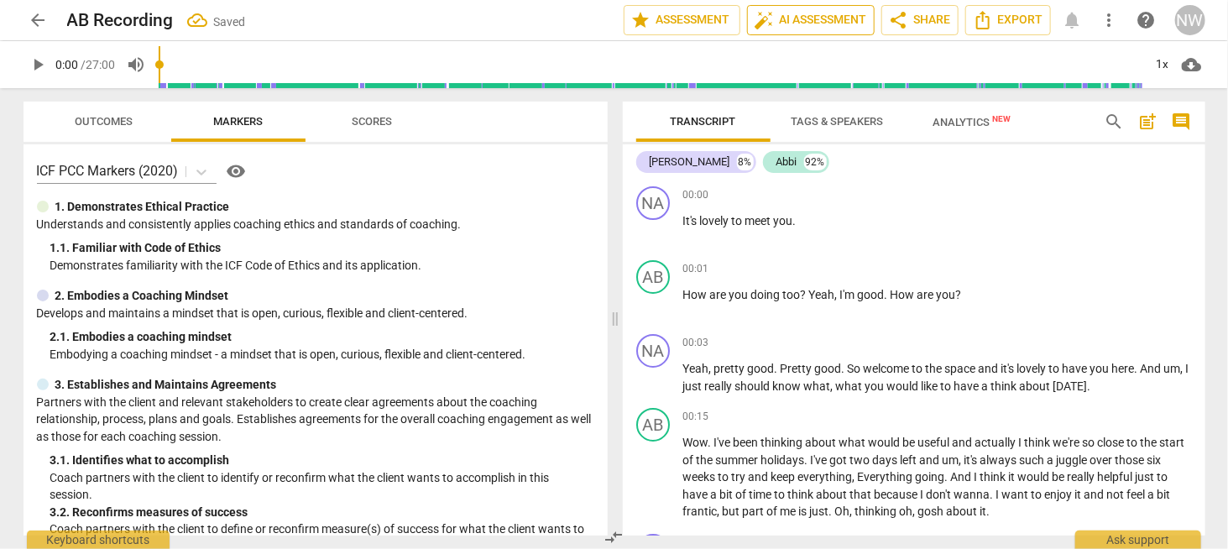
click at [832, 21] on span "auto_fix_high AI Assessment" at bounding box center [810, 20] width 112 height 20
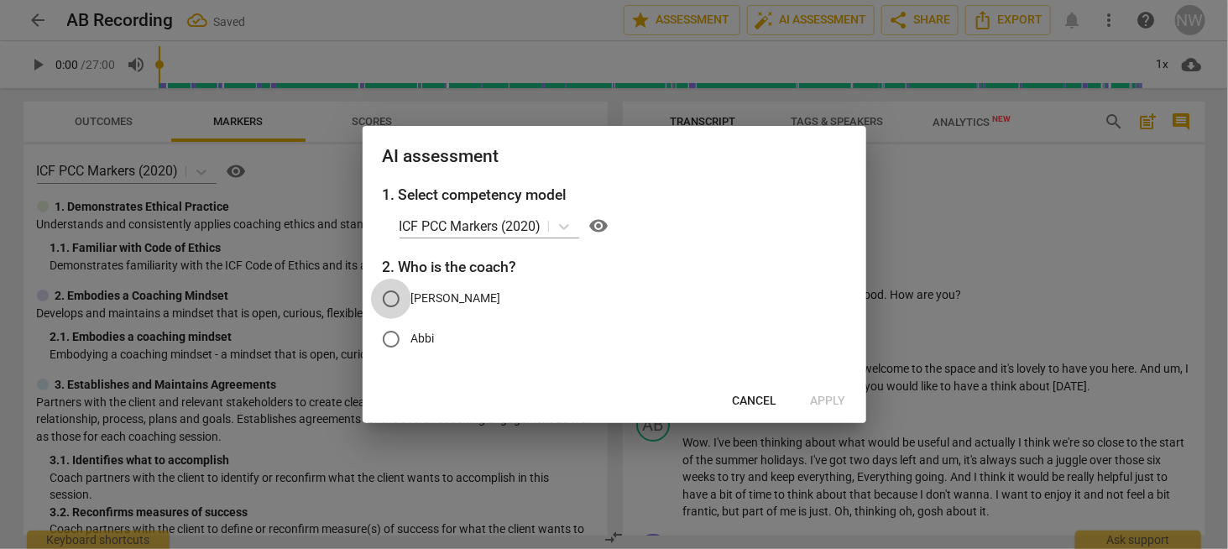
click at [394, 298] on input "[PERSON_NAME]" at bounding box center [391, 299] width 40 height 40
radio input "true"
click at [831, 395] on span "Apply" at bounding box center [828, 401] width 35 height 17
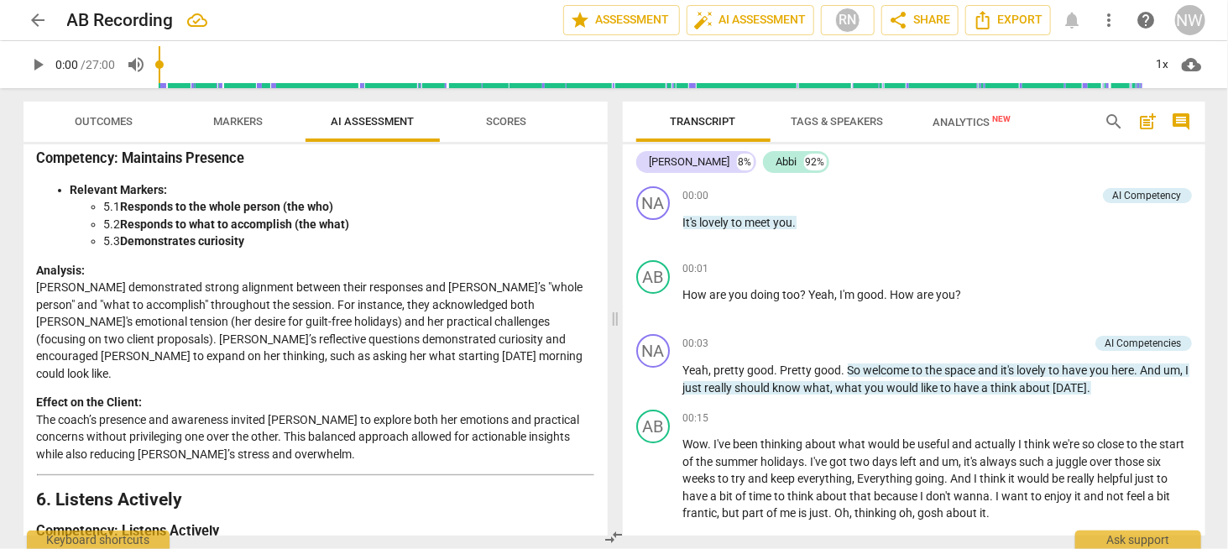
scroll to position [1594, 0]
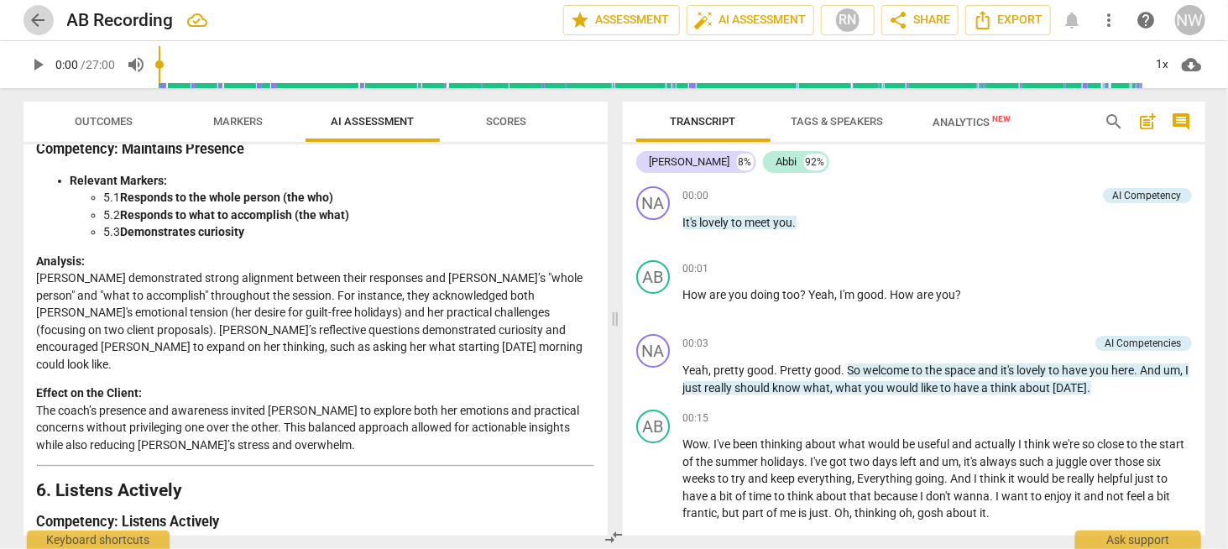
click at [41, 17] on span "arrow_back" at bounding box center [39, 20] width 20 height 20
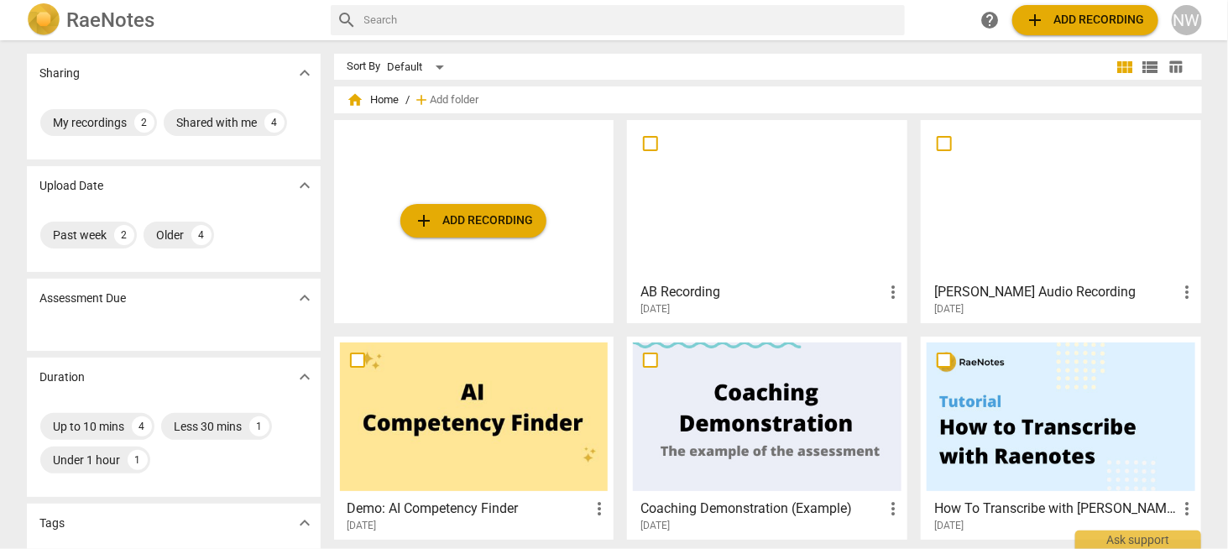
click at [774, 239] on div at bounding box center [767, 200] width 268 height 149
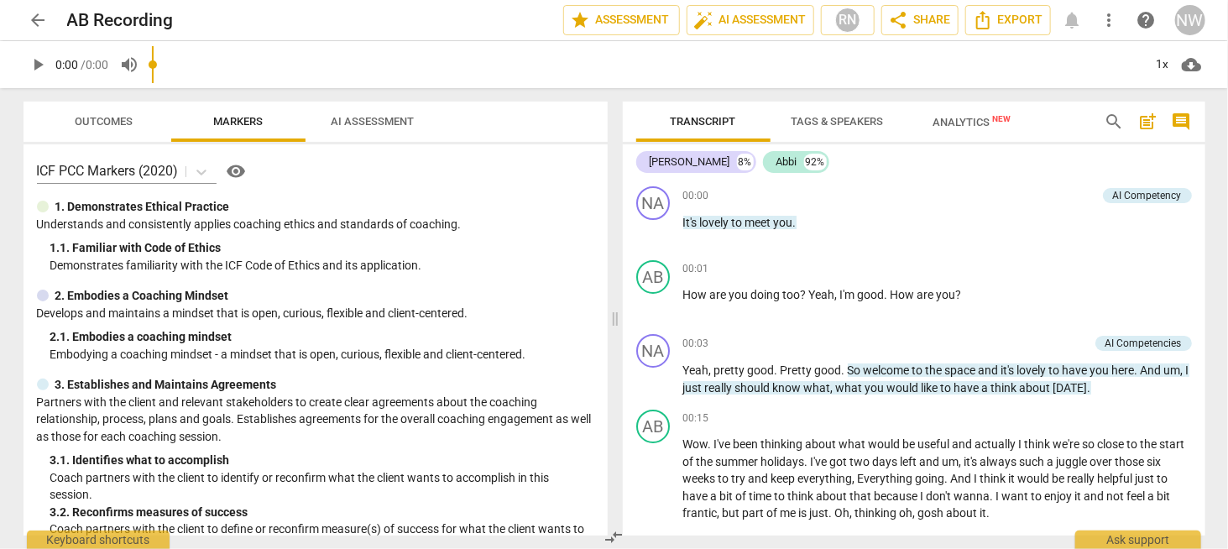
click at [391, 69] on input "range" at bounding box center [647, 65] width 991 height 54
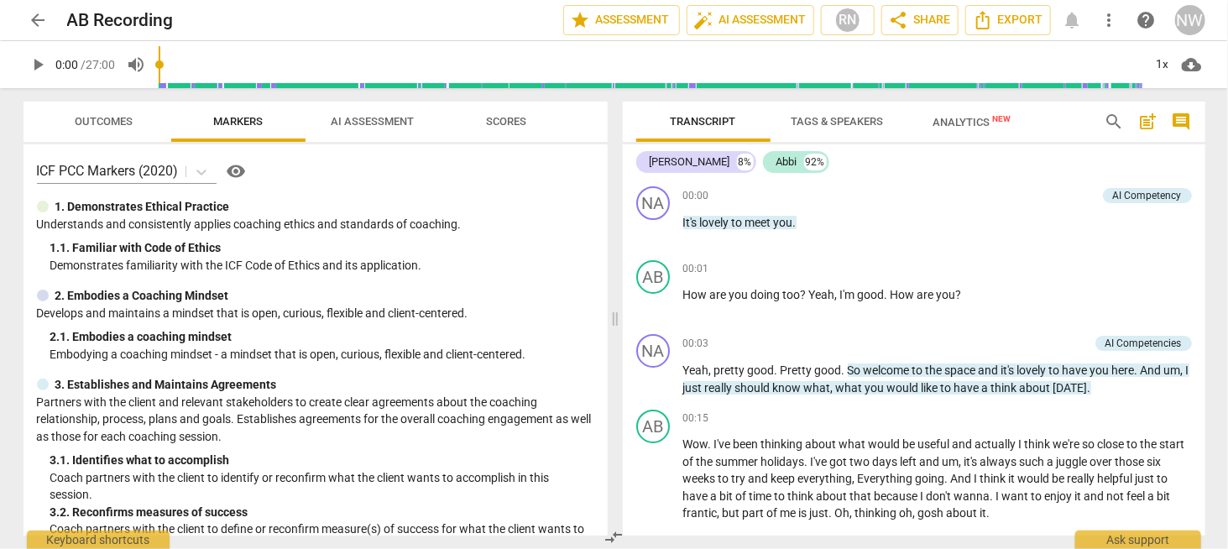
click at [382, 119] on span "AI Assessment" at bounding box center [372, 121] width 83 height 13
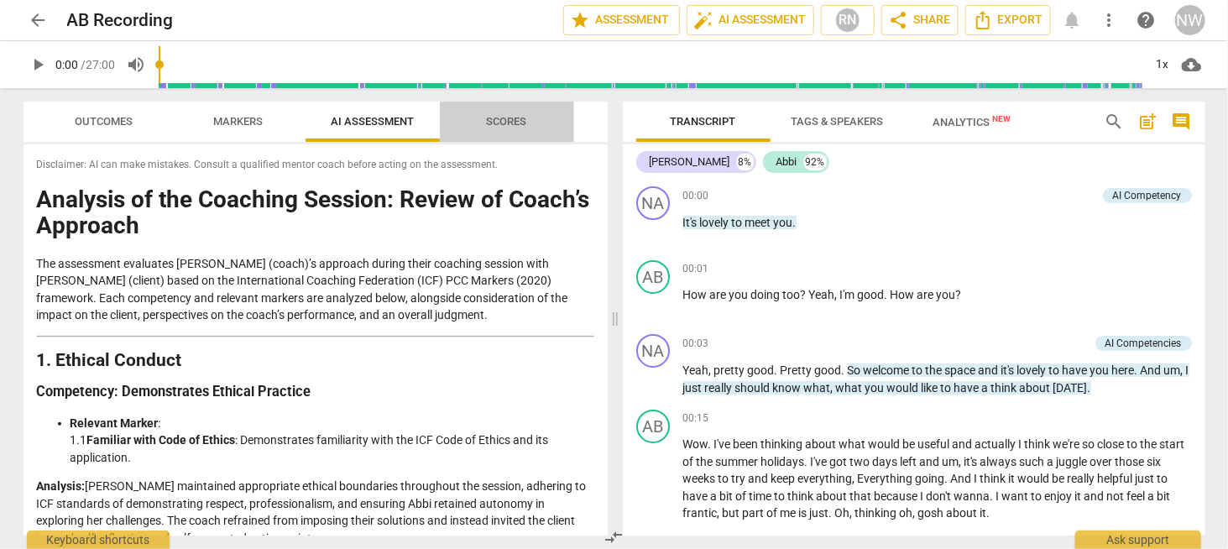
click at [517, 122] on span "Scores" at bounding box center [507, 121] width 40 height 13
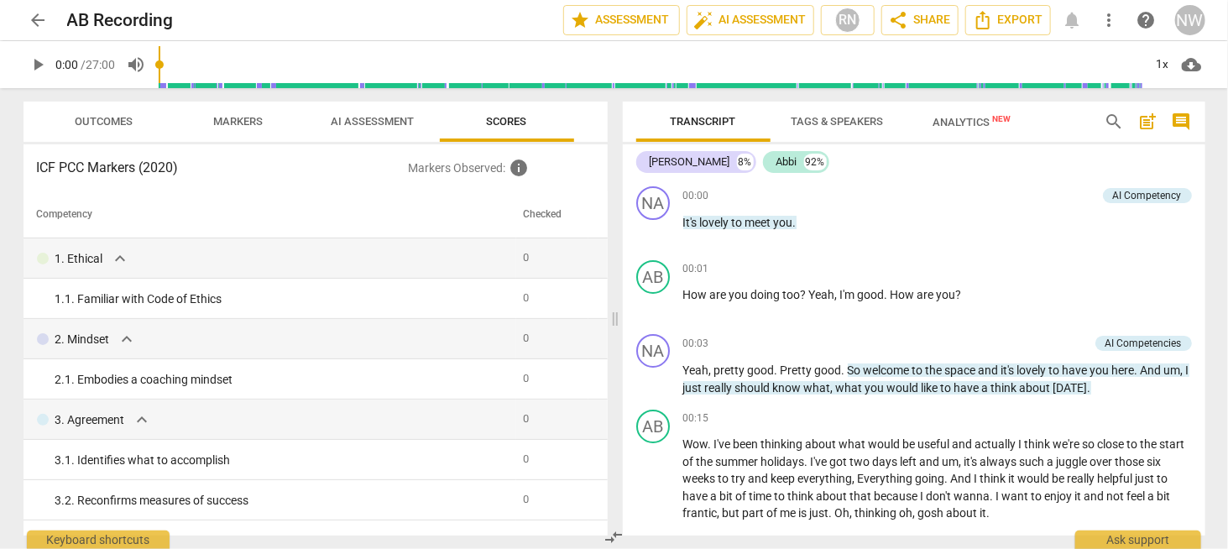
click at [370, 125] on span "AI Assessment" at bounding box center [372, 121] width 83 height 13
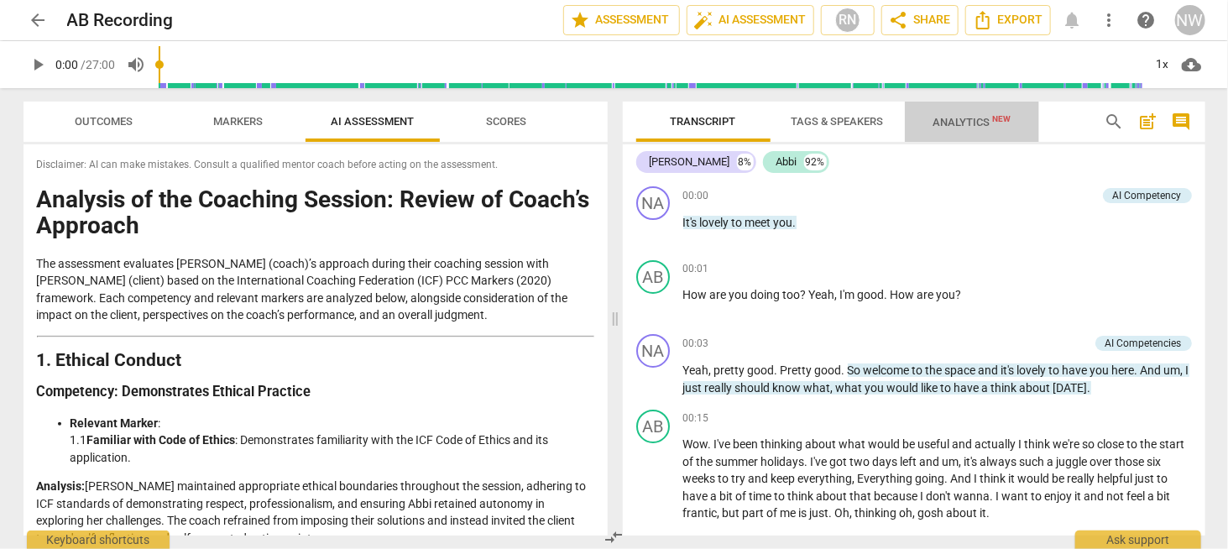
click at [968, 118] on span "Analytics New" at bounding box center [971, 122] width 78 height 13
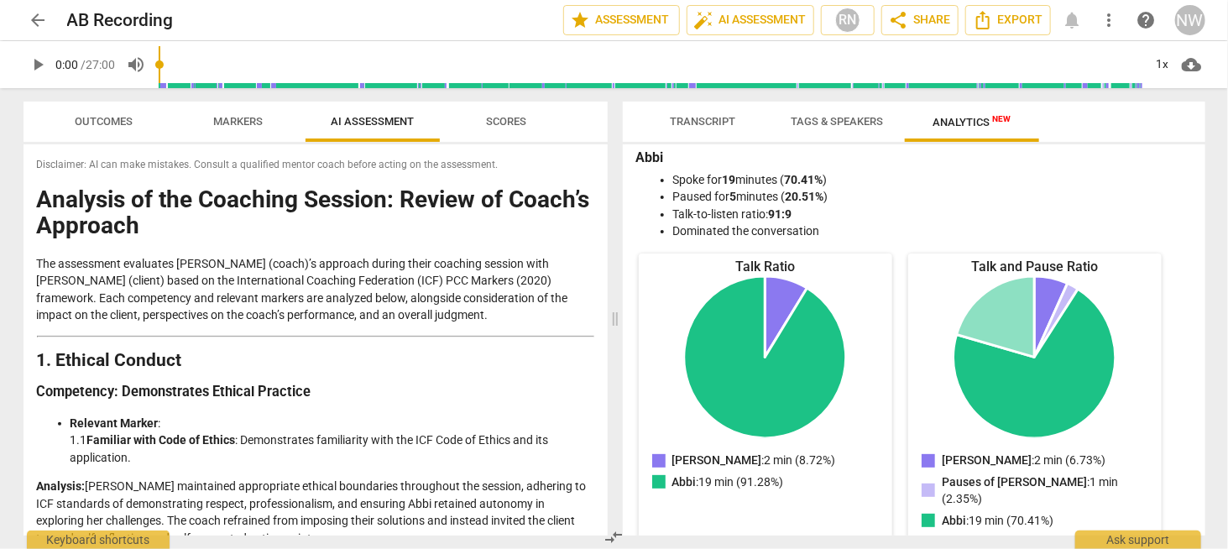
scroll to position [368, 0]
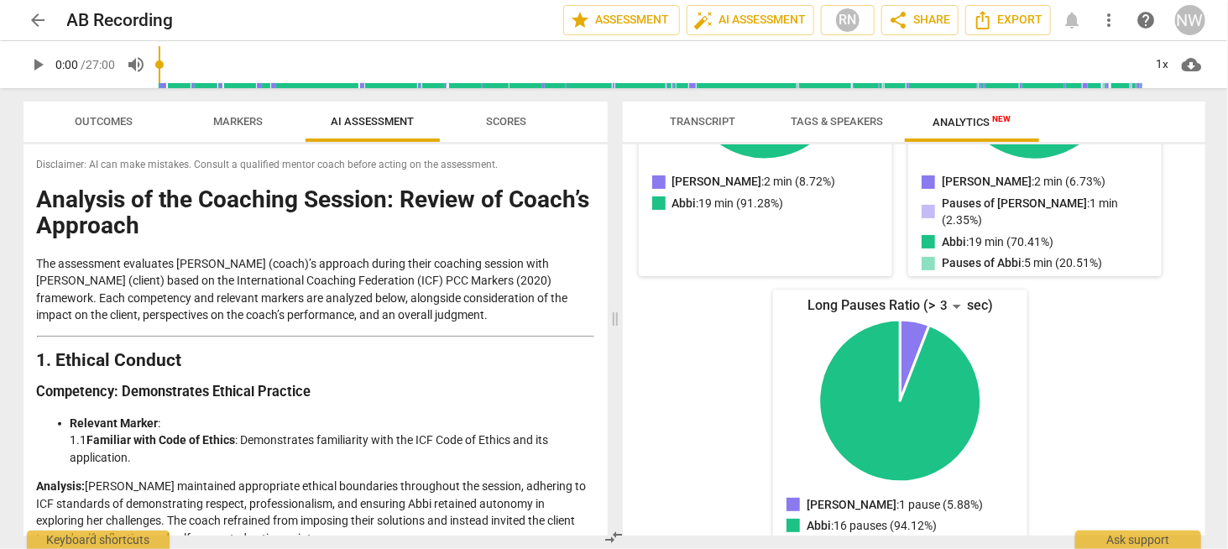
click at [691, 123] on span "Transcript" at bounding box center [702, 121] width 65 height 13
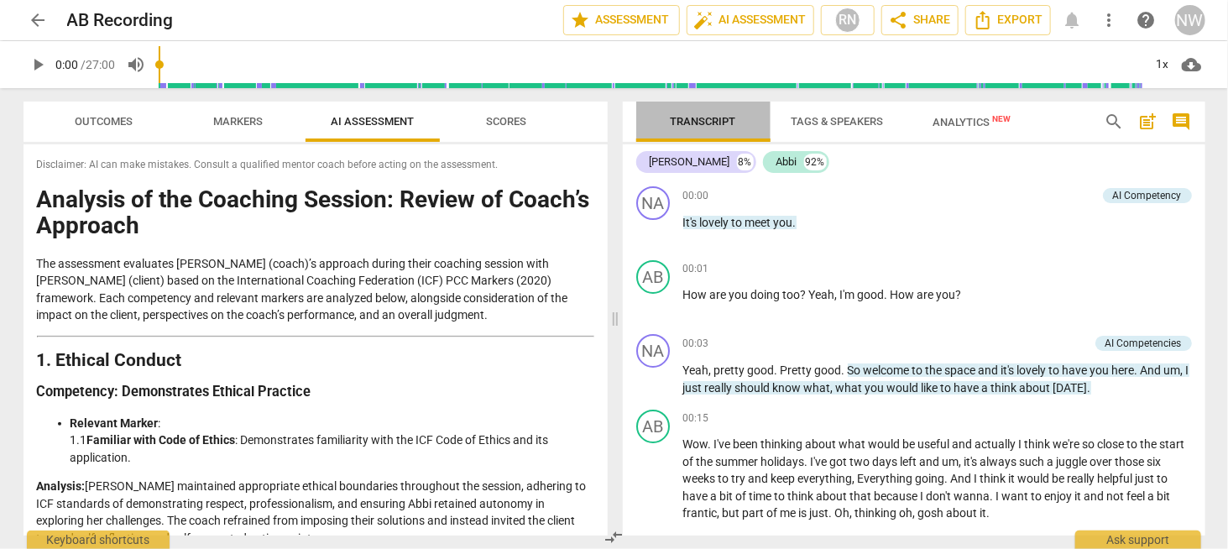
click at [705, 121] on span "Transcript" at bounding box center [702, 121] width 65 height 13
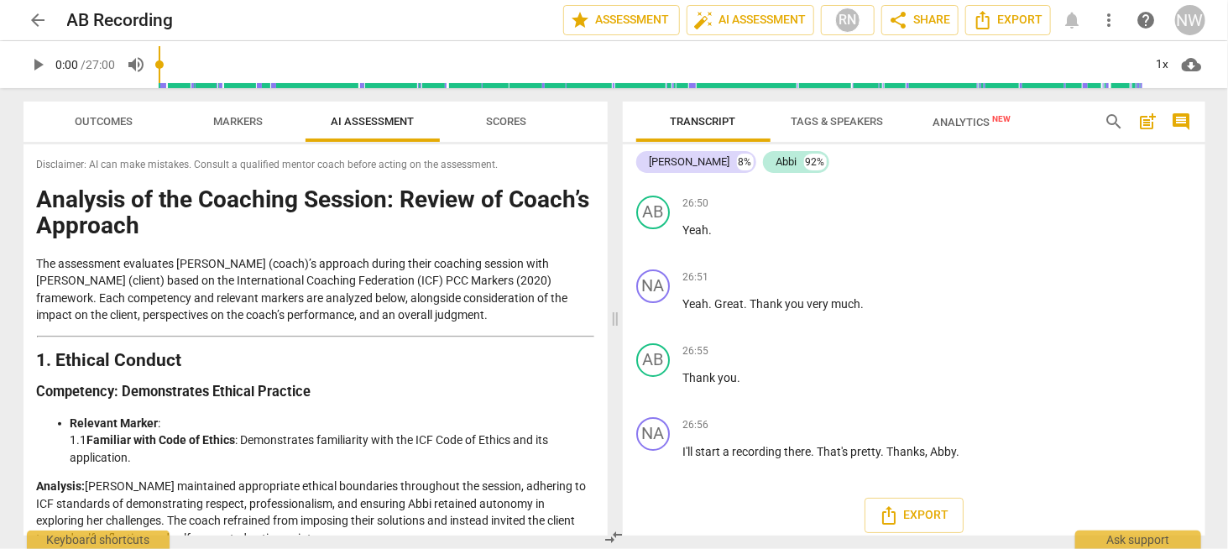
scroll to position [8512, 0]
click at [911, 507] on span "Export" at bounding box center [913, 513] width 70 height 20
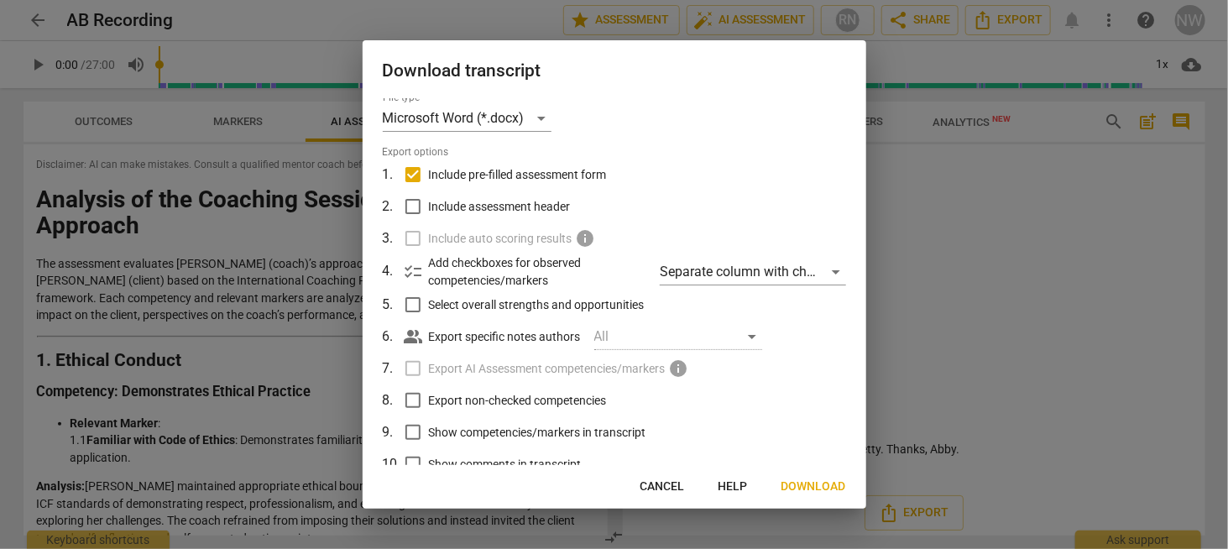
scroll to position [0, 0]
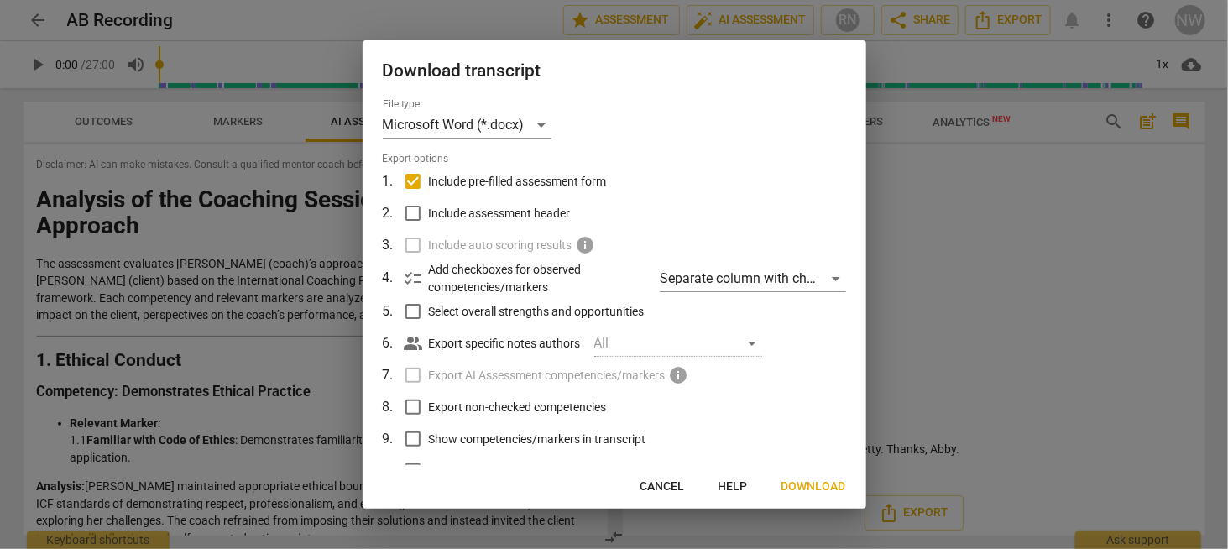
click at [414, 179] on input "Include pre-filled assessment form" at bounding box center [413, 181] width 32 height 32
checkbox input "false"
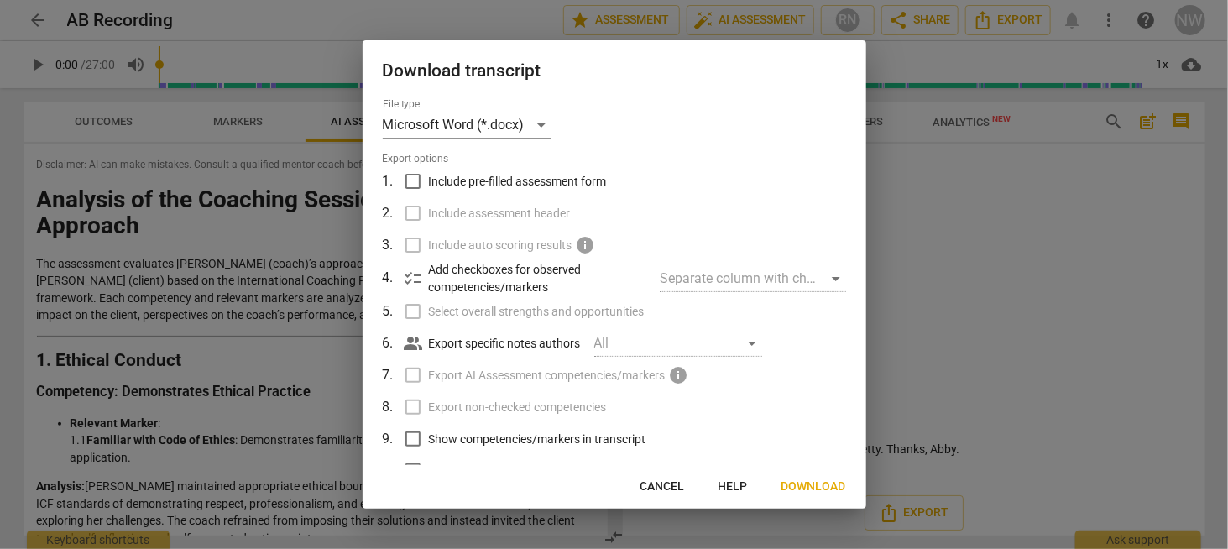
click at [820, 487] on span "Download" at bounding box center [813, 486] width 65 height 17
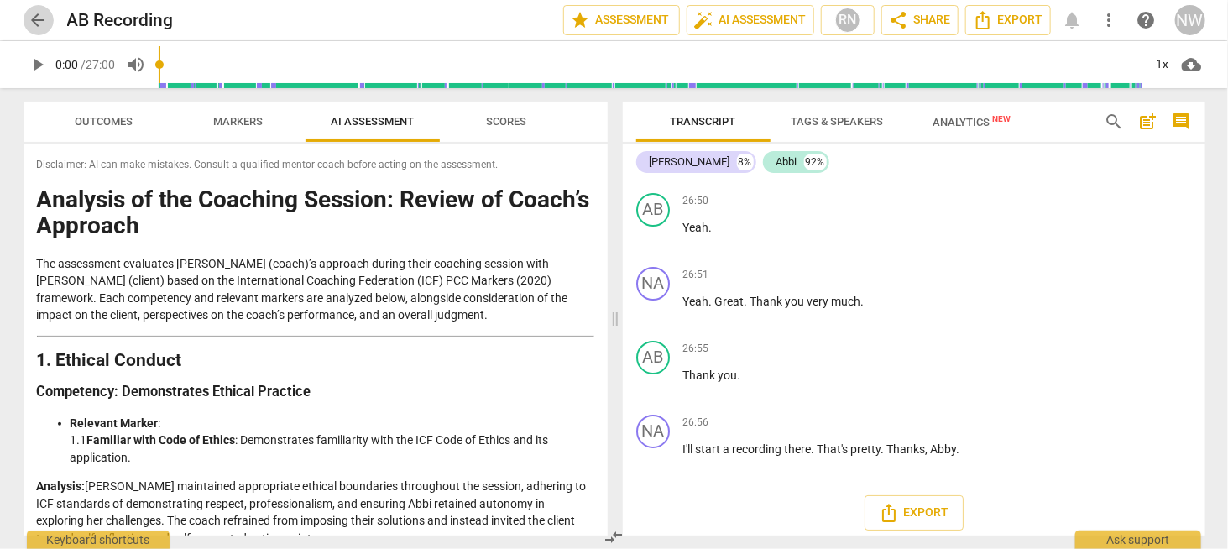
click at [37, 18] on span "arrow_back" at bounding box center [39, 20] width 20 height 20
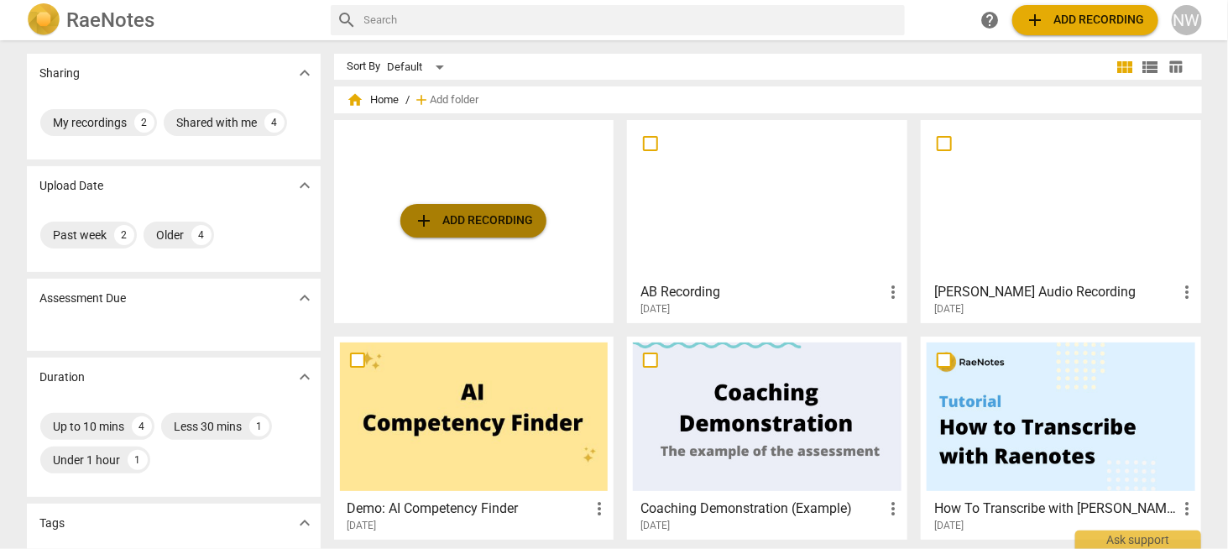
click at [468, 216] on span "add Add recording" at bounding box center [473, 221] width 119 height 20
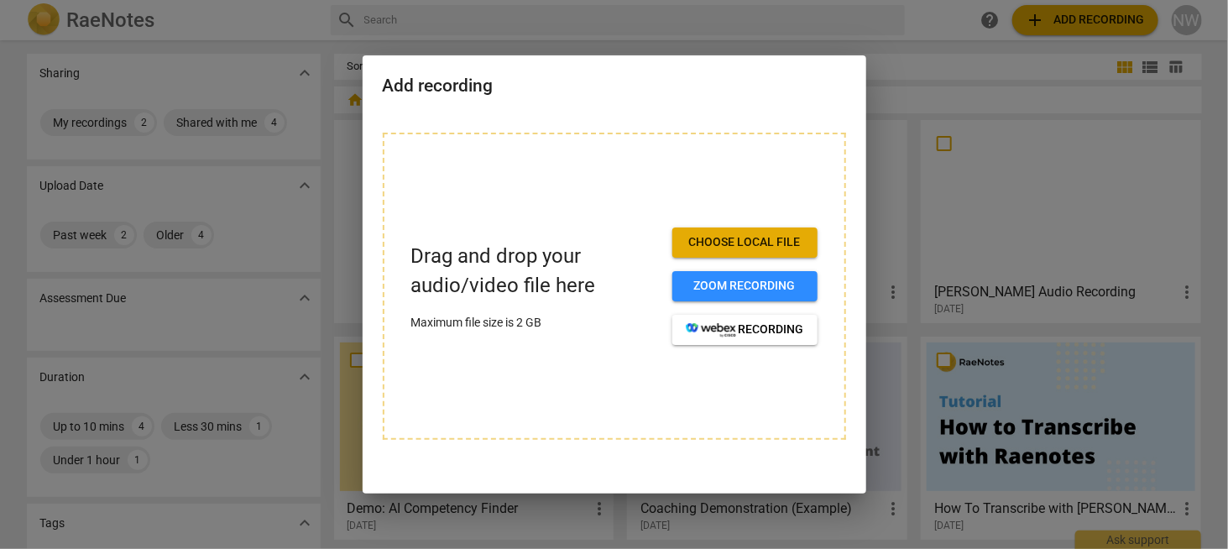
click at [767, 245] on span "Choose local file" at bounding box center [745, 242] width 118 height 17
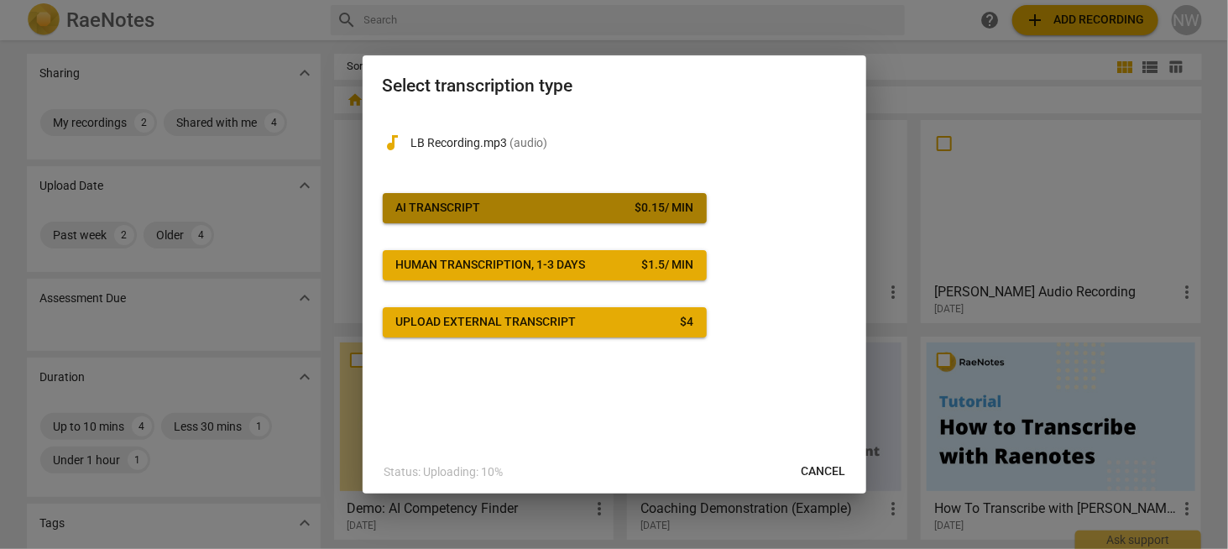
click at [520, 217] on button "AI Transcript $ 0.15 / min" at bounding box center [545, 208] width 324 height 30
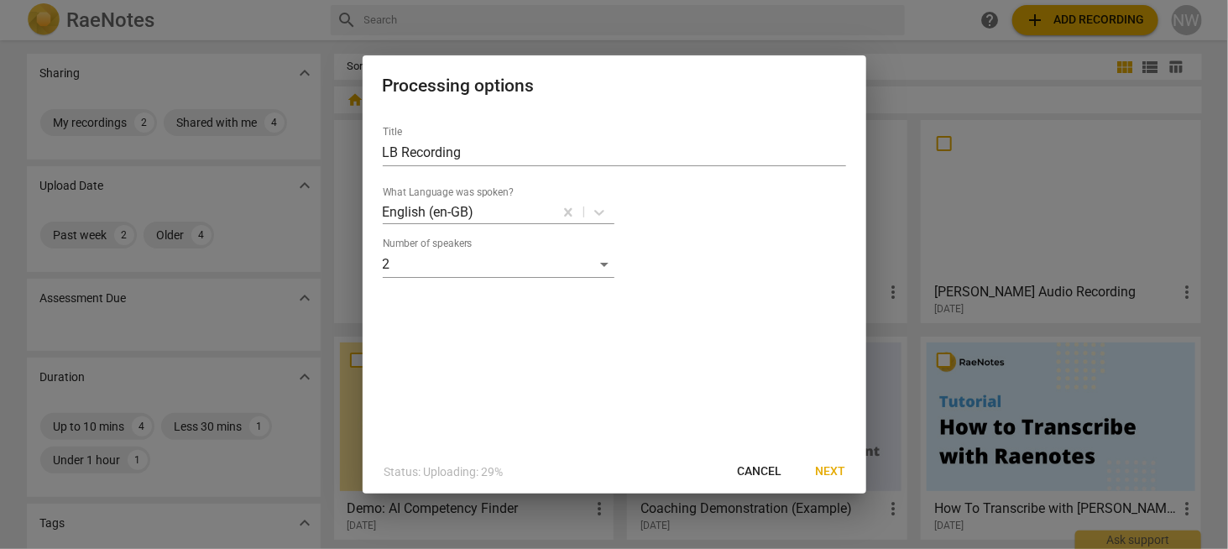
click at [837, 463] on span "Next" at bounding box center [831, 471] width 30 height 17
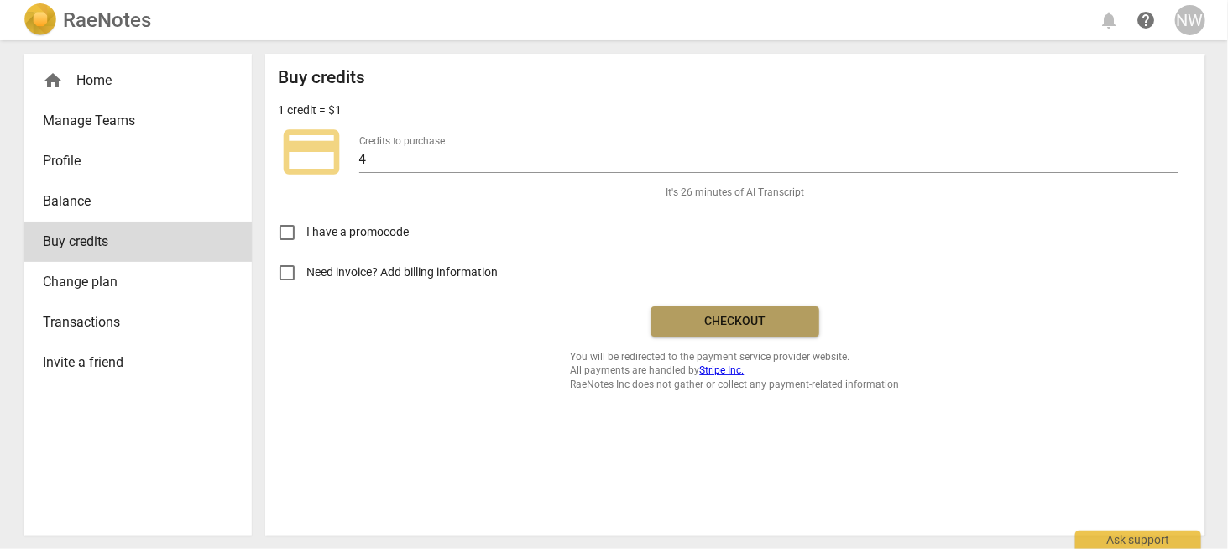
click at [753, 313] on span "Checkout" at bounding box center [735, 321] width 141 height 17
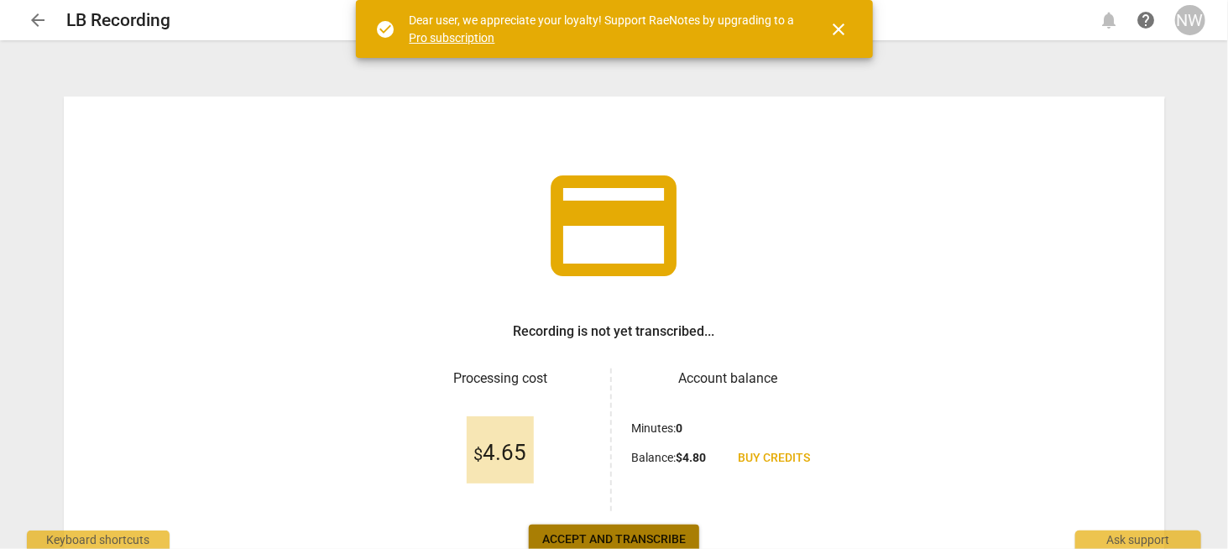
click at [608, 540] on span "Accept and transcribe" at bounding box center [613, 539] width 143 height 17
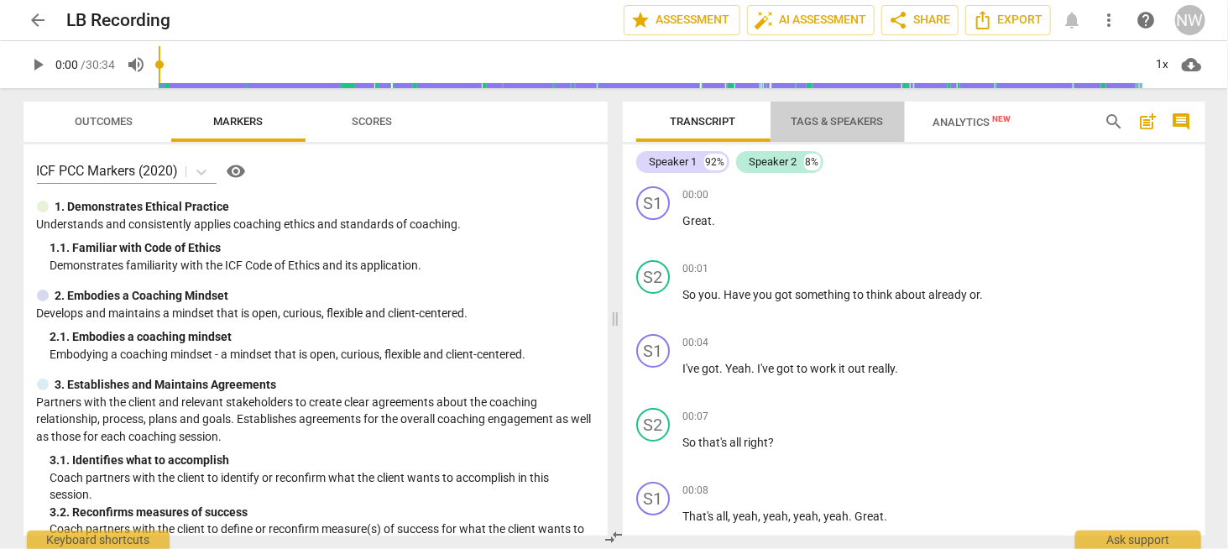
click at [834, 123] on span "Tags & Speakers" at bounding box center [837, 121] width 92 height 13
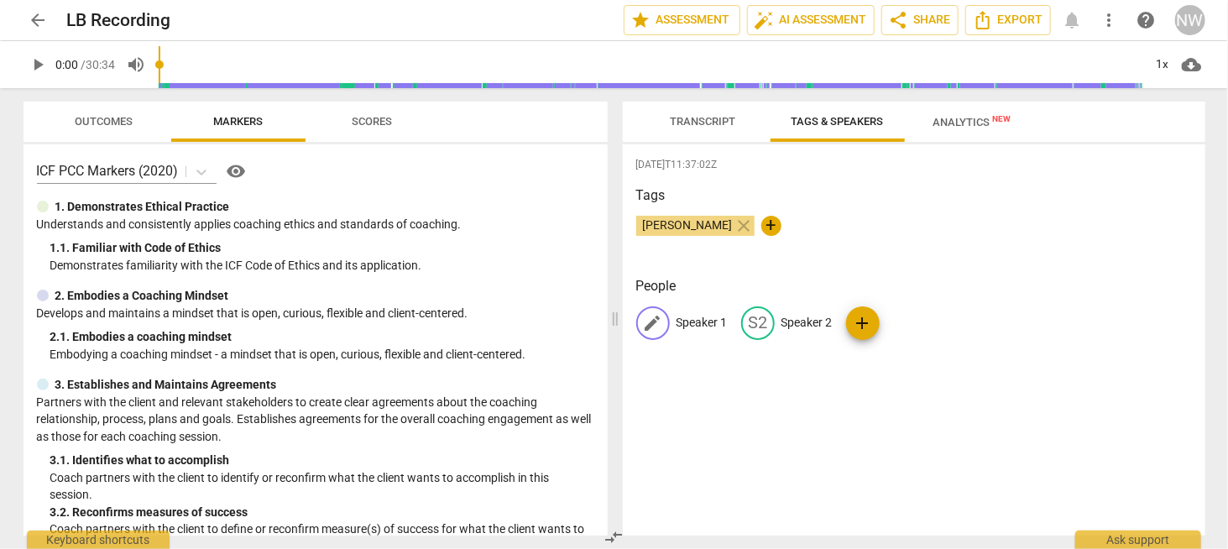
click at [699, 316] on p "Speaker 1" at bounding box center [701, 323] width 51 height 18
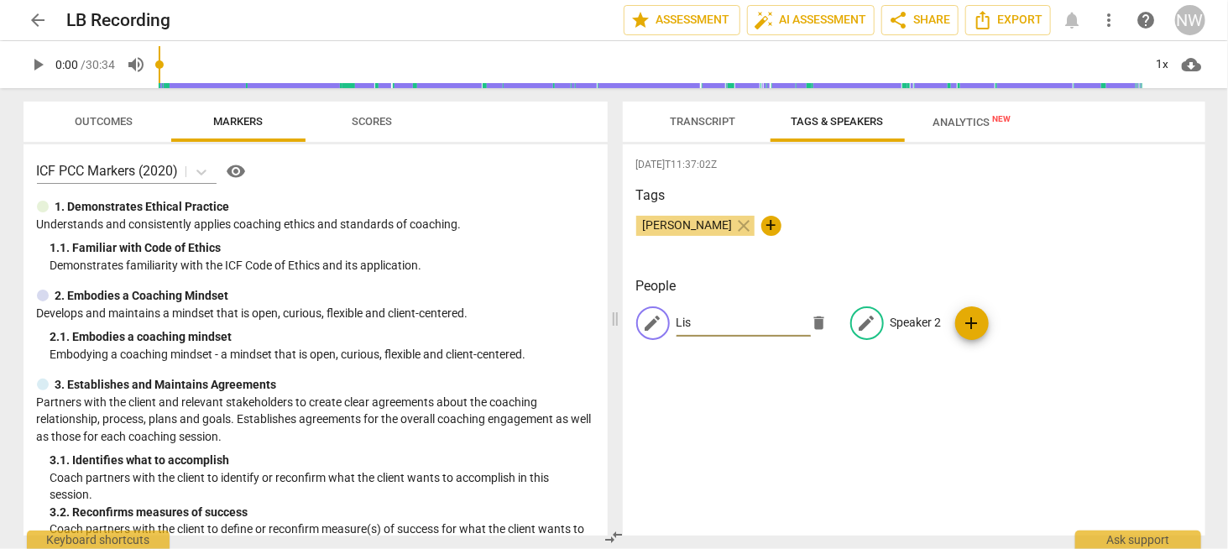
type input "Lis"
click at [903, 314] on p "Speaker 2" at bounding box center [915, 323] width 51 height 18
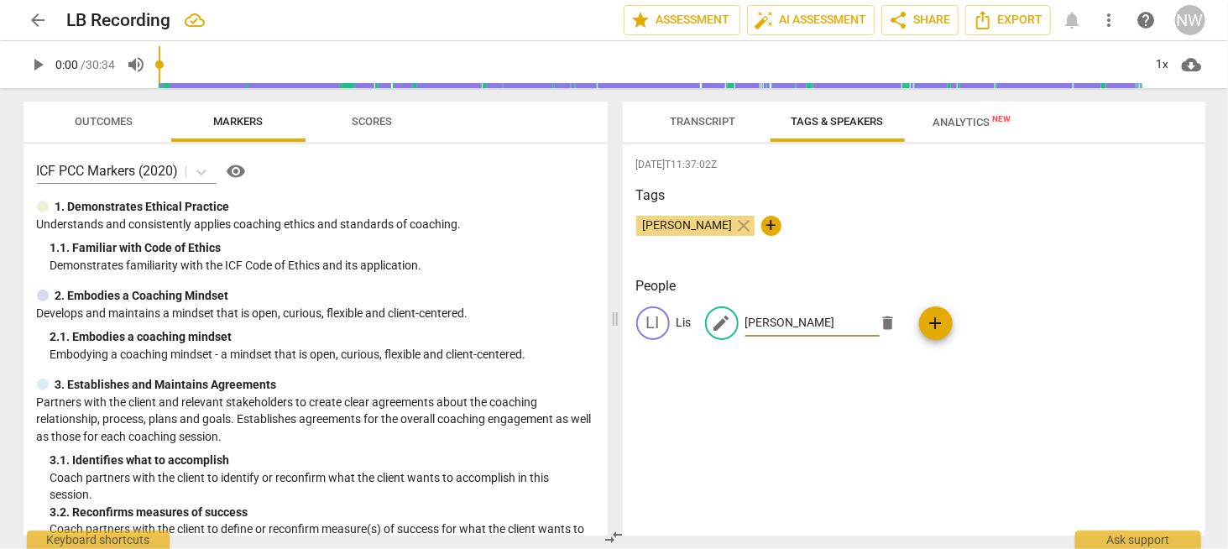
type input "[PERSON_NAME]"
drag, startPoint x: 1101, startPoint y: 357, endPoint x: 1089, endPoint y: 346, distance: 16.0
click at [1101, 355] on div "People [PERSON_NAME] edit [PERSON_NAME] delete add" at bounding box center [913, 321] width 555 height 91
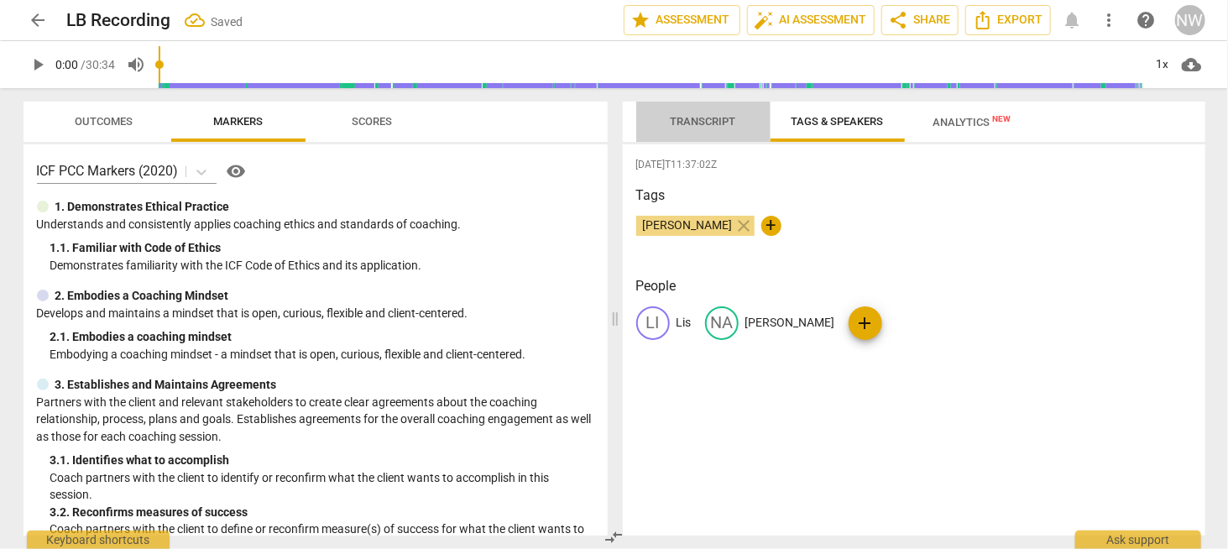
click at [699, 123] on span "Transcript" at bounding box center [702, 121] width 65 height 13
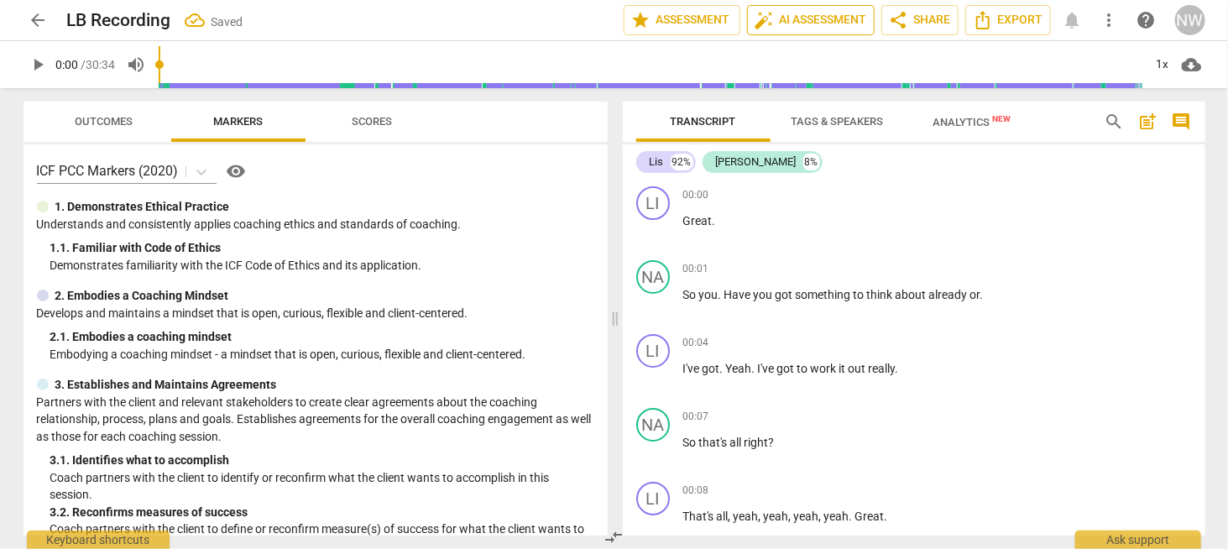
click at [811, 23] on span "auto_fix_high AI Assessment" at bounding box center [810, 20] width 112 height 20
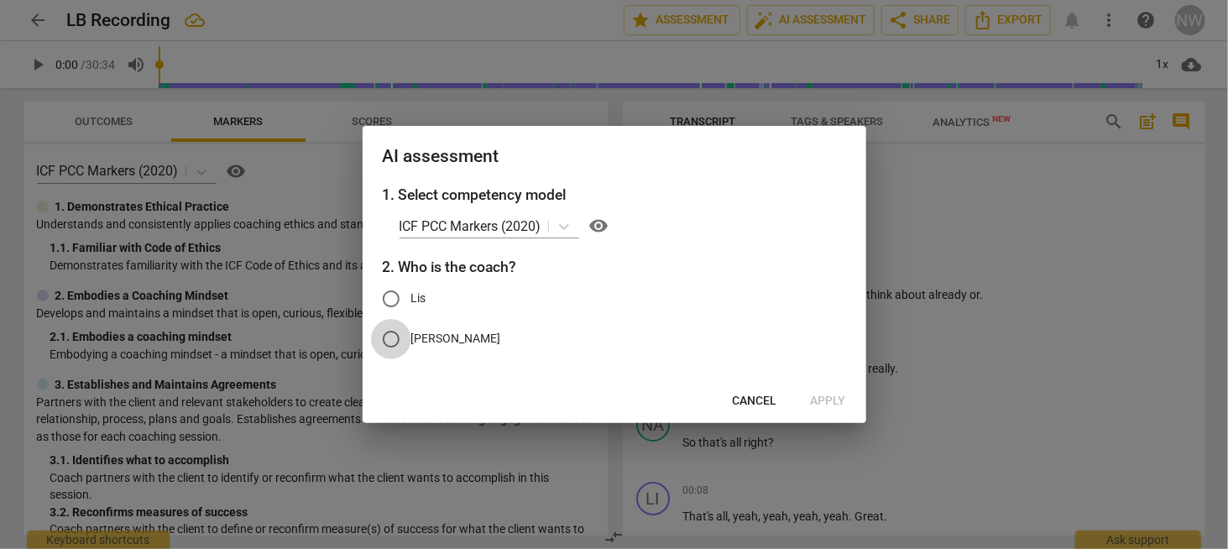
click at [394, 343] on input "[PERSON_NAME]" at bounding box center [391, 339] width 40 height 40
radio input "true"
click at [836, 389] on button "Apply" at bounding box center [828, 401] width 62 height 30
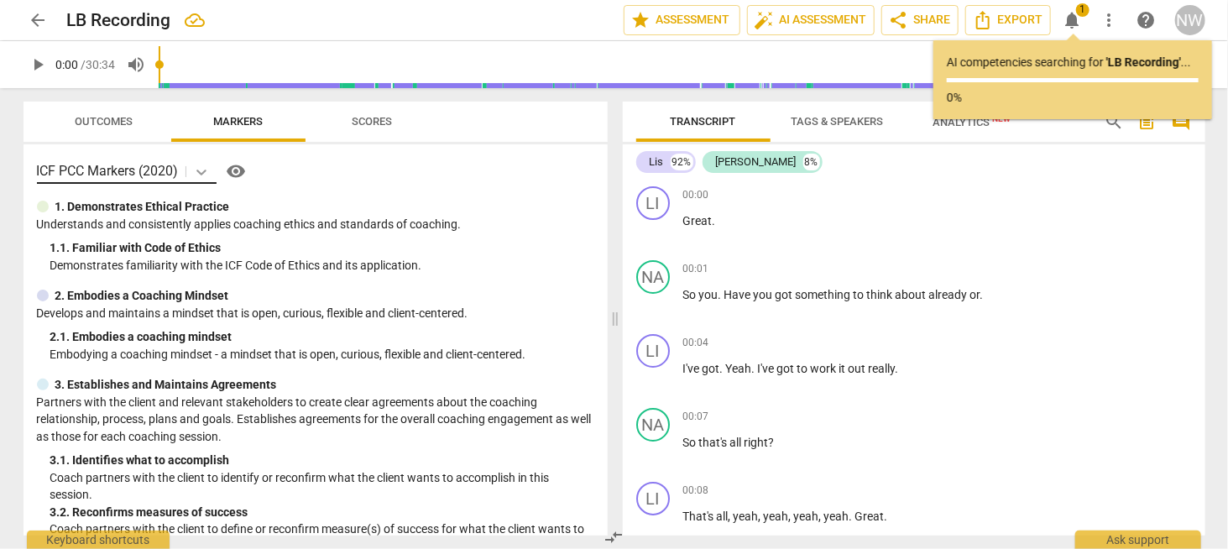
click at [208, 175] on icon at bounding box center [201, 172] width 17 height 17
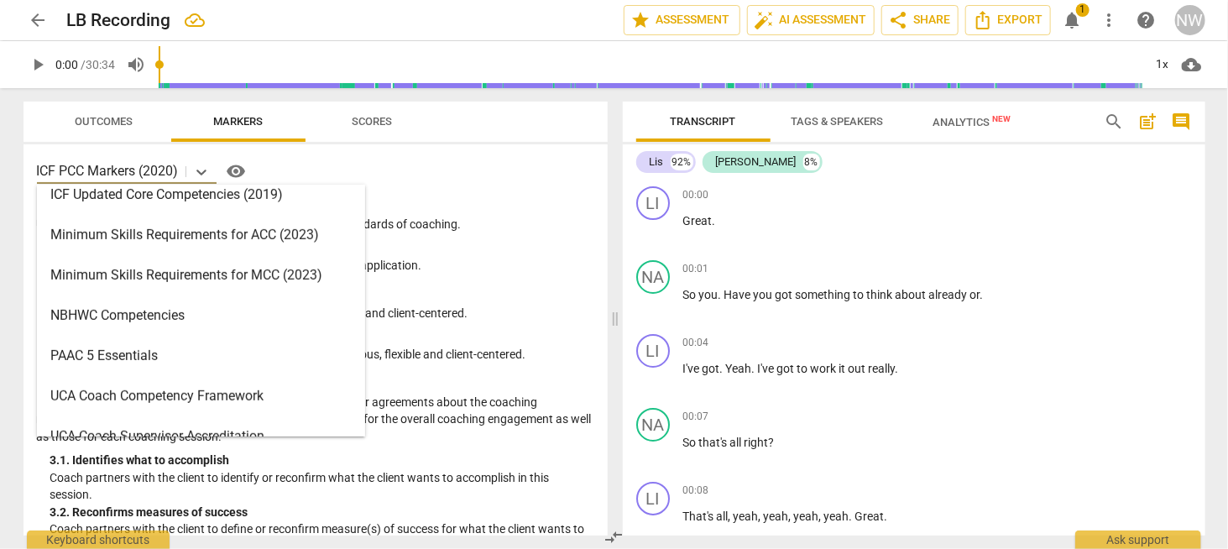
scroll to position [359, 0]
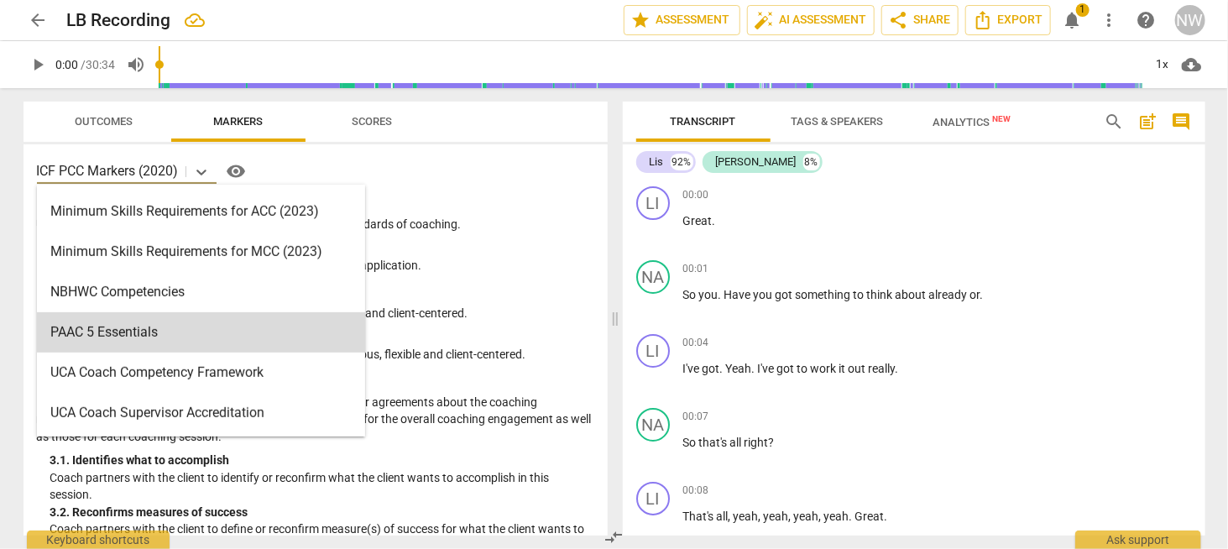
click at [568, 179] on div "15 results available. Use Up and Down to choose options, press Enter to select …" at bounding box center [315, 171] width 557 height 27
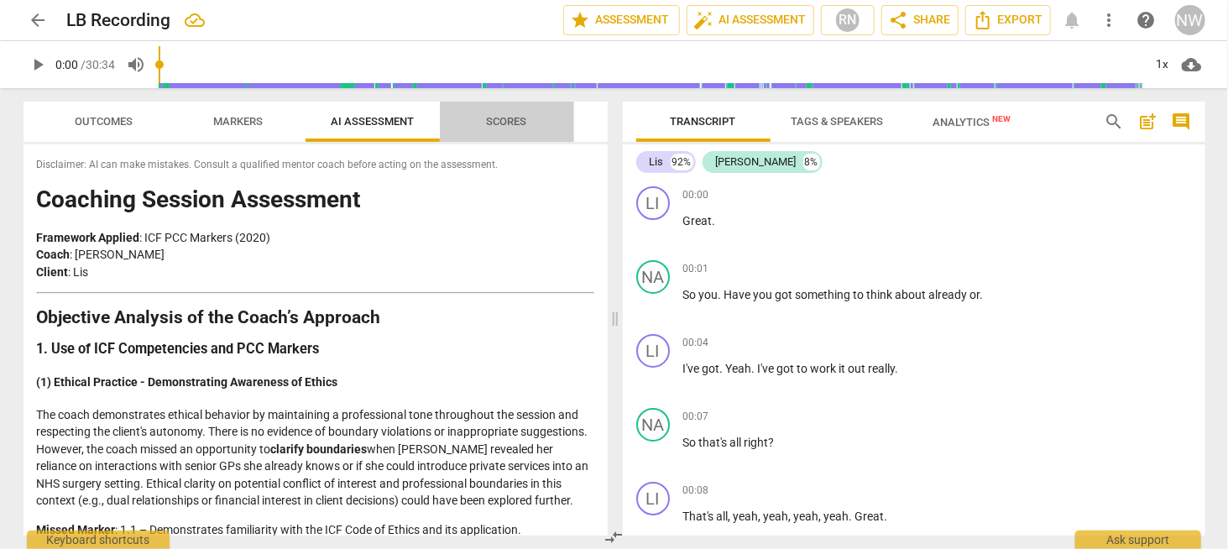
click at [497, 123] on span "Scores" at bounding box center [507, 121] width 40 height 13
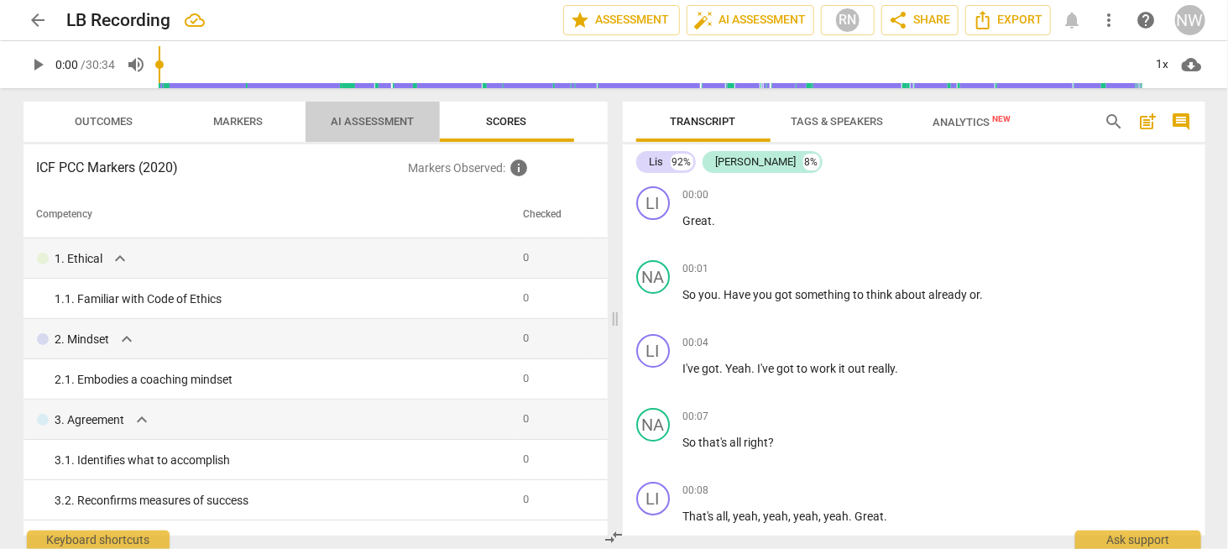
click at [395, 121] on span "AI Assessment" at bounding box center [372, 121] width 83 height 13
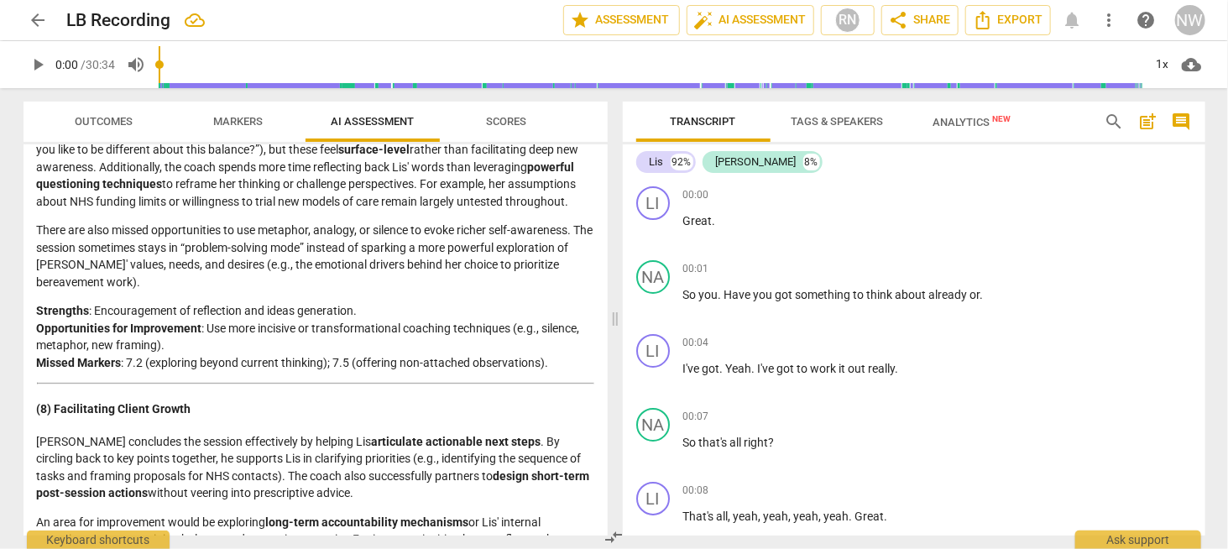
scroll to position [2597, 0]
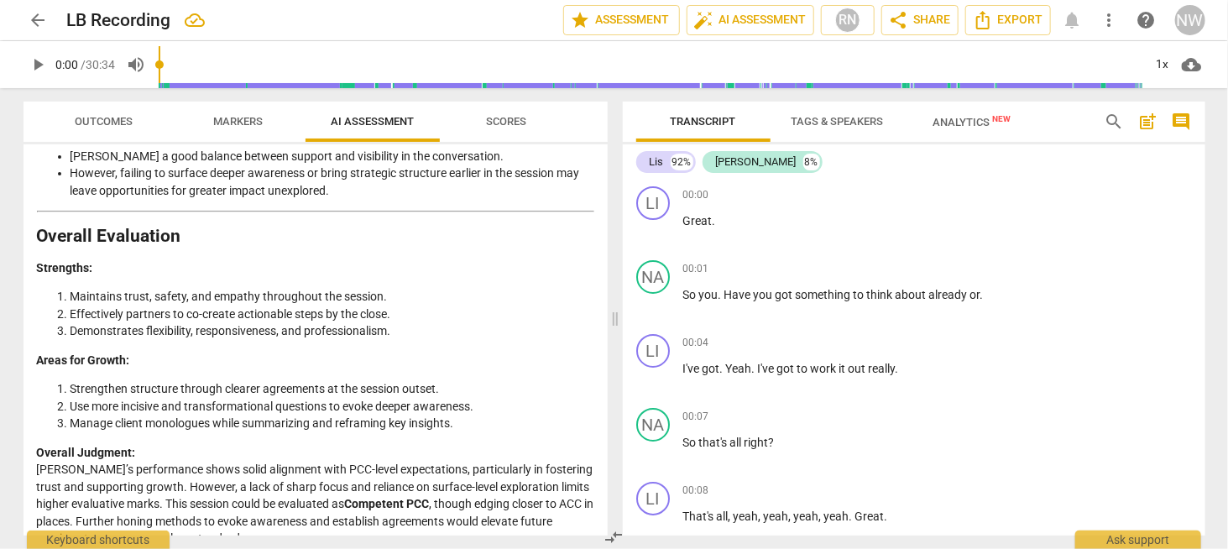
drag, startPoint x: 41, startPoint y: 20, endPoint x: 114, endPoint y: 17, distance: 73.1
click at [41, 20] on span "arrow_back" at bounding box center [39, 20] width 20 height 20
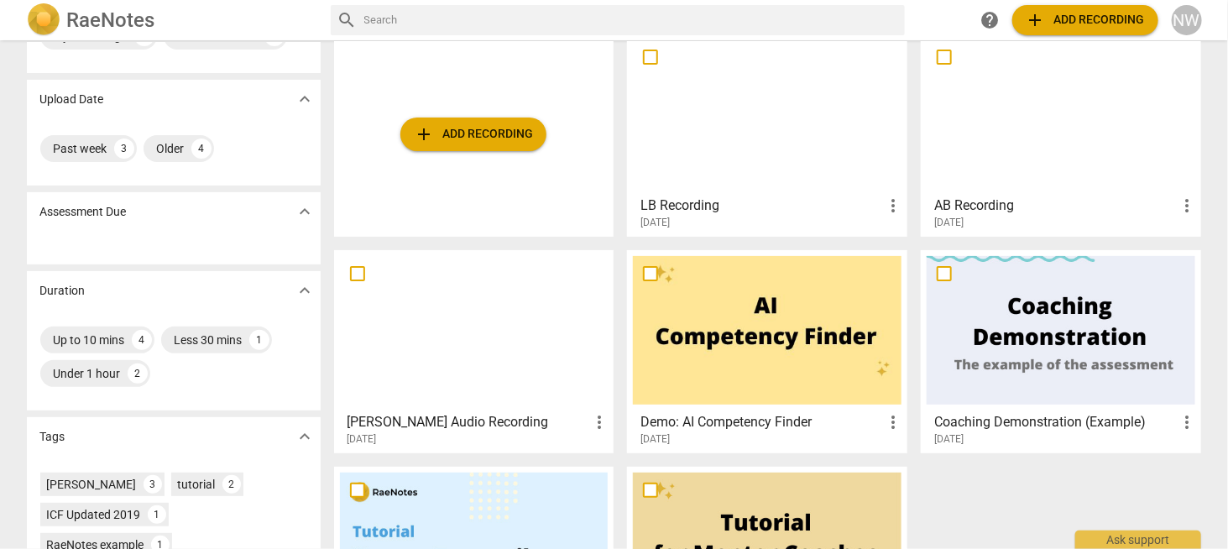
scroll to position [84, 0]
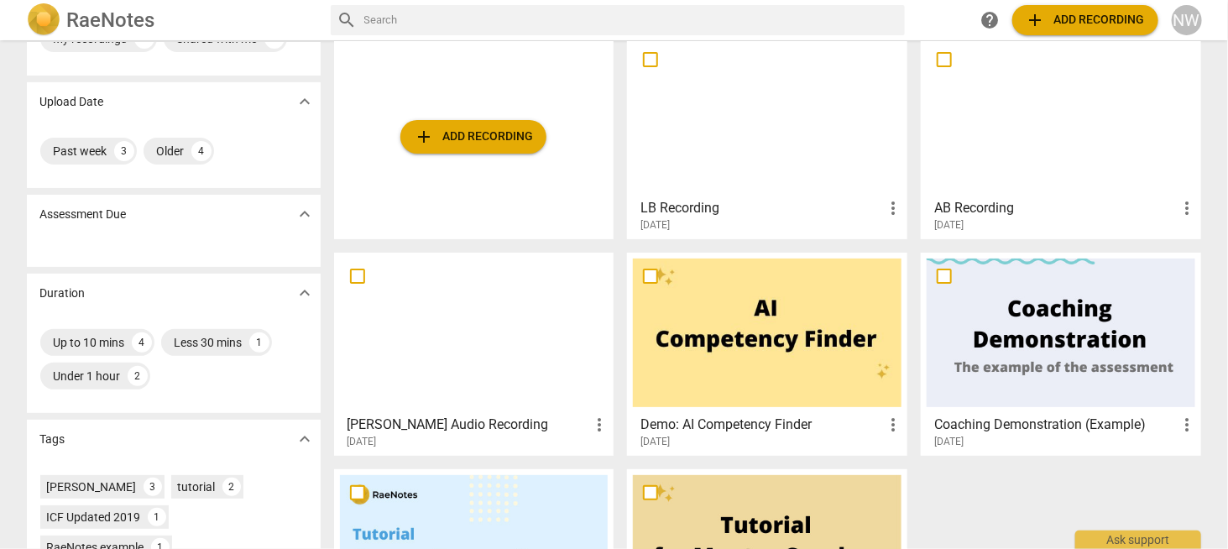
click at [502, 341] on div at bounding box center [474, 332] width 268 height 149
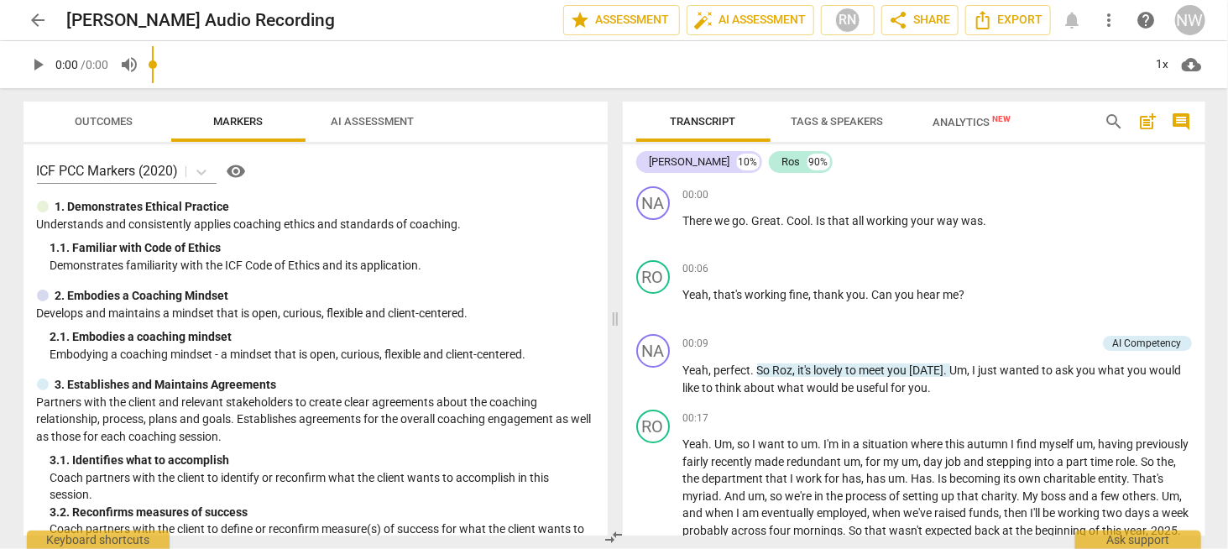
click at [206, 124] on span "Markers" at bounding box center [238, 122] width 90 height 23
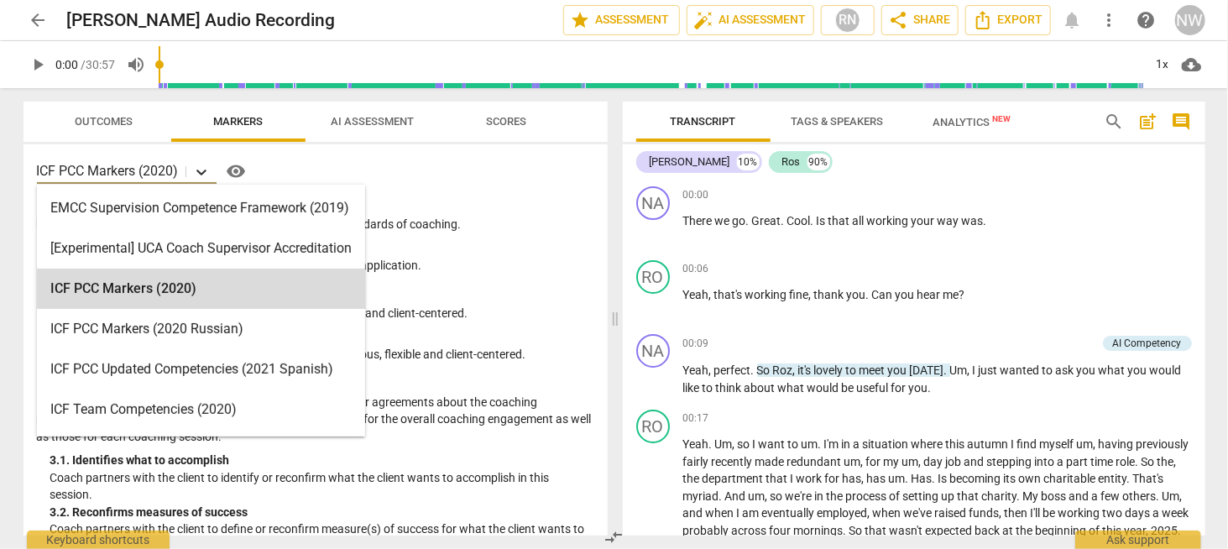
click at [206, 172] on icon at bounding box center [201, 172] width 10 height 6
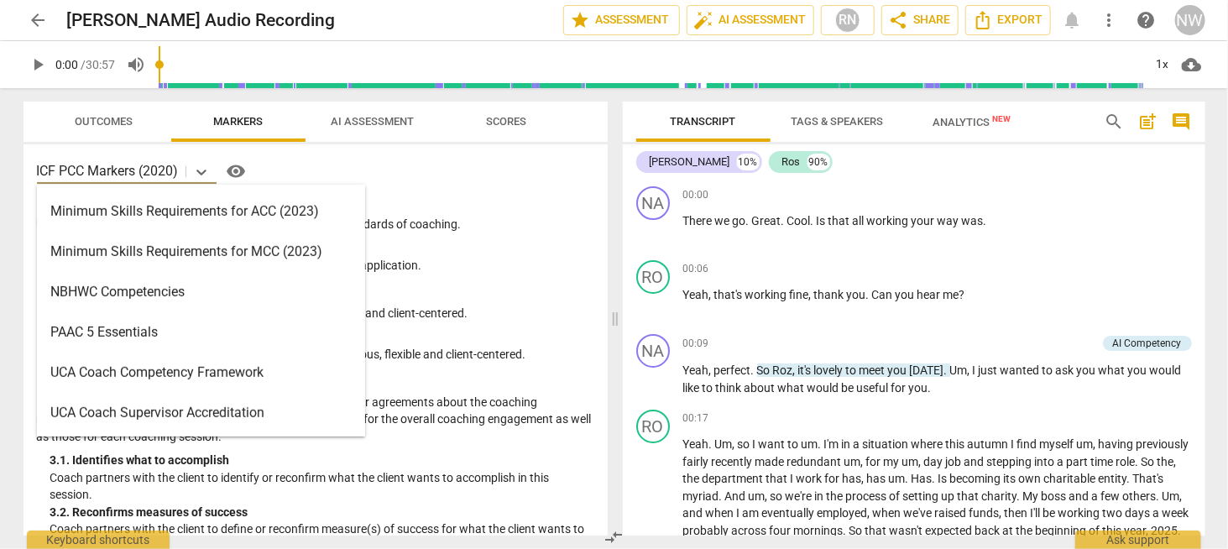
scroll to position [359, 0]
click at [239, 256] on div "Minimum Skills Requirements for MCC (2023)" at bounding box center [201, 252] width 328 height 40
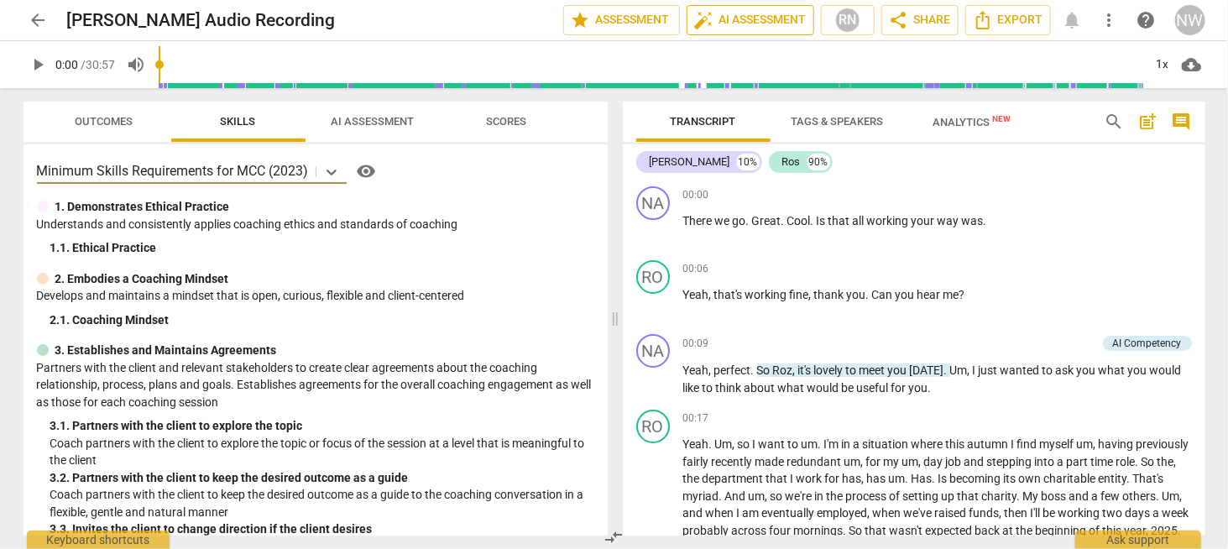
click at [751, 20] on span "auto_fix_high AI Assessment" at bounding box center [750, 20] width 112 height 20
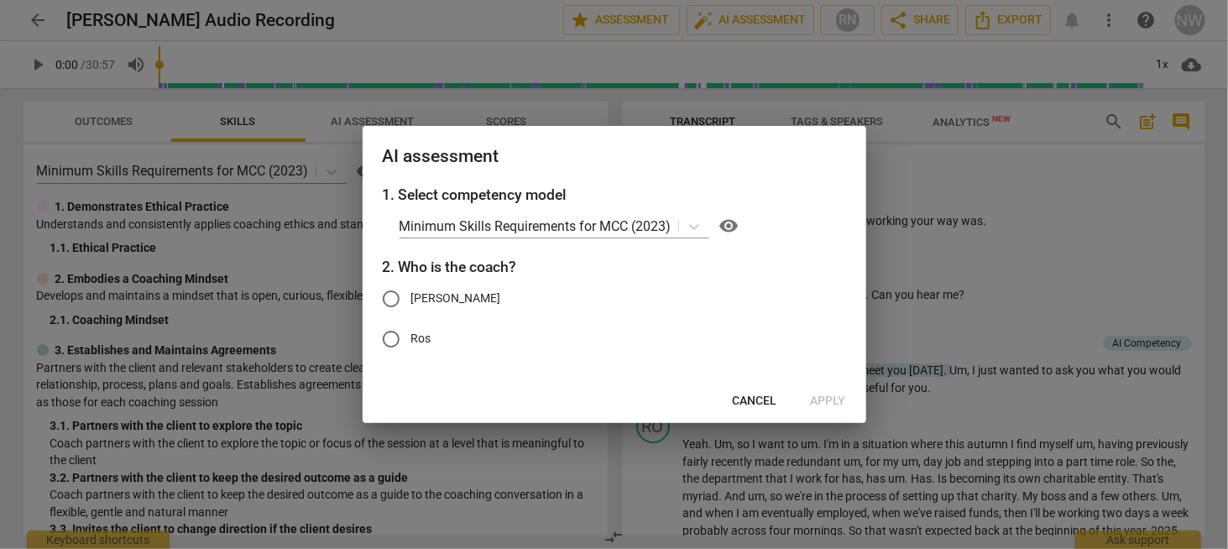
click at [391, 300] on input "[PERSON_NAME]" at bounding box center [391, 299] width 40 height 40
radio input "true"
click at [822, 399] on span "Apply" at bounding box center [828, 401] width 35 height 17
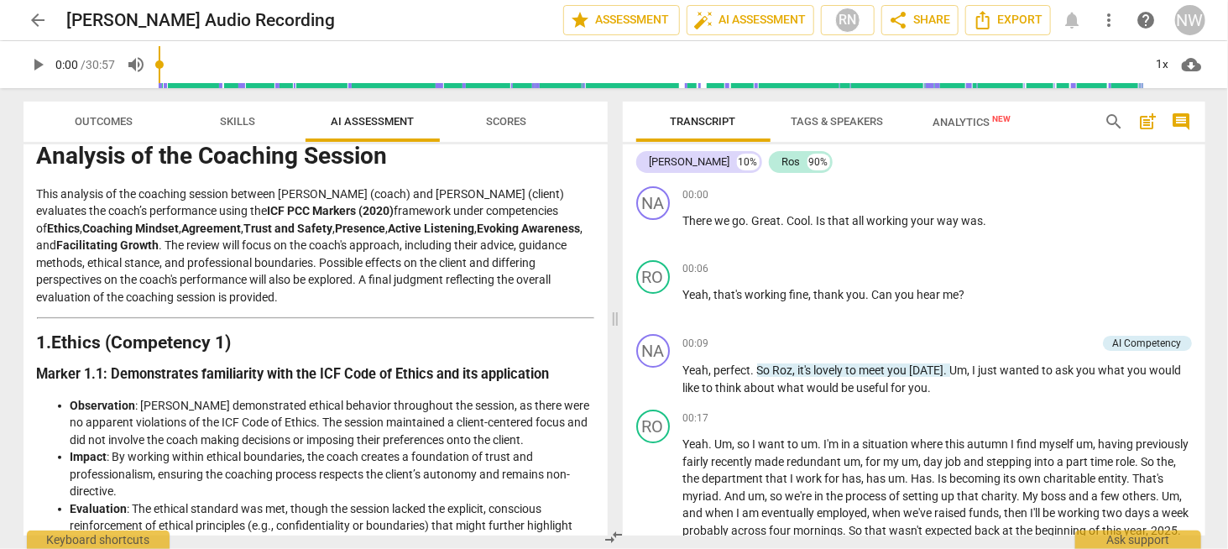
scroll to position [0, 0]
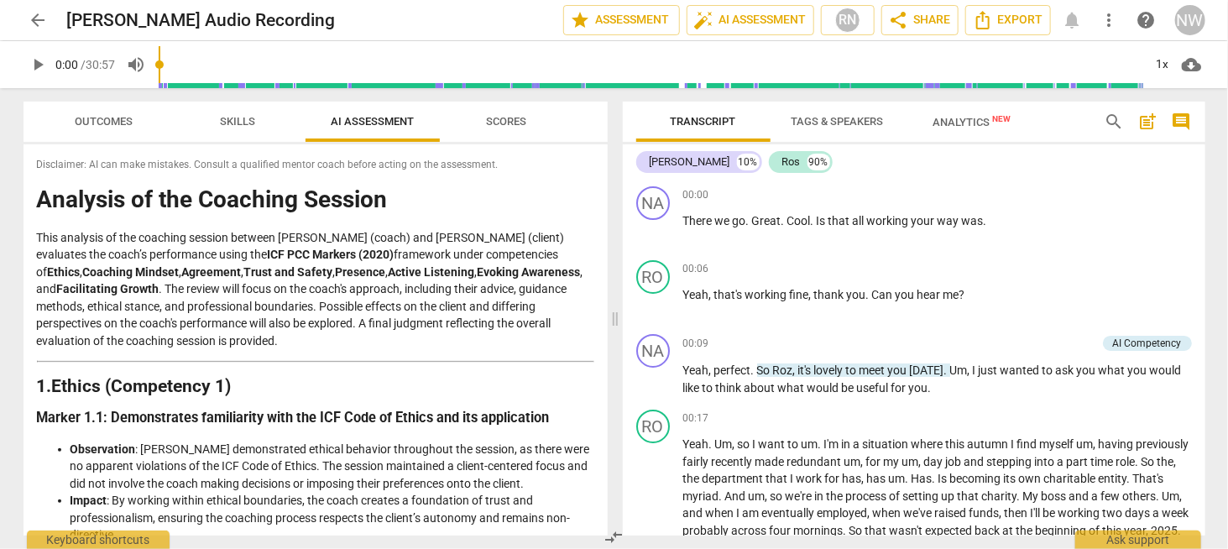
click at [503, 124] on span "Scores" at bounding box center [507, 121] width 40 height 13
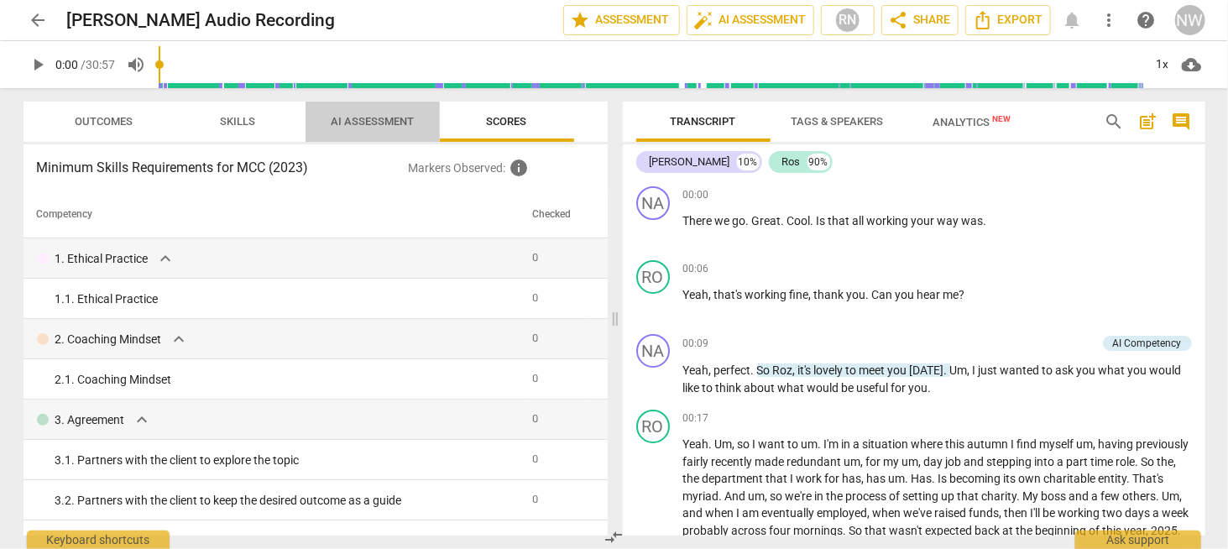
click at [390, 131] on span "AI Assessment" at bounding box center [371, 122] width 123 height 23
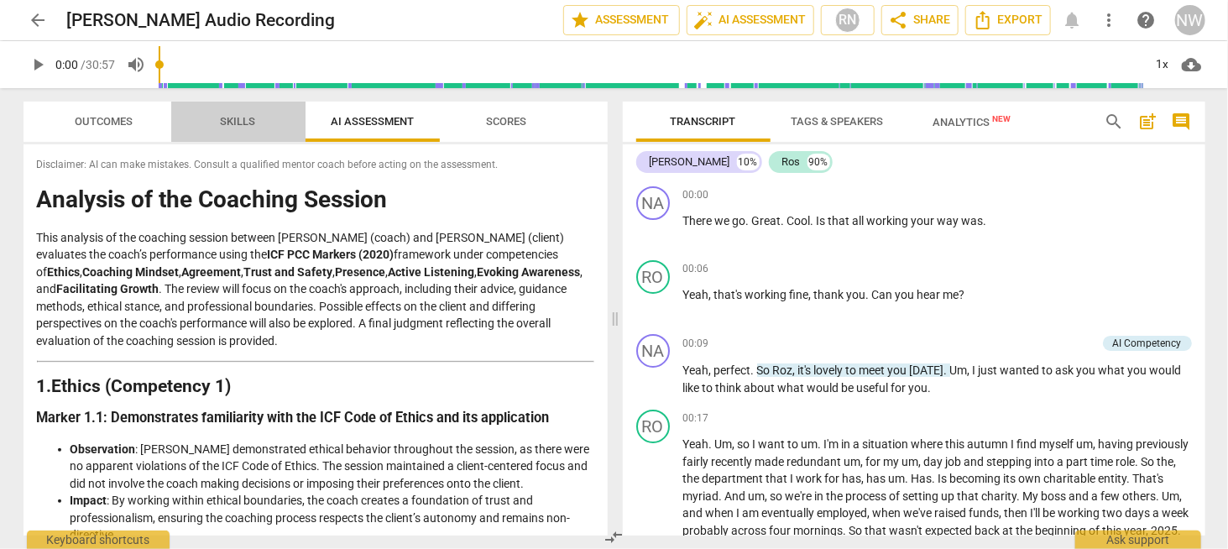
click at [251, 124] on span "Skills" at bounding box center [238, 121] width 35 height 13
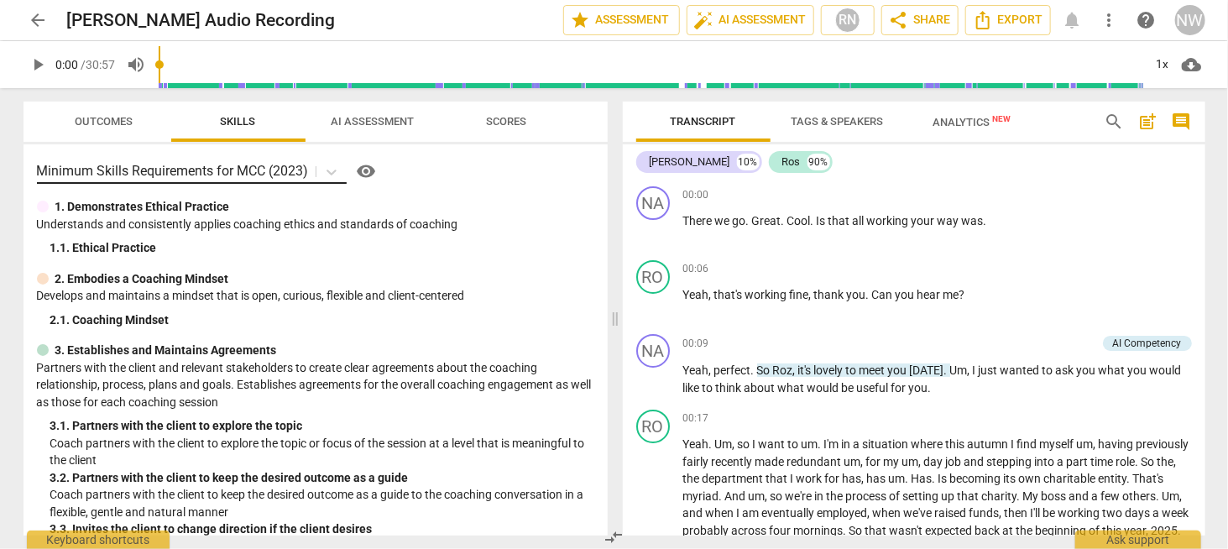
click at [312, 180] on div at bounding box center [311, 171] width 3 height 19
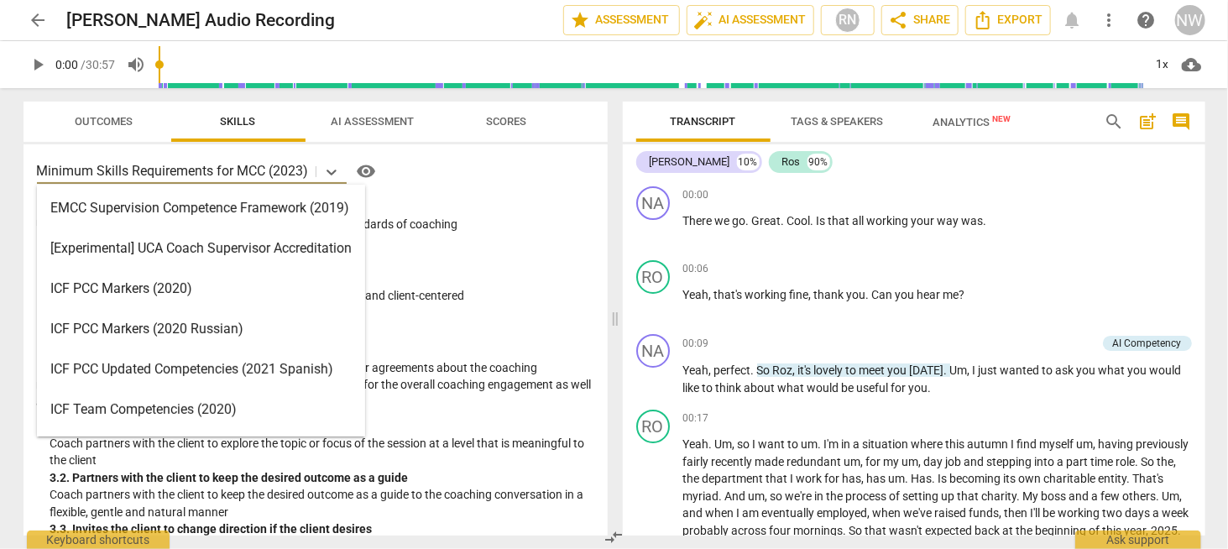
click at [240, 289] on div "ICF PCC Markers (2020)" at bounding box center [201, 288] width 328 height 40
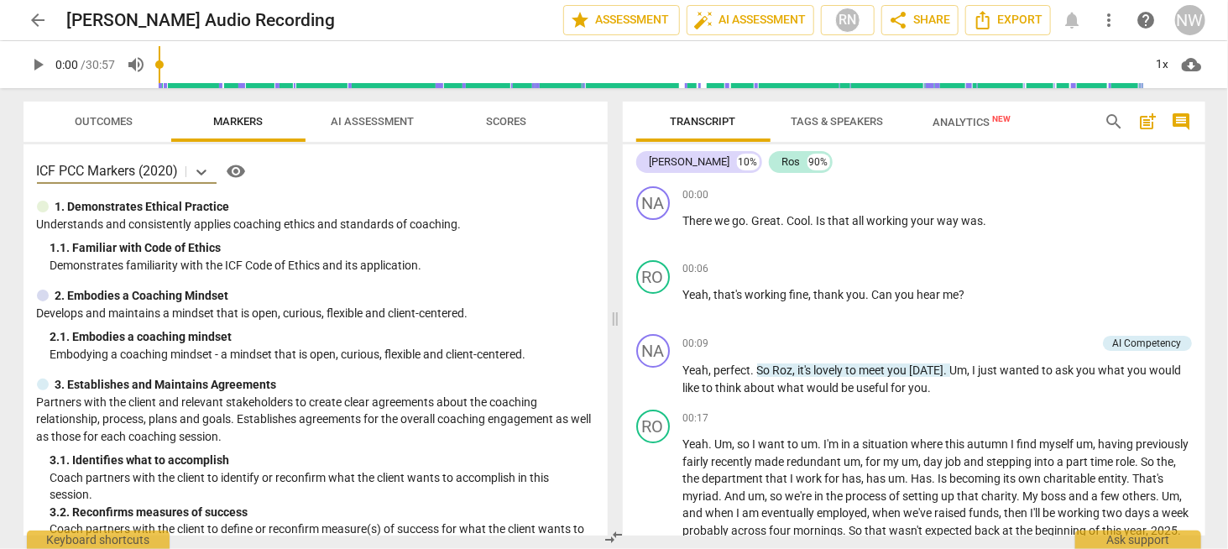
click at [39, 21] on span "arrow_back" at bounding box center [39, 20] width 20 height 20
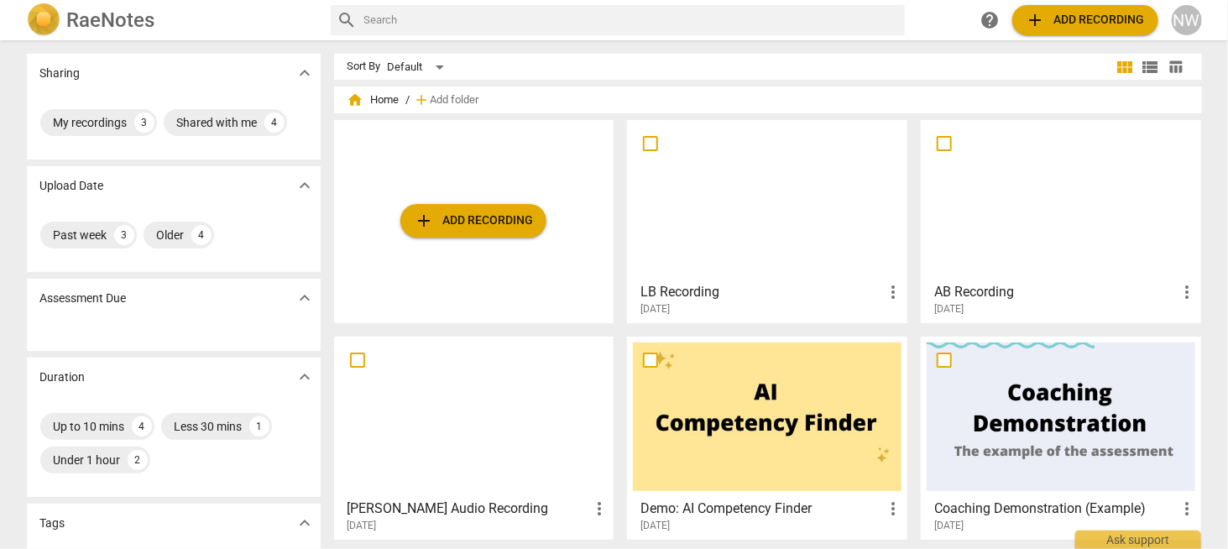
click at [761, 205] on div at bounding box center [767, 200] width 268 height 149
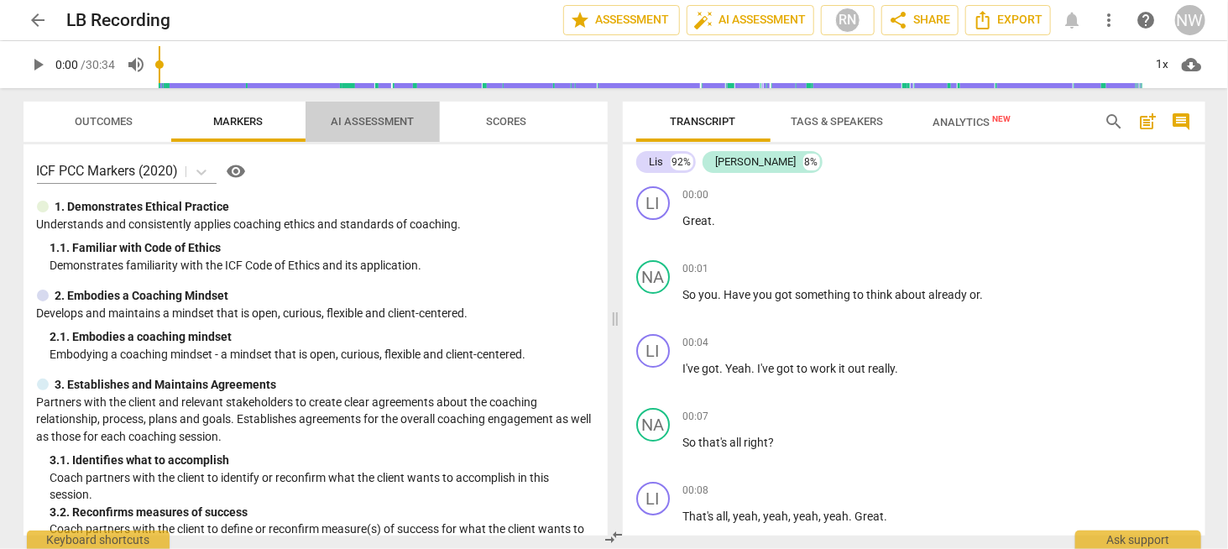
click at [364, 123] on span "AI Assessment" at bounding box center [372, 121] width 83 height 13
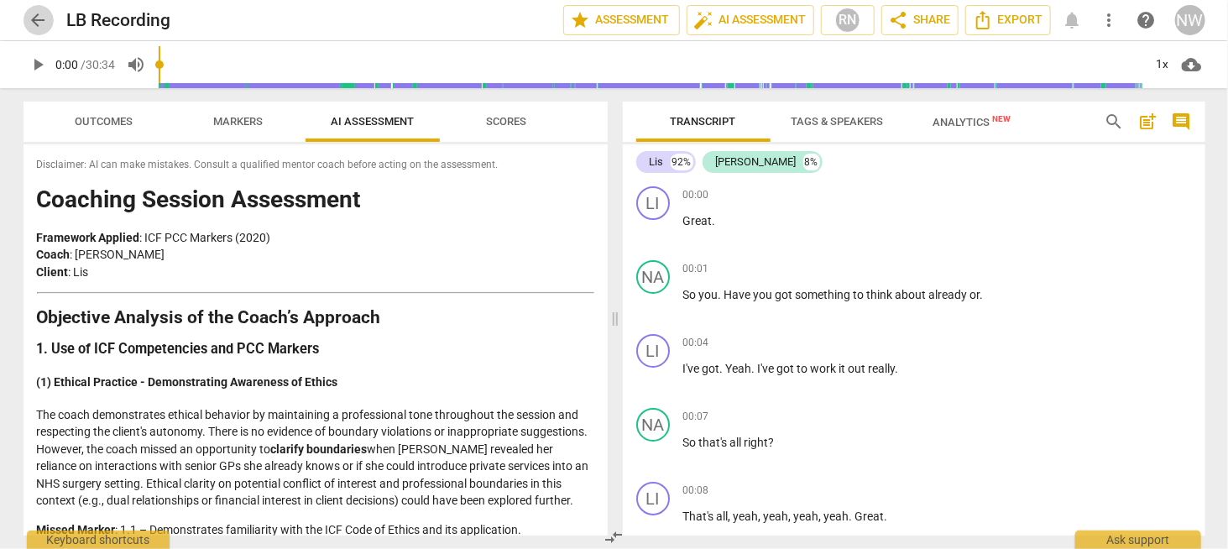
click at [36, 20] on span "arrow_back" at bounding box center [39, 20] width 20 height 20
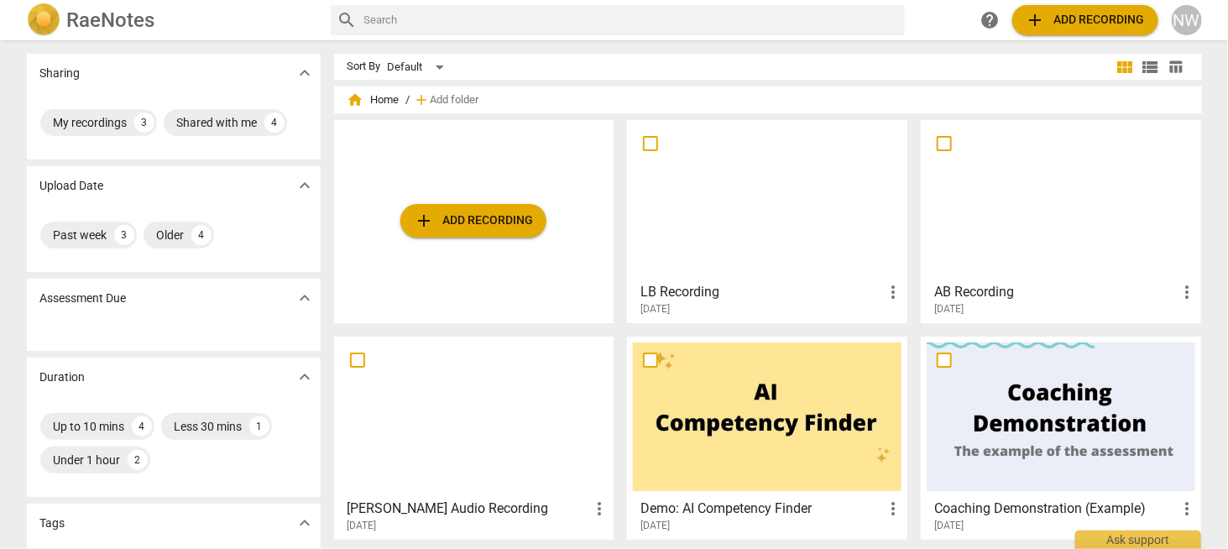
click at [513, 430] on div at bounding box center [474, 416] width 268 height 149
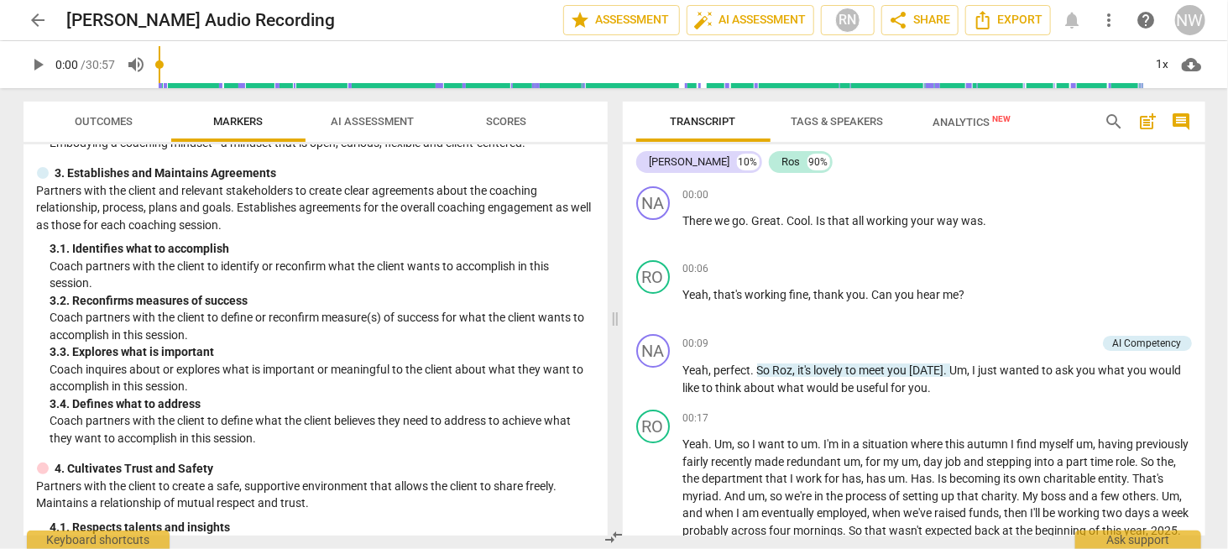
scroll to position [168, 0]
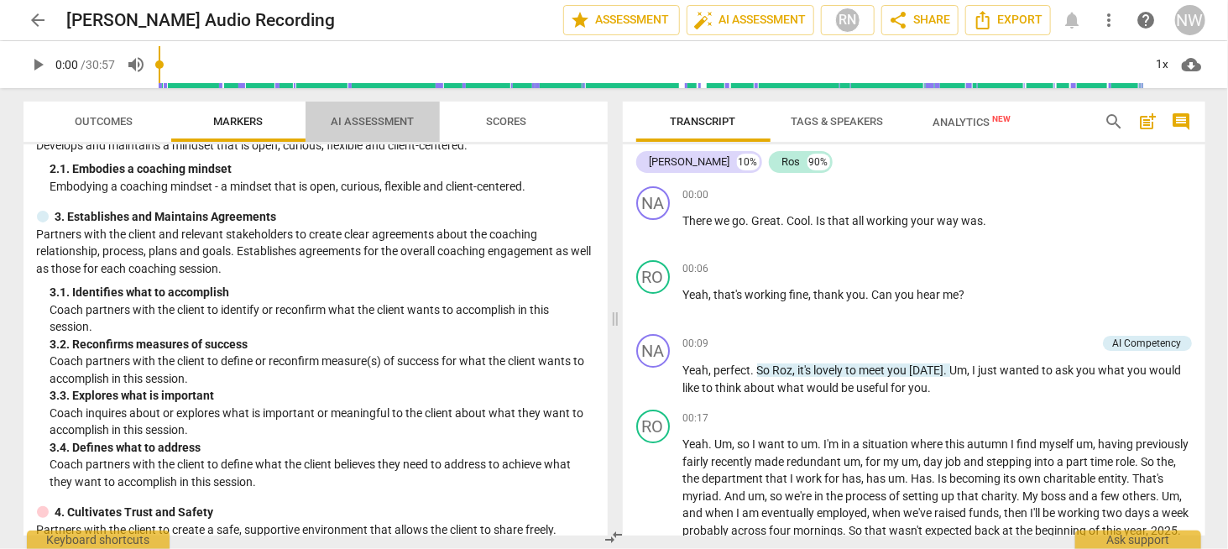
click at [388, 120] on span "AI Assessment" at bounding box center [372, 121] width 83 height 13
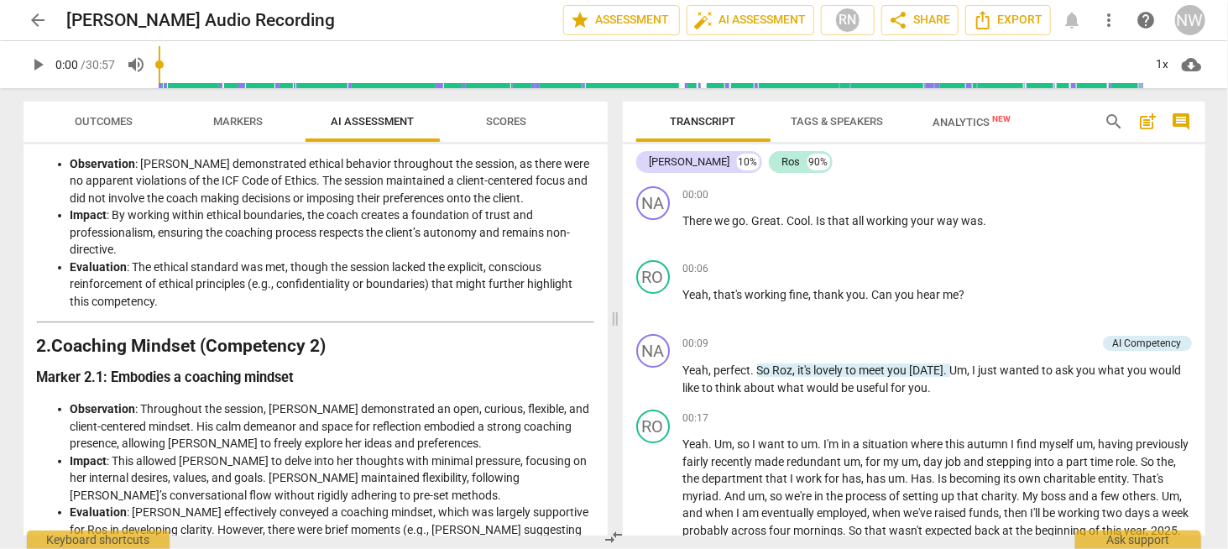
scroll to position [0, 0]
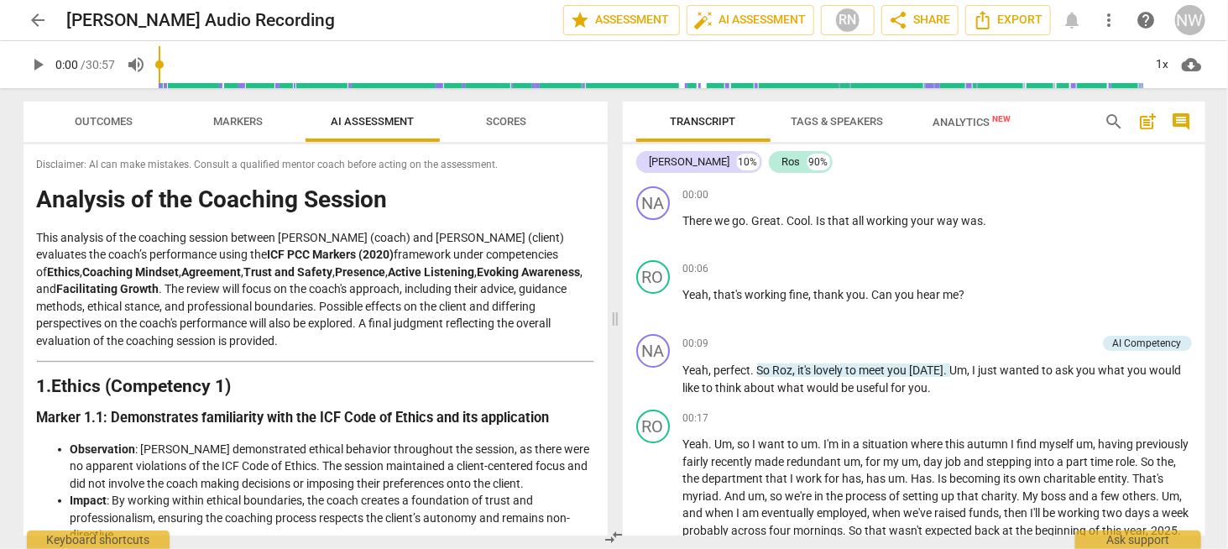
click at [29, 27] on span "arrow_back" at bounding box center [39, 20] width 20 height 20
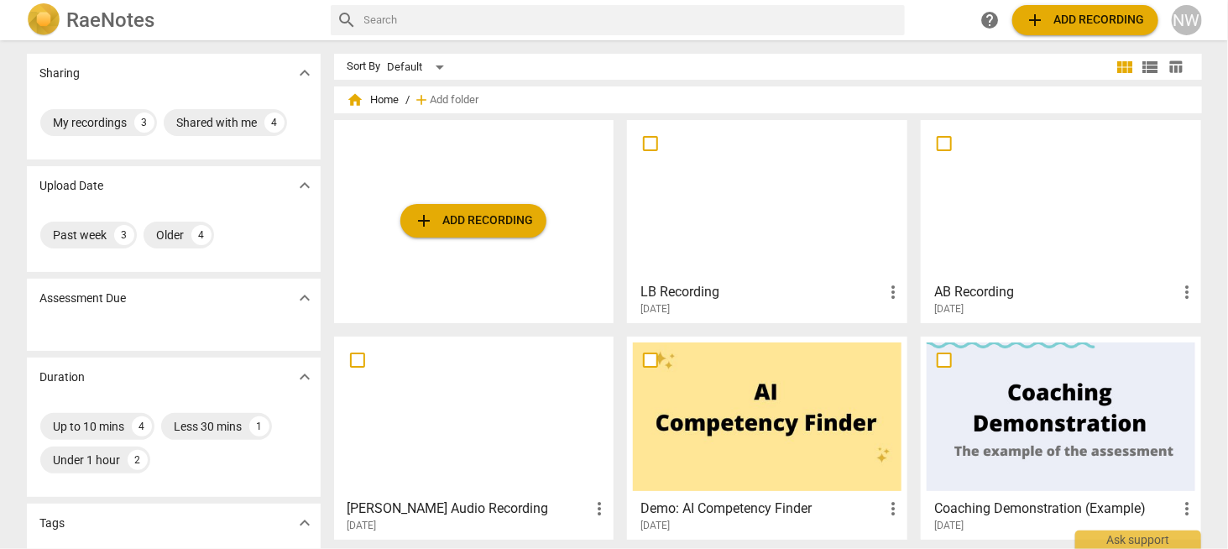
click at [1022, 233] on div at bounding box center [1060, 200] width 268 height 149
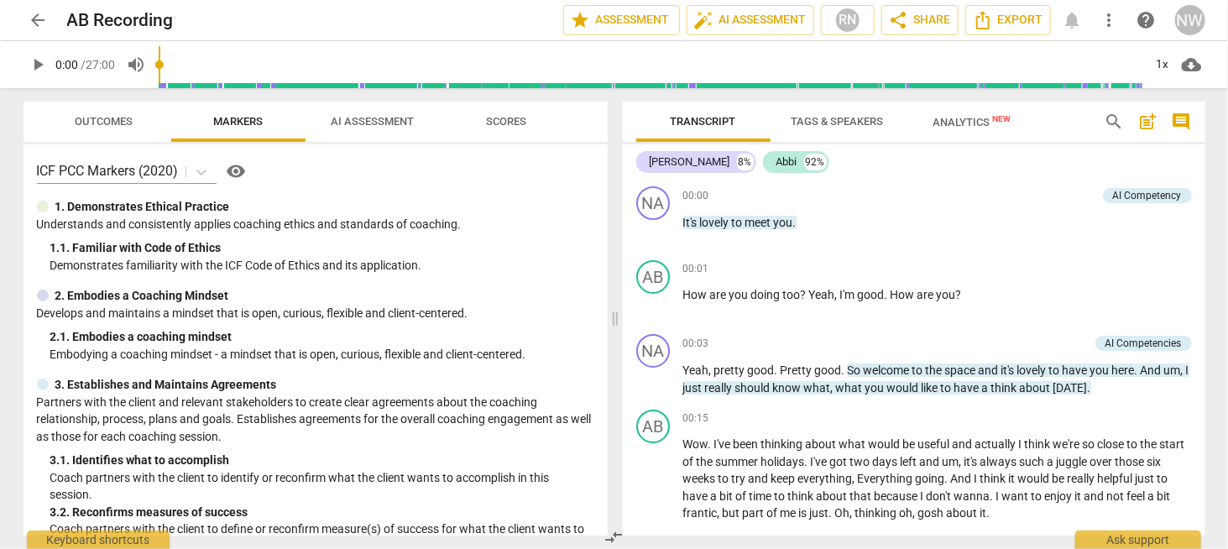
click at [386, 121] on span "AI Assessment" at bounding box center [372, 121] width 83 height 13
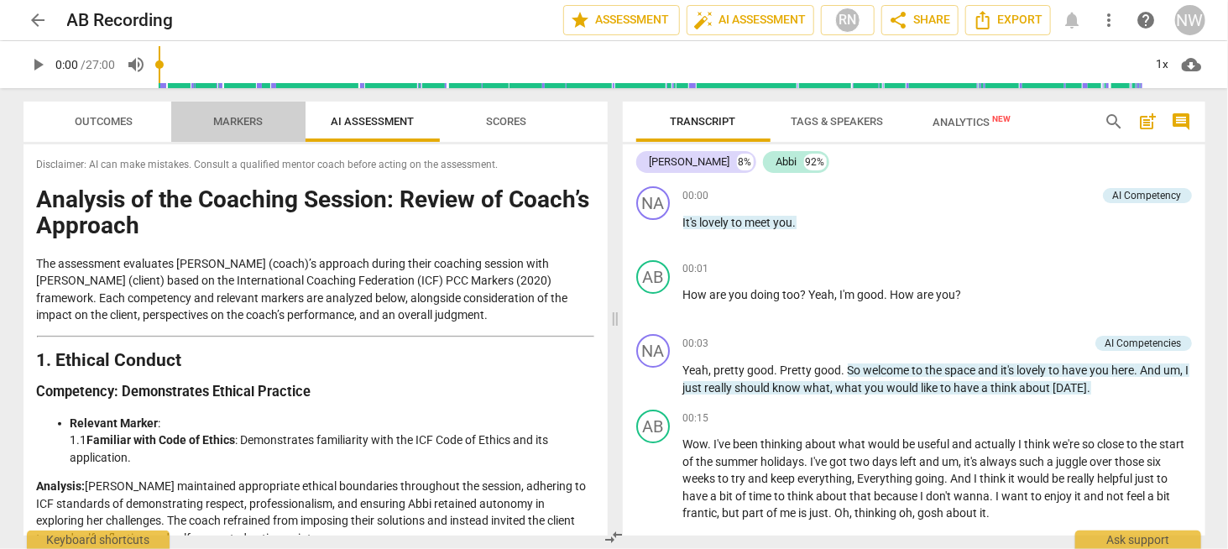
click at [233, 121] on span "Markers" at bounding box center [238, 121] width 50 height 13
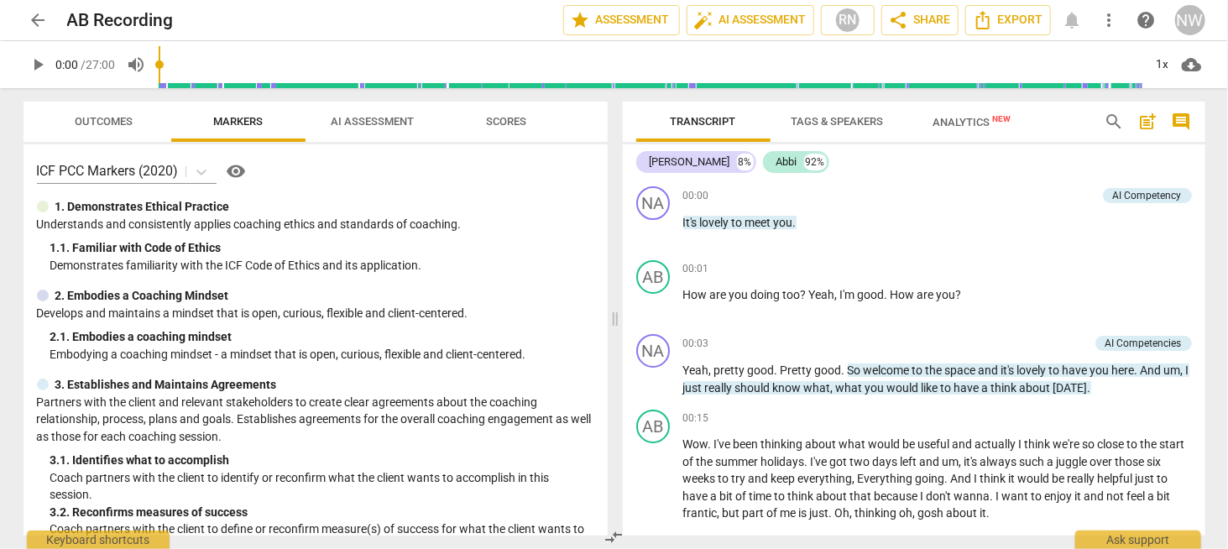
click at [371, 127] on span "AI Assessment" at bounding box center [372, 121] width 83 height 13
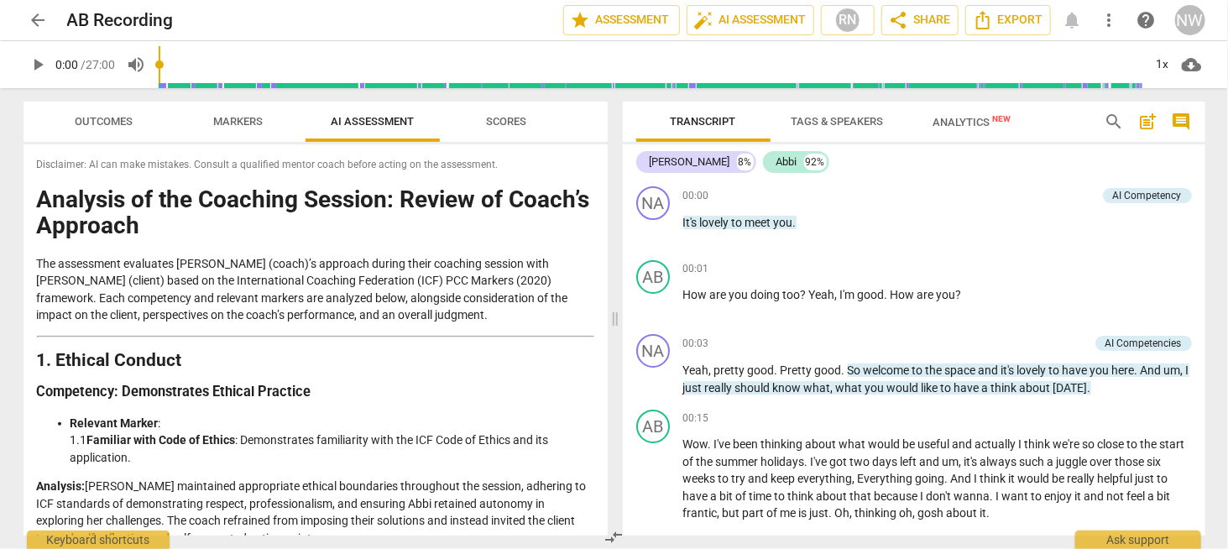
click at [228, 117] on span "Markers" at bounding box center [238, 121] width 50 height 13
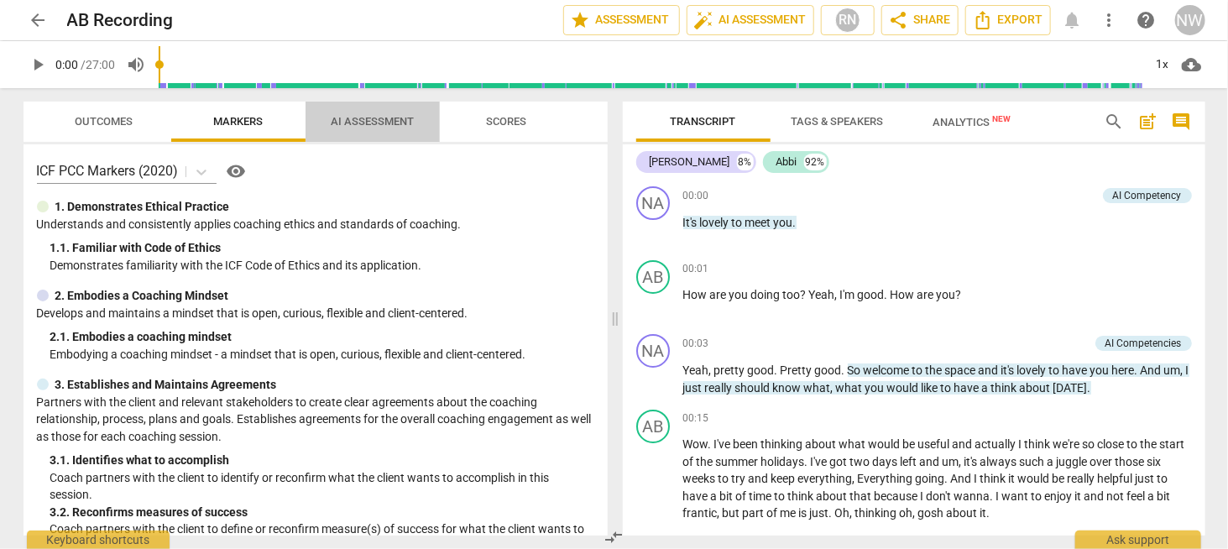
click at [374, 113] on span "AI Assessment" at bounding box center [371, 122] width 123 height 23
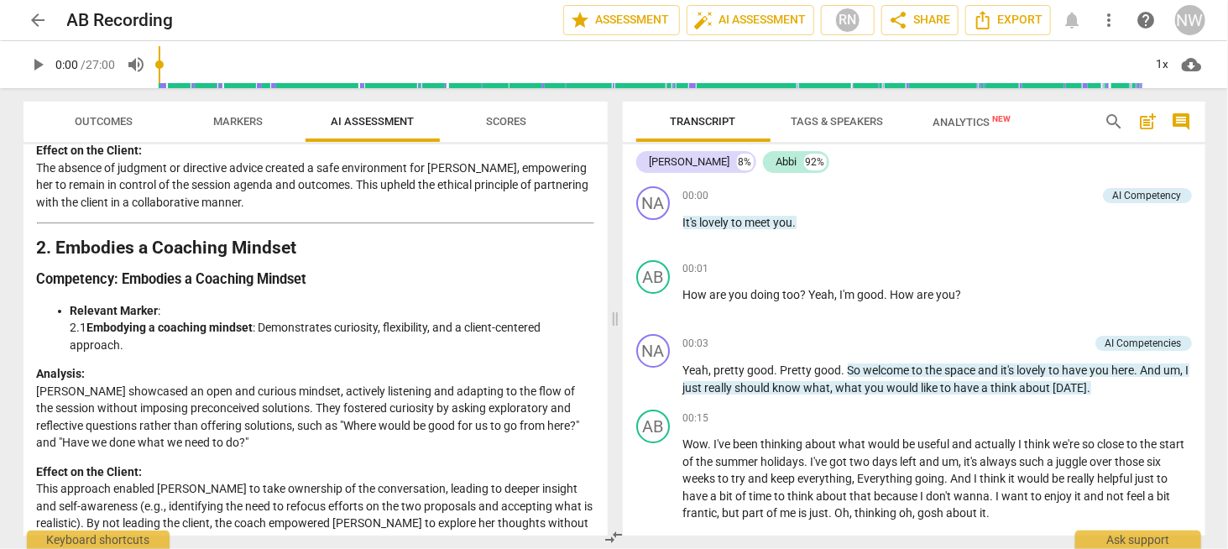
scroll to position [420, 0]
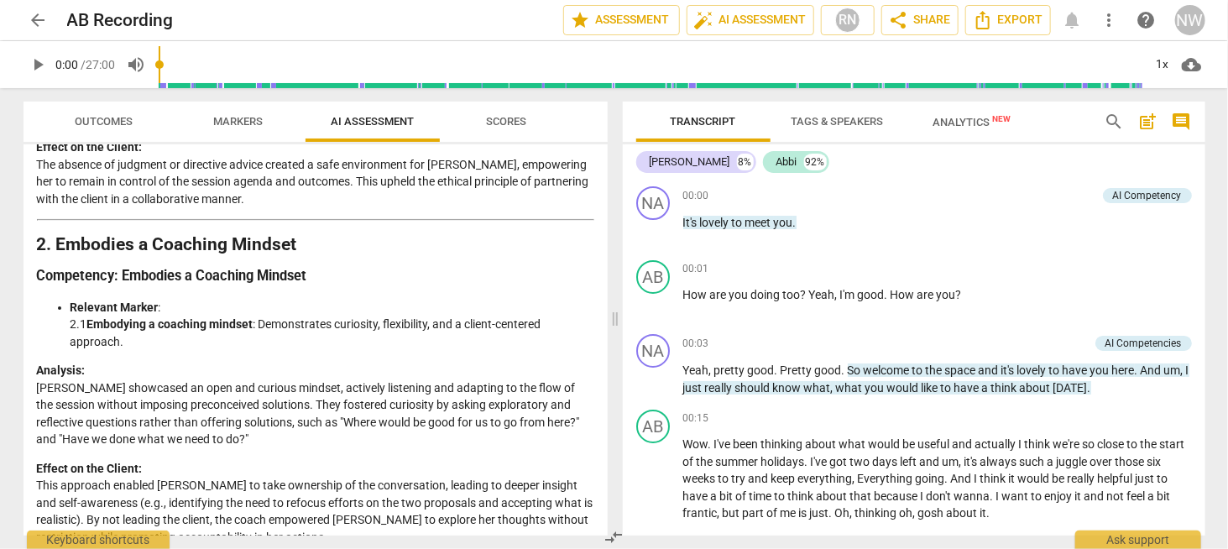
click at [228, 124] on span "Markers" at bounding box center [238, 121] width 50 height 13
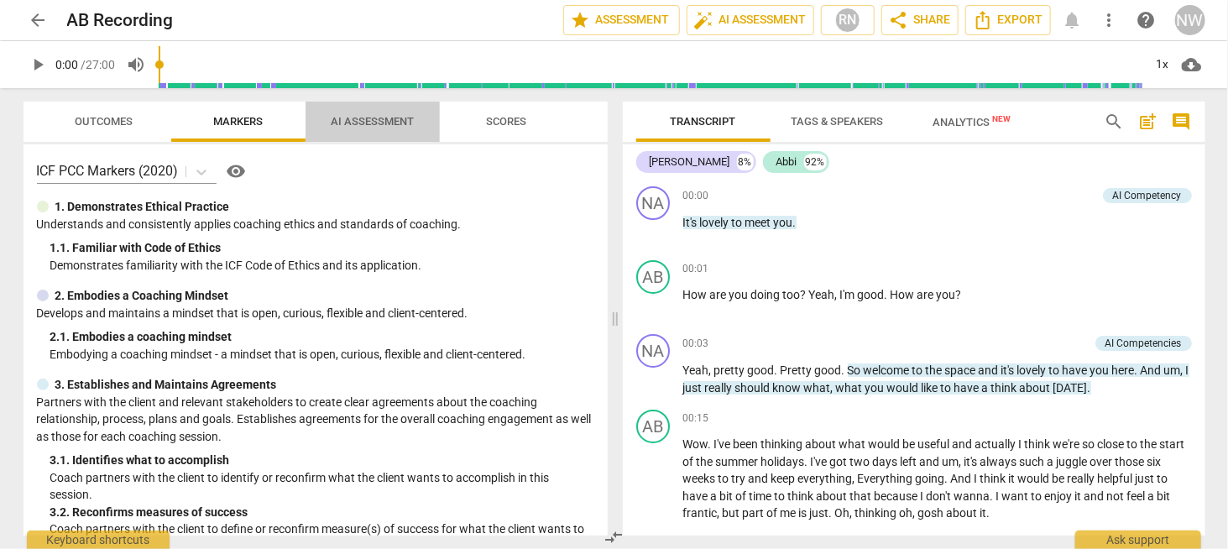
click at [380, 118] on span "AI Assessment" at bounding box center [372, 121] width 83 height 13
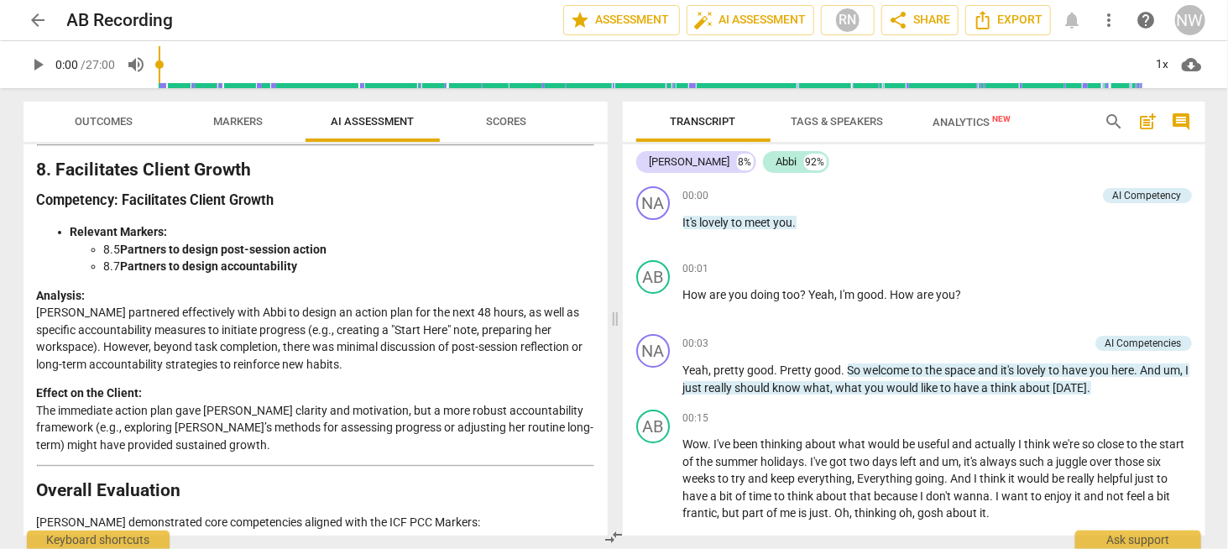
scroll to position [2748, 0]
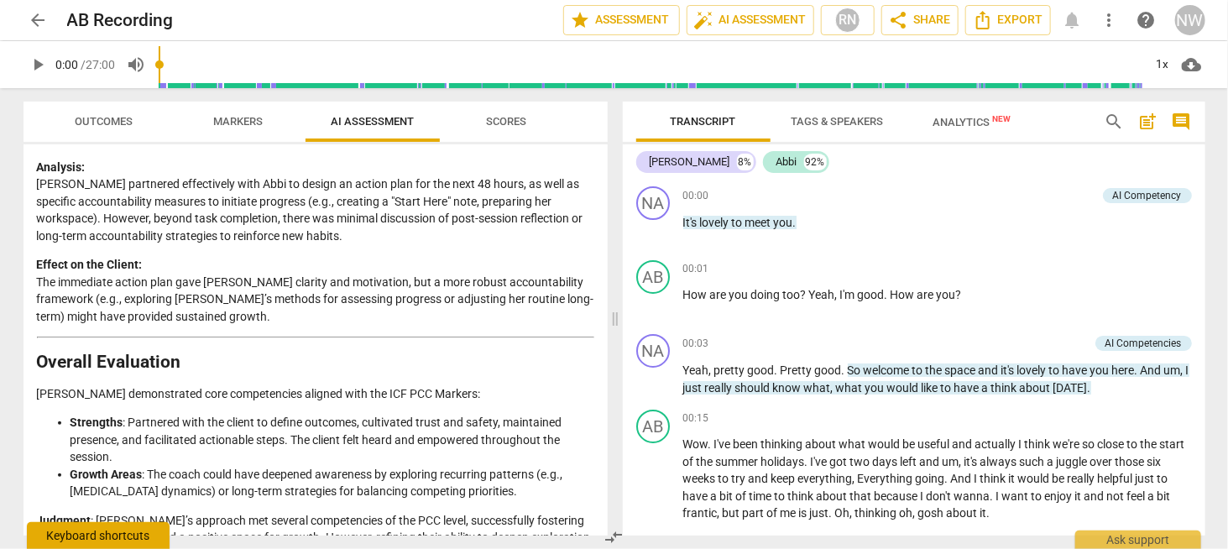
click at [111, 531] on div "Keyboard shortcuts" at bounding box center [98, 535] width 143 height 27
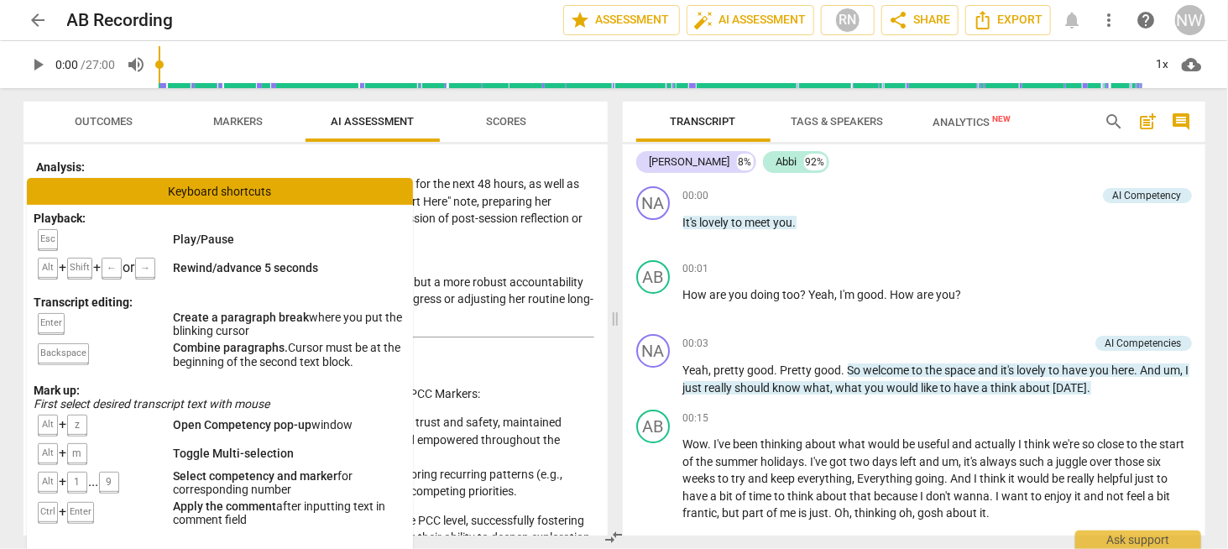
click at [263, 159] on p "Analysis: [PERSON_NAME] partnered effectively with Abbi to design an action pla…" at bounding box center [315, 202] width 557 height 86
click at [268, 190] on div "Keyboard shortcuts" at bounding box center [220, 191] width 386 height 27
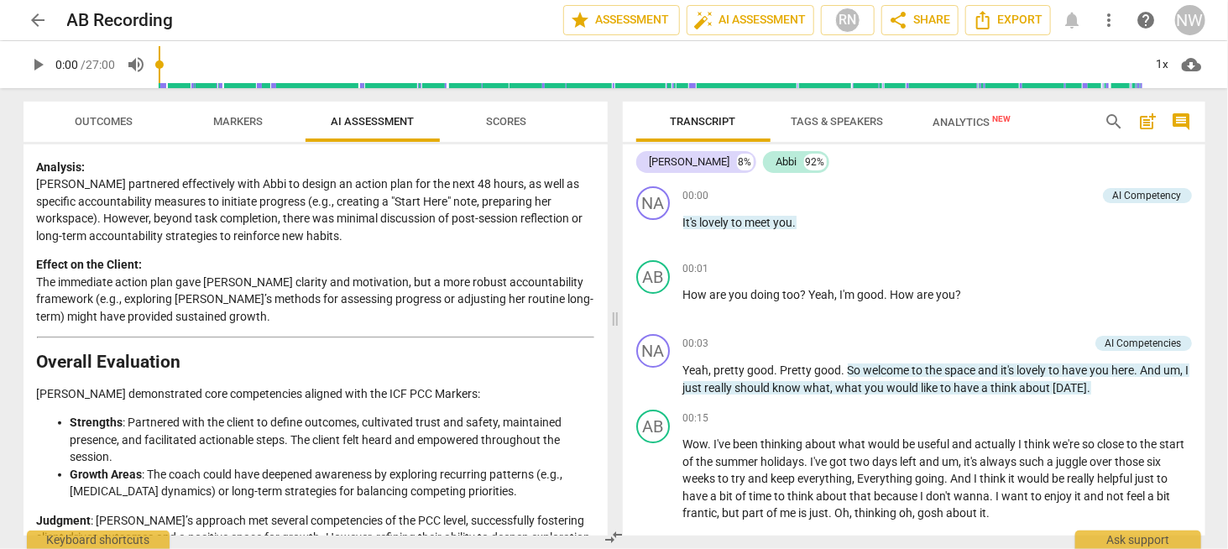
click at [98, 113] on span "Outcomes" at bounding box center [104, 122] width 98 height 23
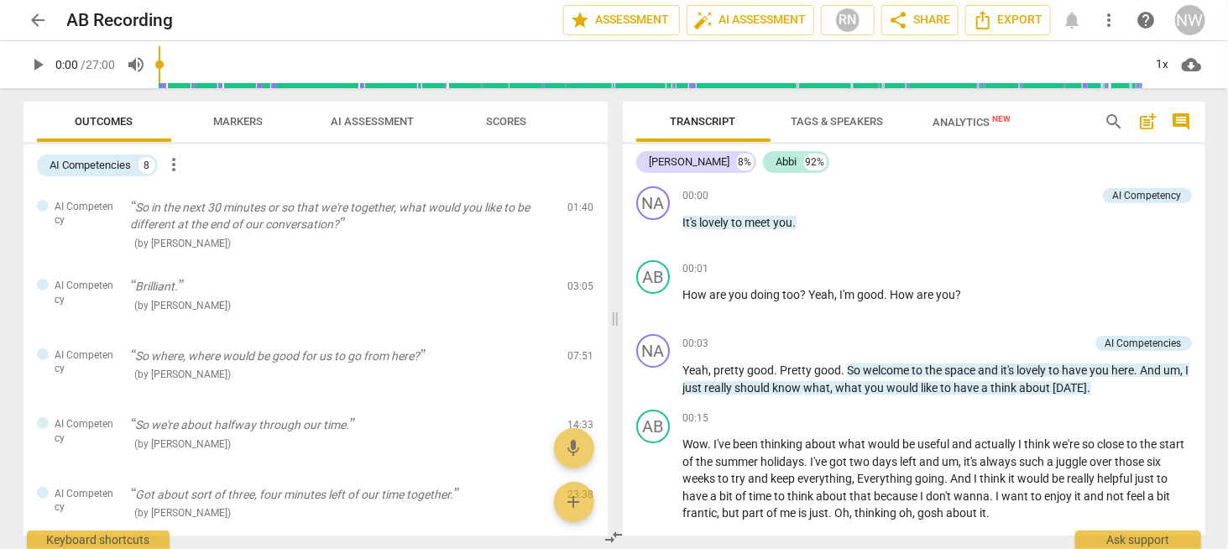
scroll to position [308, 0]
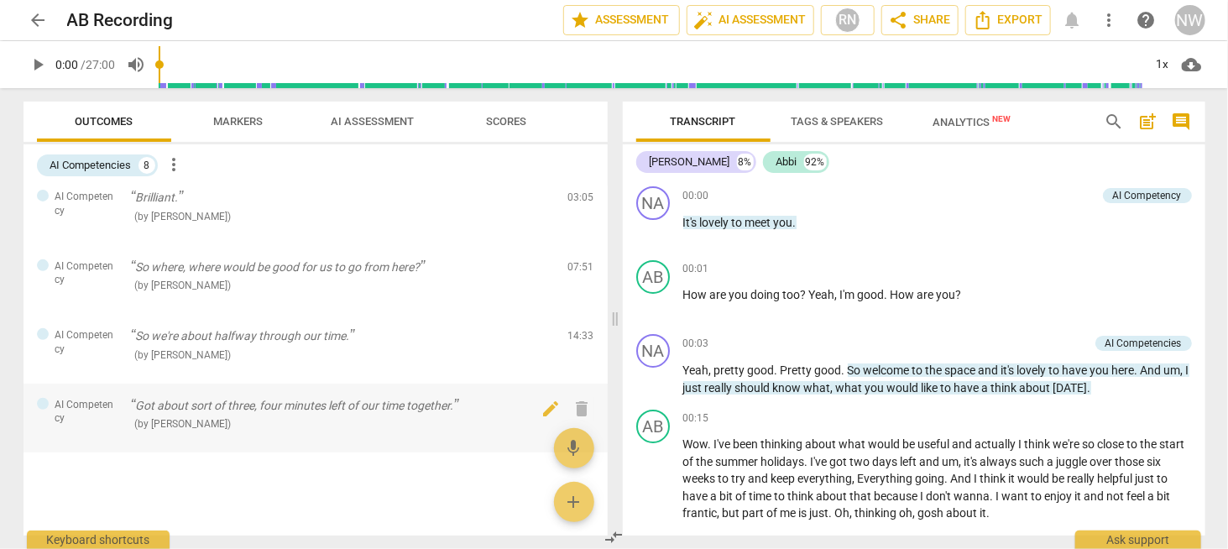
click at [283, 418] on div "( by [PERSON_NAME] )" at bounding box center [343, 423] width 424 height 18
click at [279, 356] on div "( by [PERSON_NAME] )" at bounding box center [343, 355] width 424 height 18
click at [279, 284] on div "( by [PERSON_NAME] )" at bounding box center [343, 285] width 424 height 18
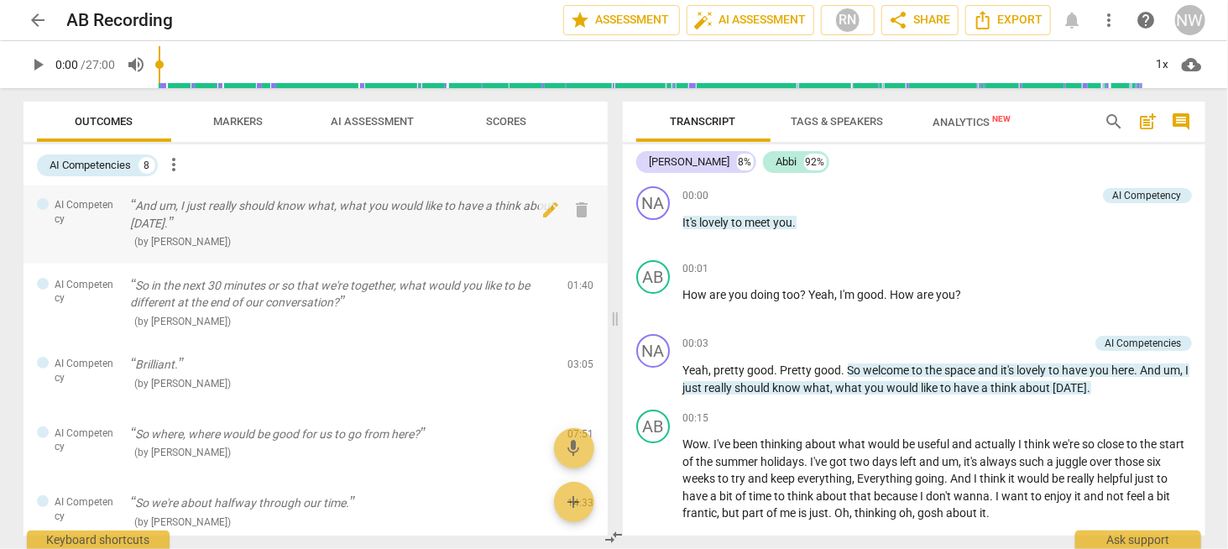
scroll to position [140, 0]
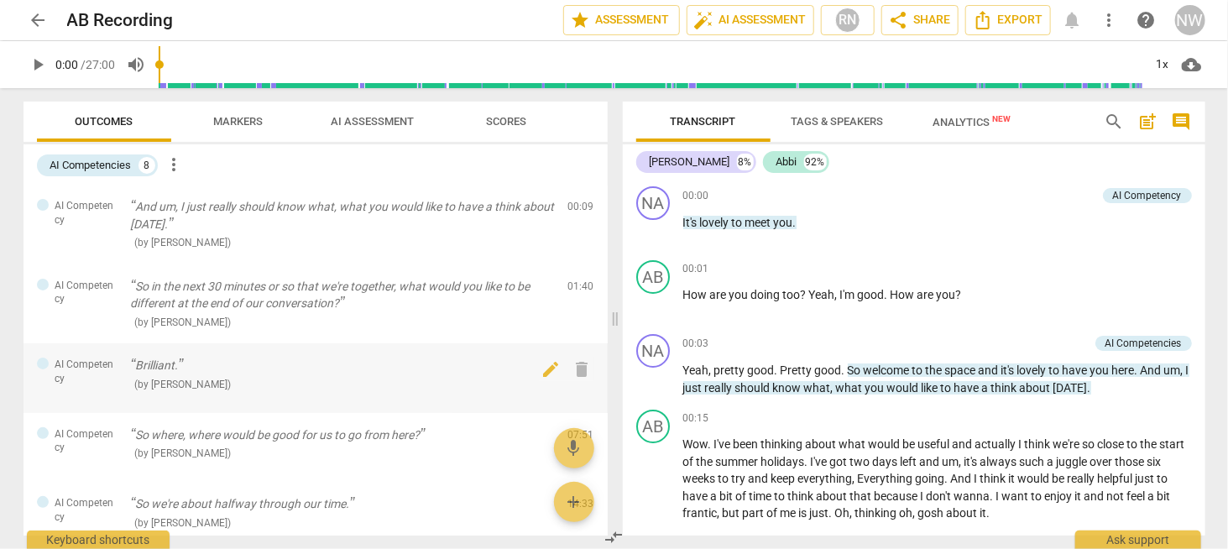
click at [225, 378] on div "( by [PERSON_NAME] )" at bounding box center [343, 384] width 424 height 18
click at [236, 302] on p "So in the next 30 minutes or so that we're together, what would you like to be …" at bounding box center [343, 295] width 424 height 34
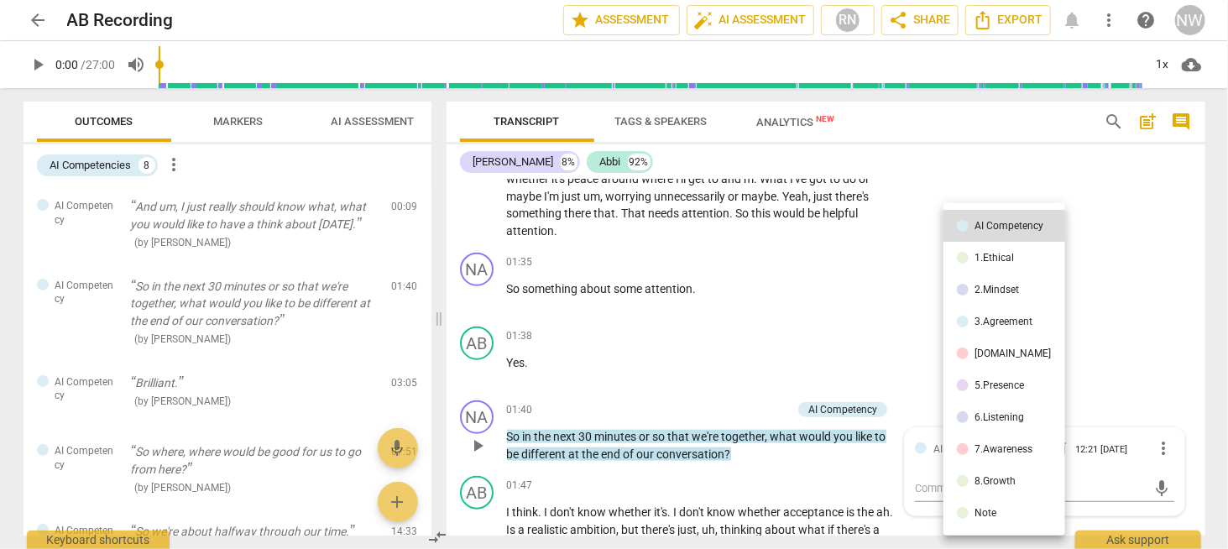
scroll to position [689, 0]
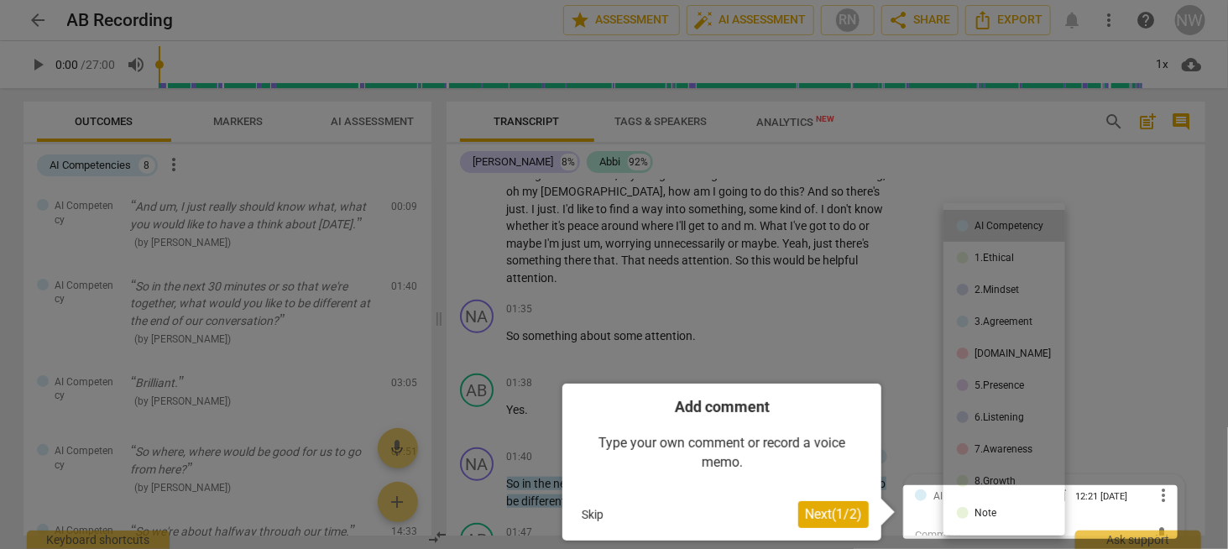
click at [167, 294] on div at bounding box center [614, 274] width 1228 height 549
click at [805, 237] on div at bounding box center [614, 274] width 1228 height 549
click at [830, 517] on span "Next ( 1 / 2 )" at bounding box center [833, 514] width 57 height 16
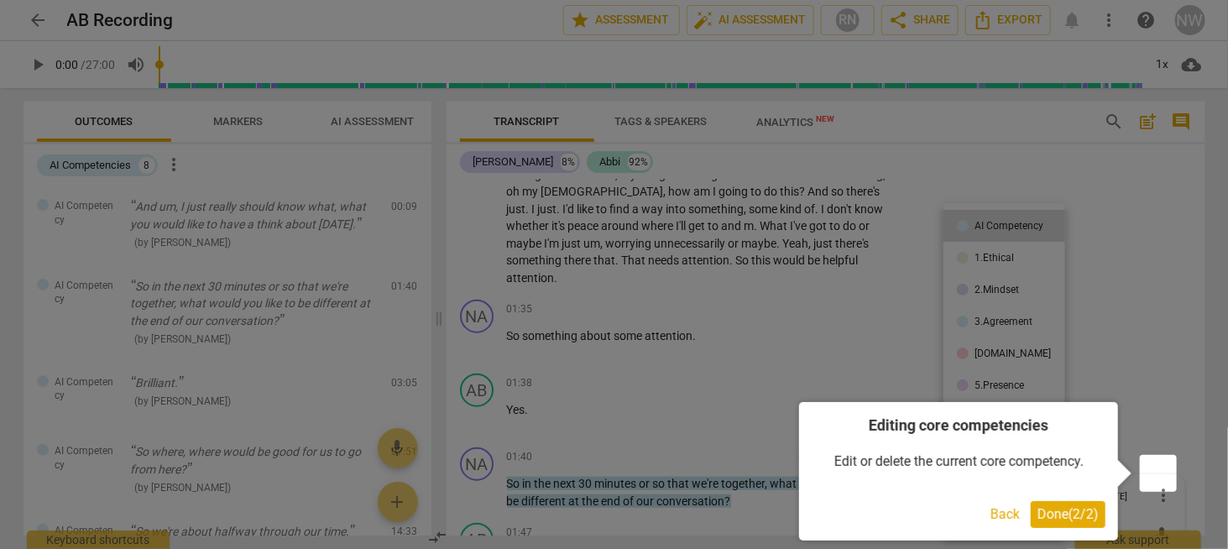
click at [1075, 516] on span "Done ( 2 / 2 )" at bounding box center [1067, 514] width 61 height 16
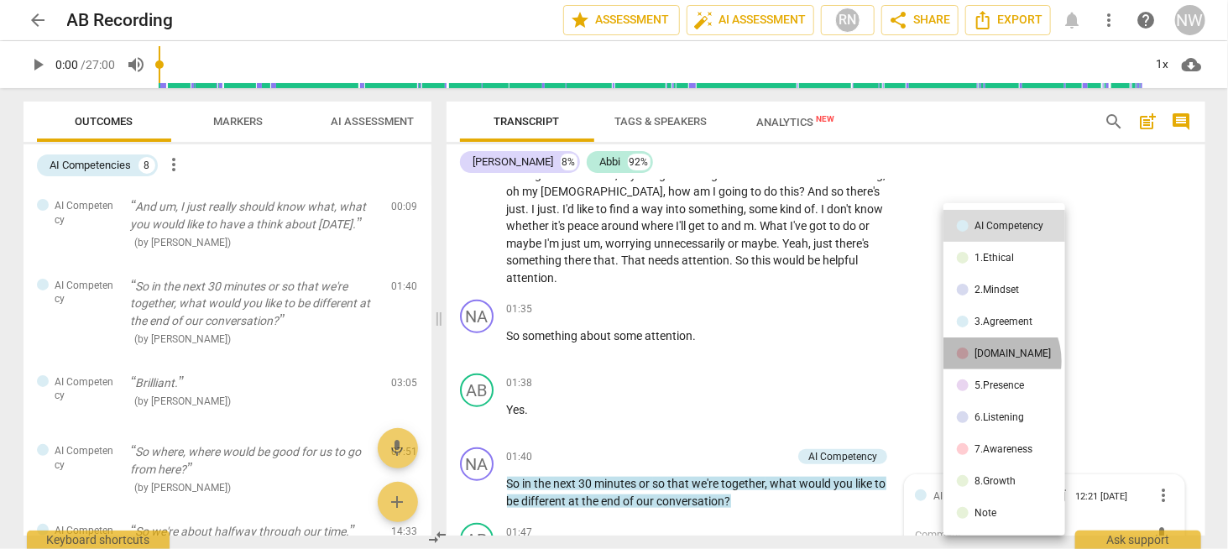
click at [987, 361] on li "[DOMAIN_NAME]" at bounding box center [1004, 353] width 122 height 32
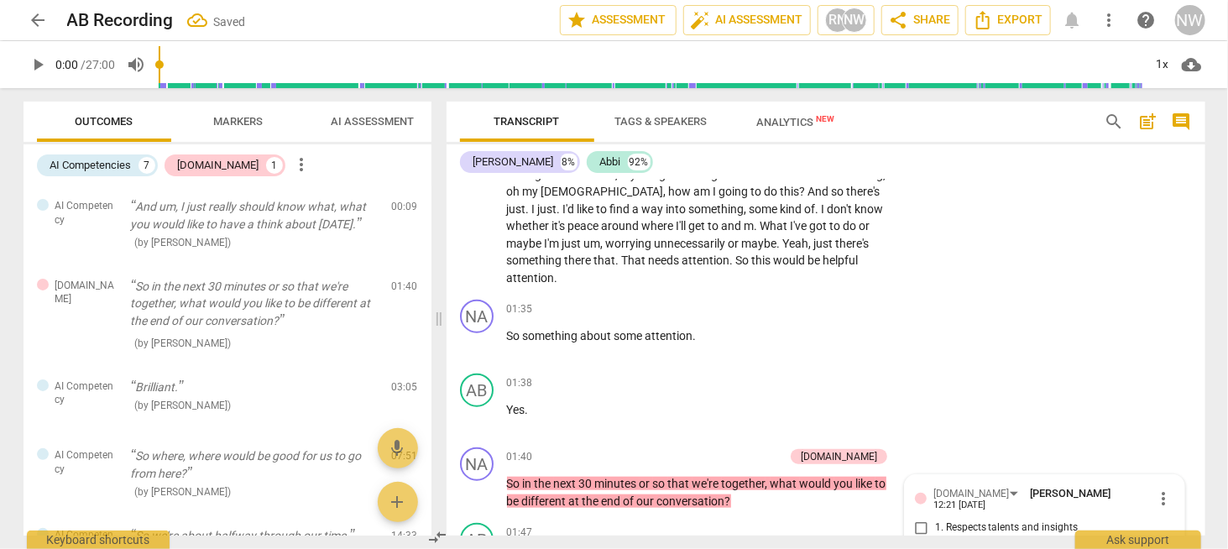
scroll to position [946, 0]
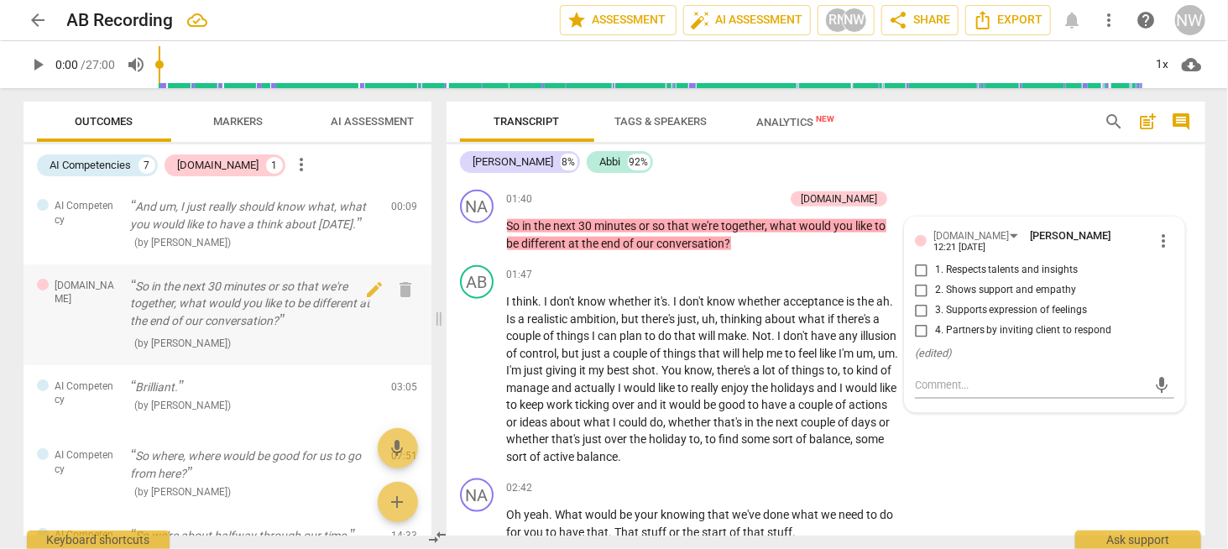
click at [88, 281] on div "[DOMAIN_NAME]" at bounding box center [77, 293] width 81 height 28
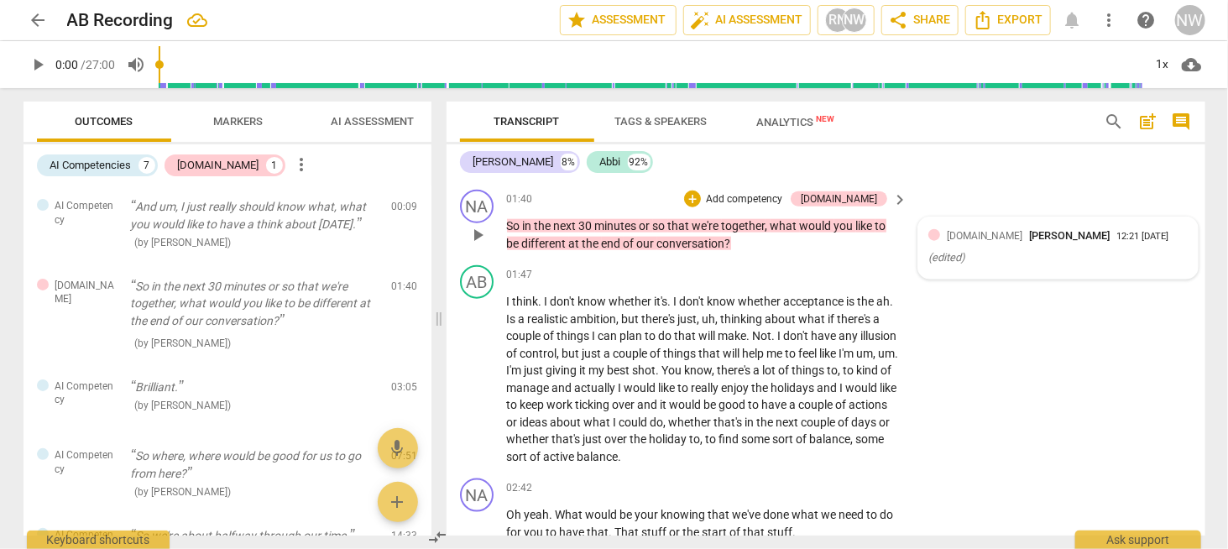
click at [1030, 229] on span "[PERSON_NAME]" at bounding box center [1070, 235] width 81 height 13
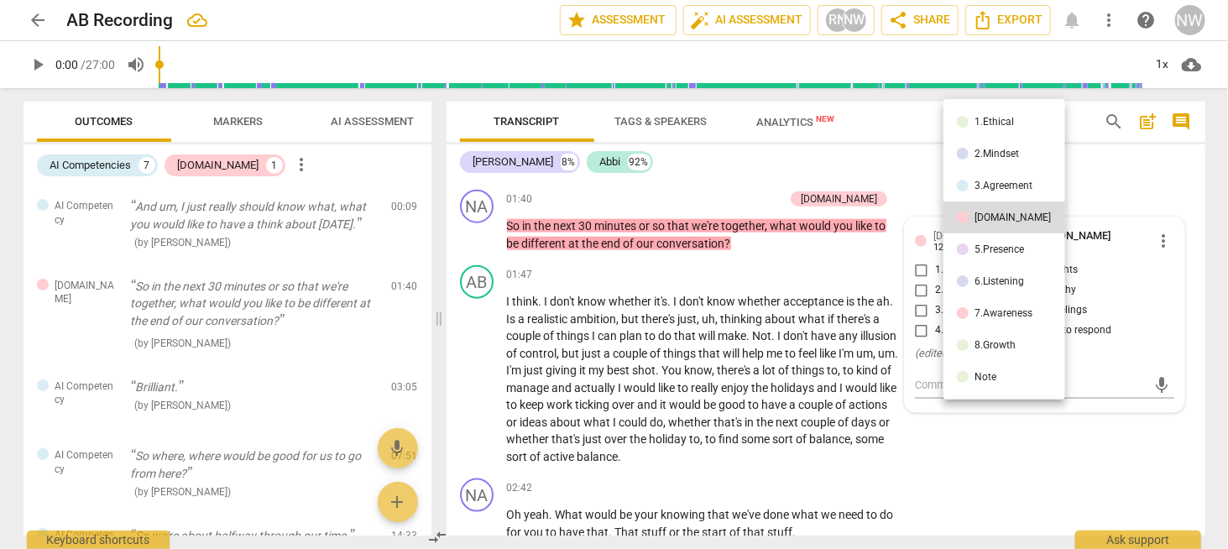
click at [1024, 290] on li "6.Listening" at bounding box center [1004, 281] width 122 height 32
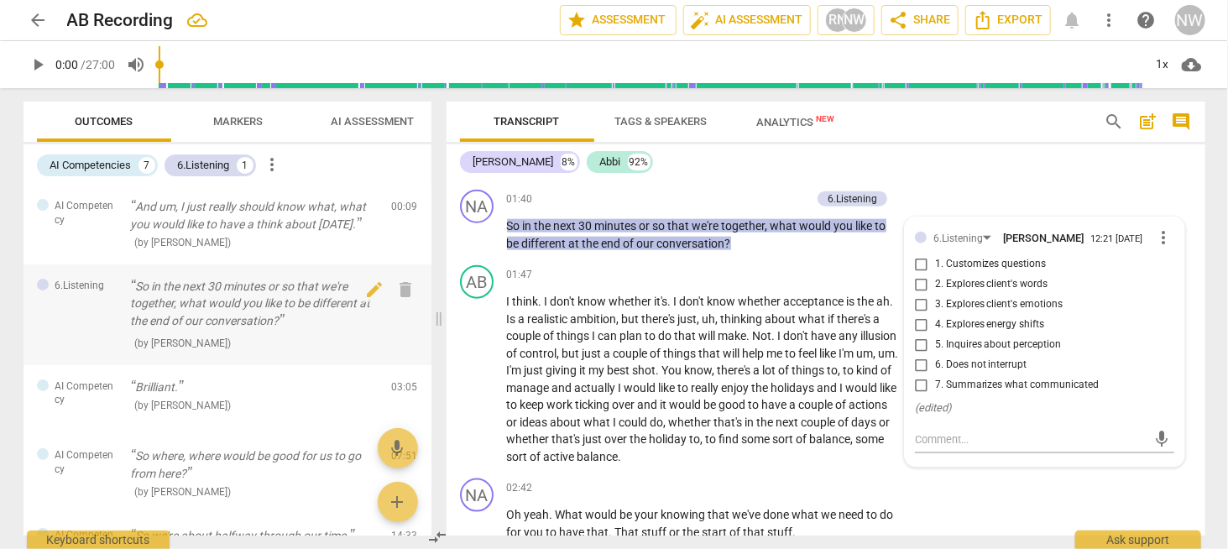
click at [180, 316] on p "So in the next 30 minutes or so that we're together, what would you like to be …" at bounding box center [255, 304] width 248 height 52
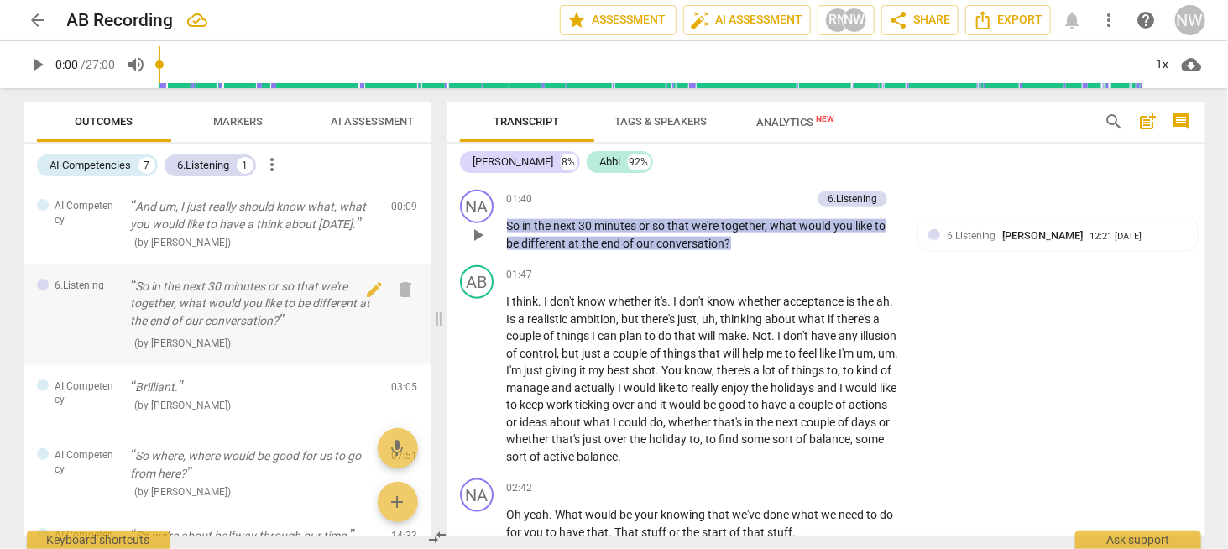
click at [180, 315] on p "So in the next 30 minutes or so that we're together, what would you like to be …" at bounding box center [255, 304] width 248 height 52
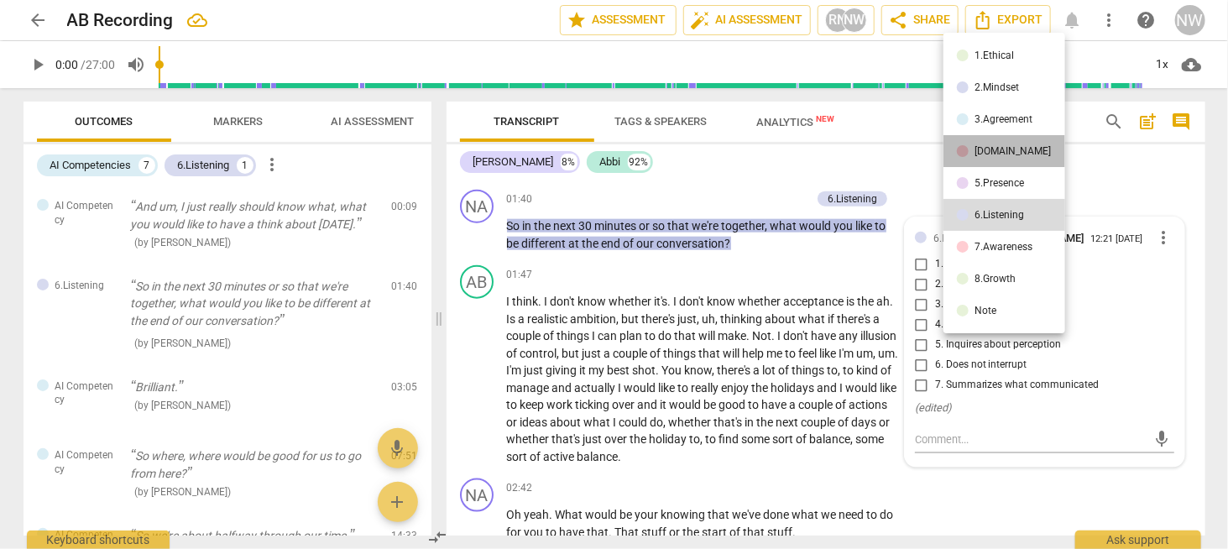
click at [1008, 147] on li "[DOMAIN_NAME]" at bounding box center [1004, 151] width 122 height 32
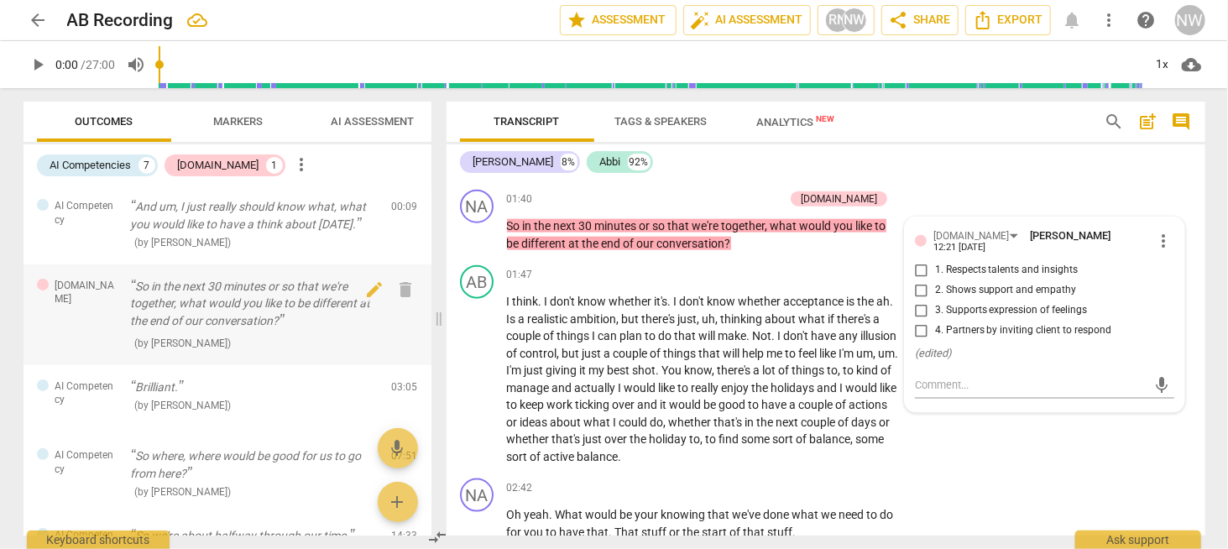
click at [301, 310] on p "So in the next 30 minutes or so that we're together, what would you like to be …" at bounding box center [255, 304] width 248 height 52
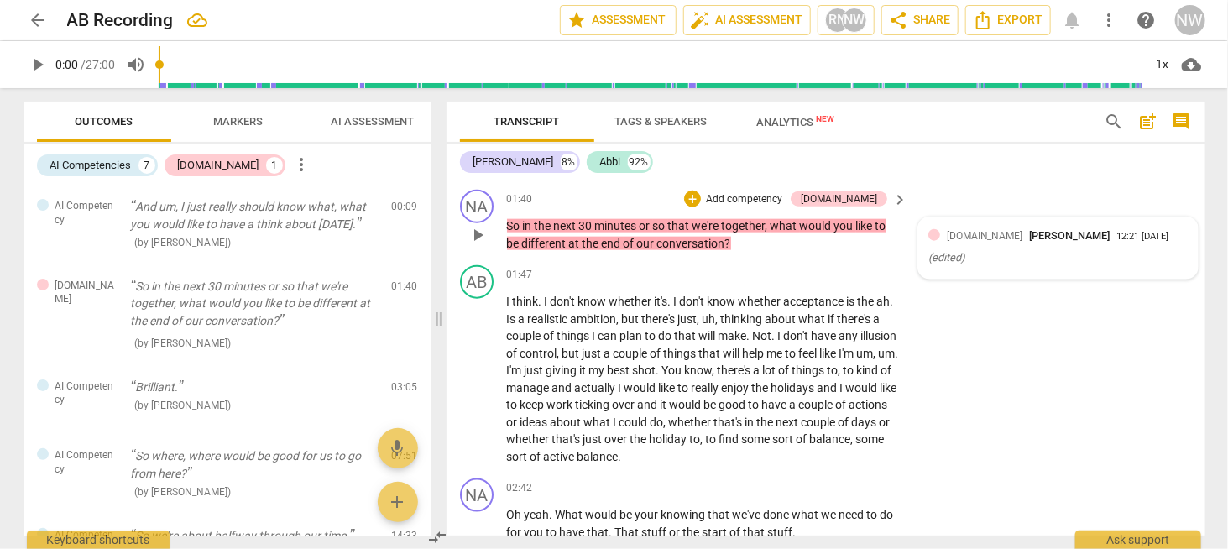
click at [977, 227] on div "[DOMAIN_NAME] [PERSON_NAME]" at bounding box center [1031, 235] width 170 height 16
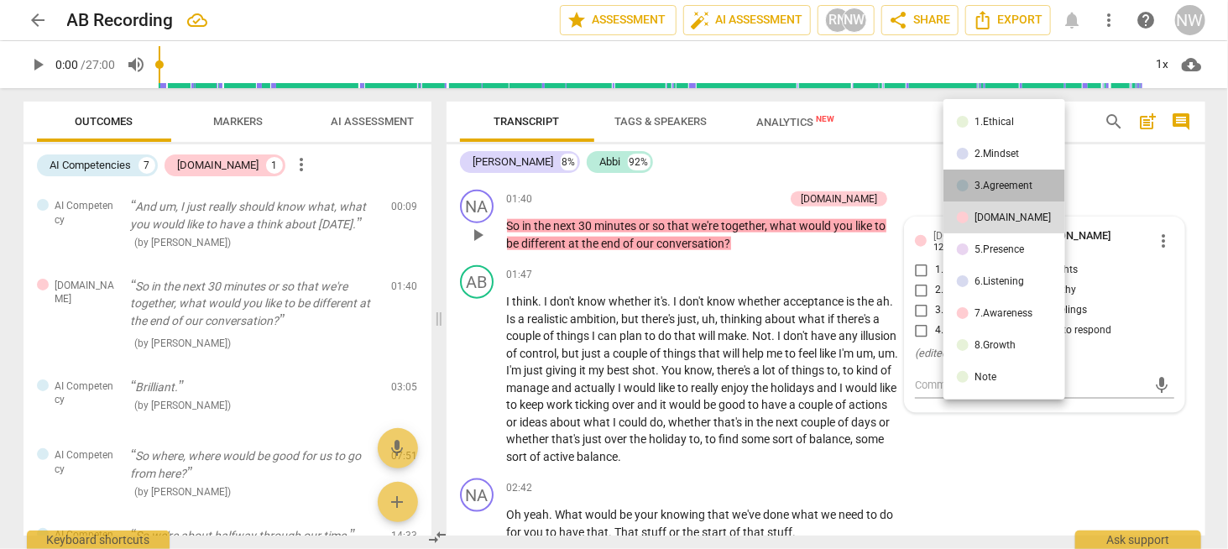
click at [1010, 184] on div "3.Agreement" at bounding box center [1004, 185] width 58 height 10
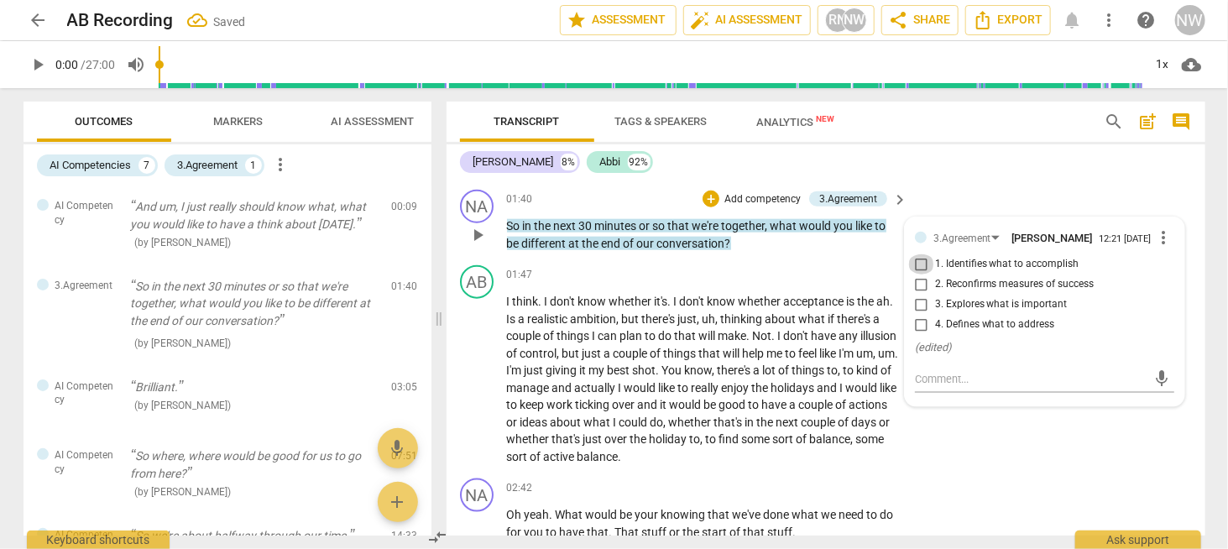
click at [917, 254] on input "1. Identifies what to accomplish" at bounding box center [921, 264] width 27 height 20
checkbox input "true"
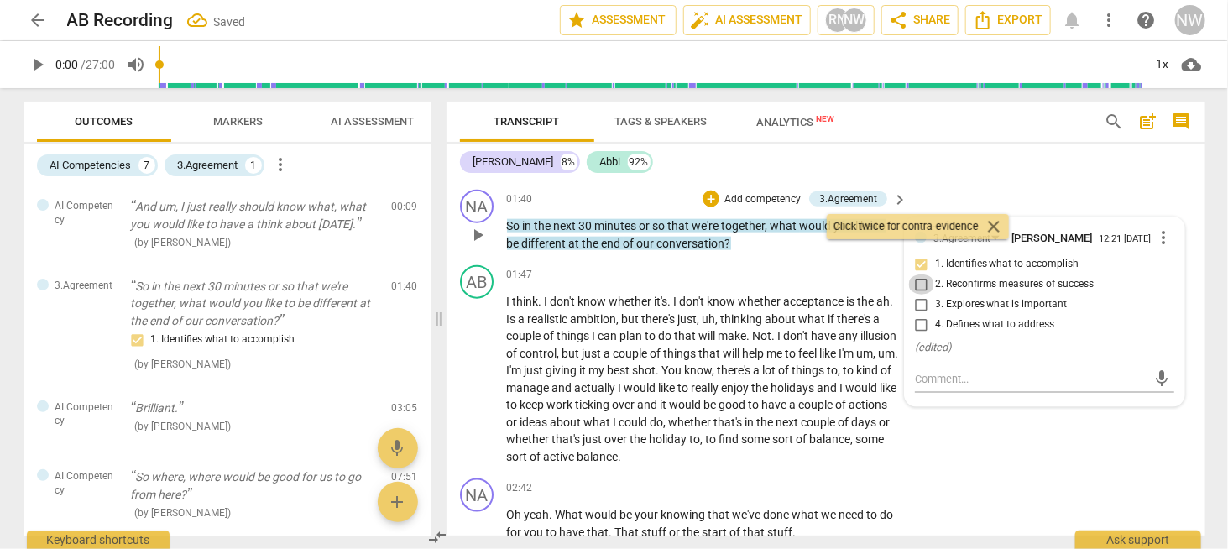
click at [915, 274] on input "2. Reconfirms measures of success" at bounding box center [921, 284] width 27 height 20
checkbox input "true"
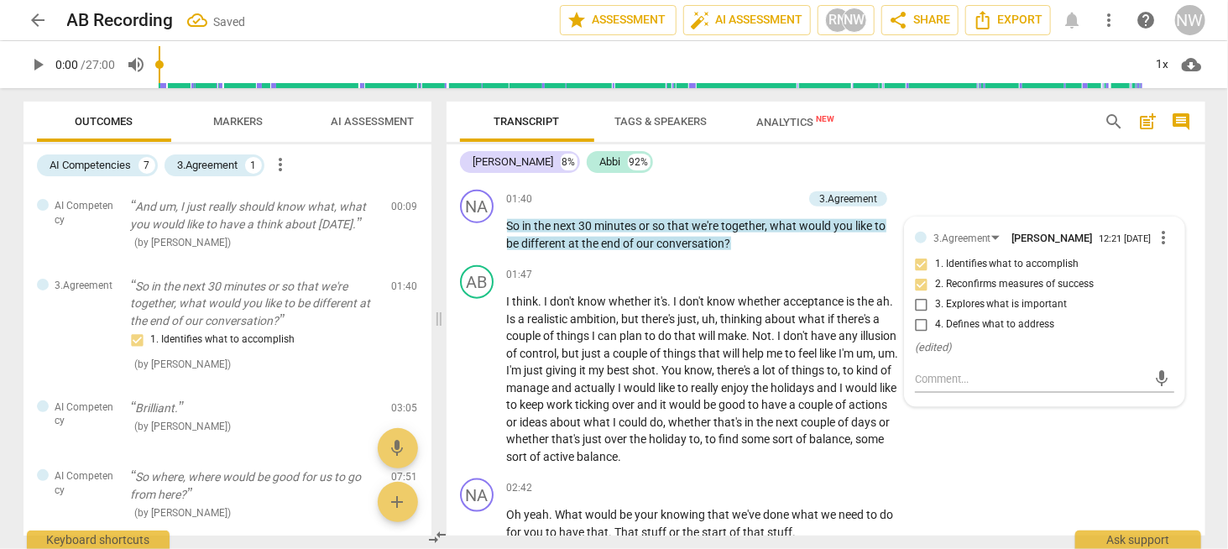
click at [1037, 164] on div "[PERSON_NAME] 8% [PERSON_NAME] 92%" at bounding box center [826, 162] width 732 height 29
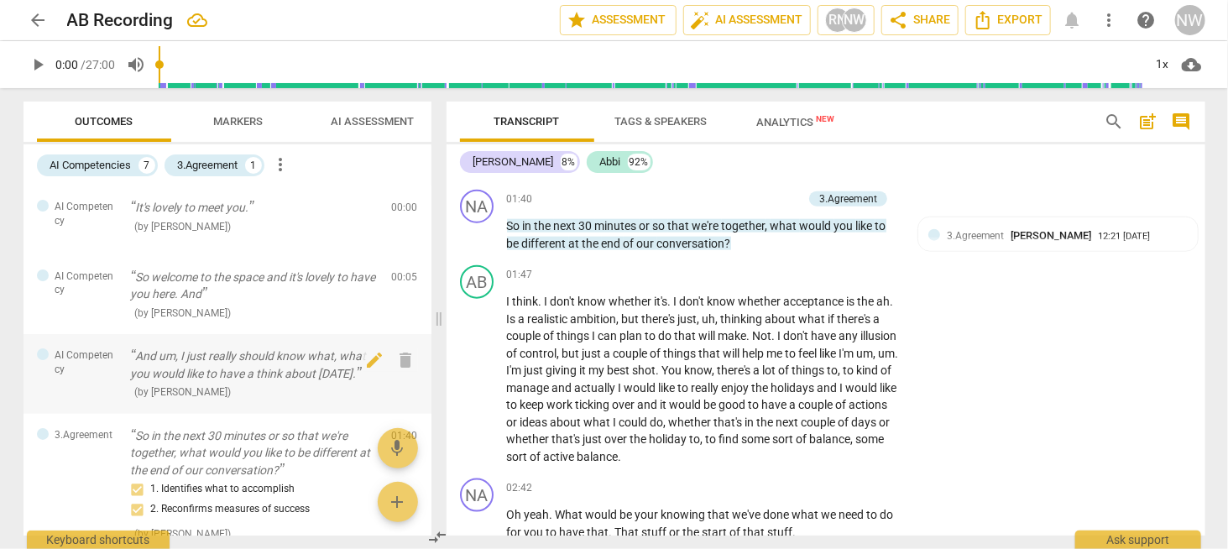
scroll to position [0, 0]
click at [218, 166] on div "3.Agreement" at bounding box center [208, 165] width 60 height 17
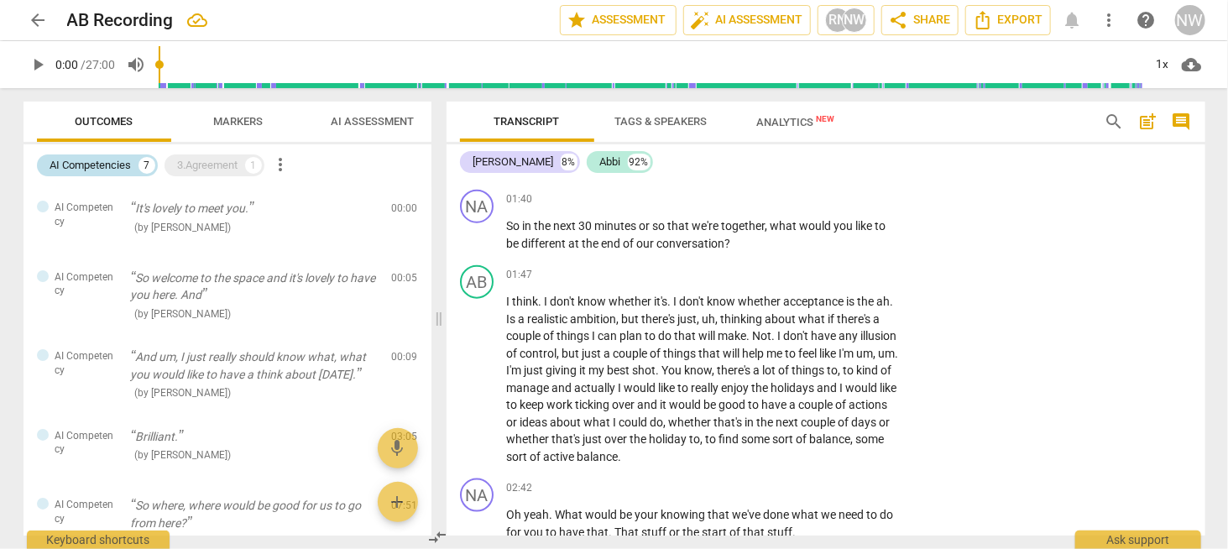
click at [81, 162] on div "AI Competencies" at bounding box center [90, 165] width 81 height 17
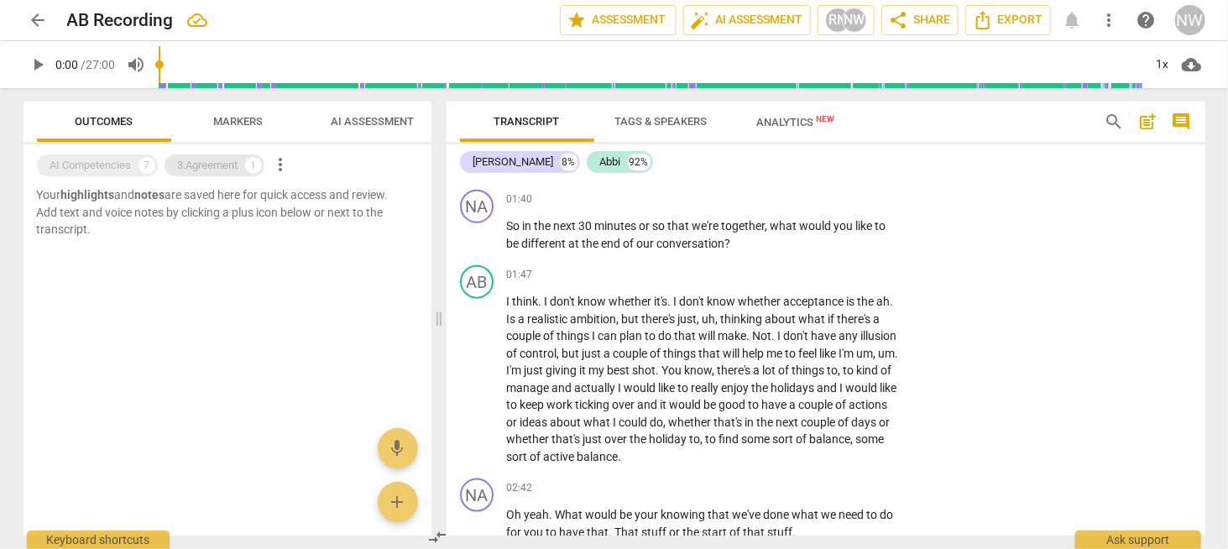
click at [224, 156] on div "3.Agreement 1" at bounding box center [214, 165] width 100 height 22
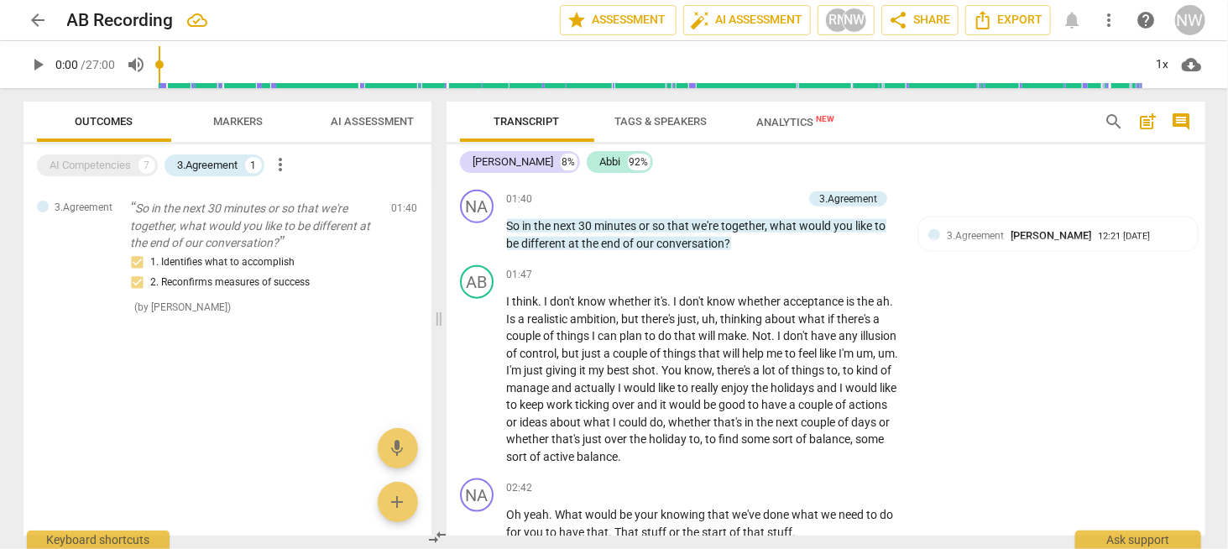
click at [241, 113] on span "Markers" at bounding box center [238, 122] width 90 height 23
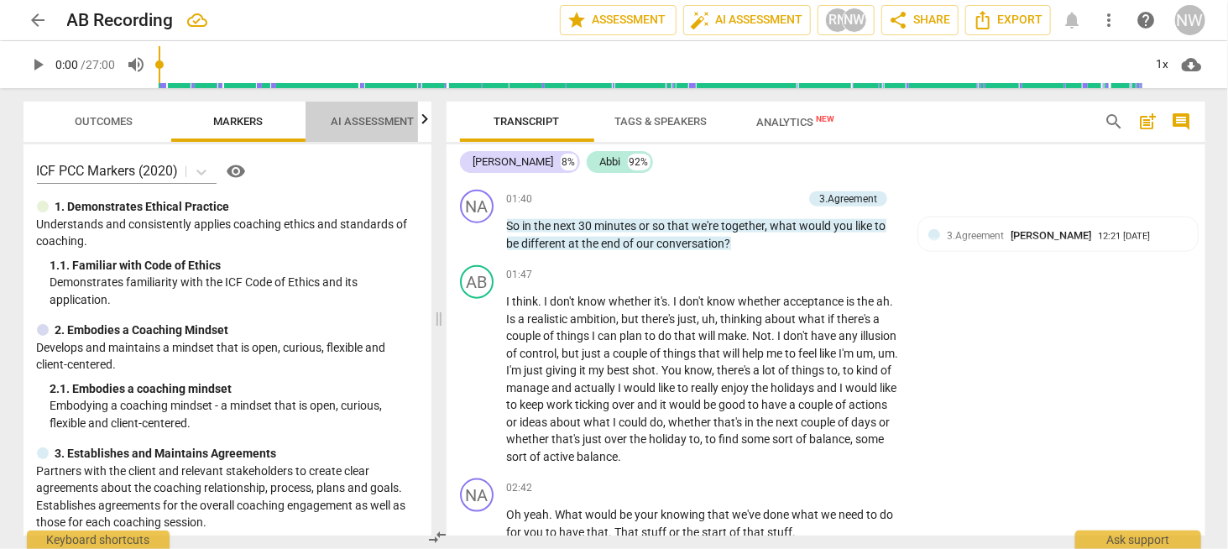
click at [382, 123] on span "AI Assessment" at bounding box center [372, 121] width 83 height 13
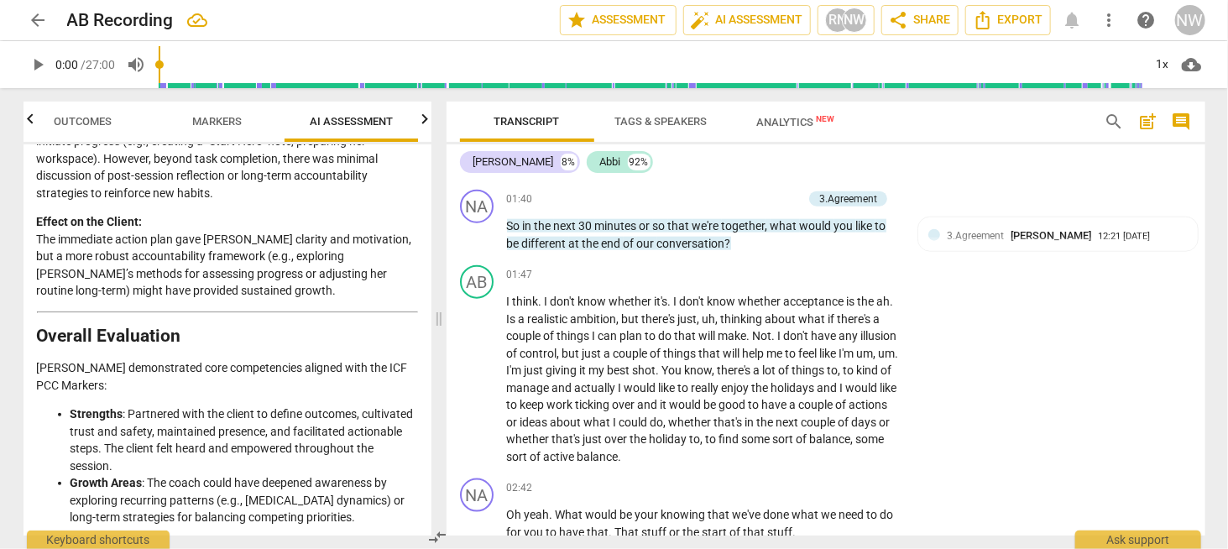
scroll to position [3346, 0]
